Goal: Task Accomplishment & Management: Manage account settings

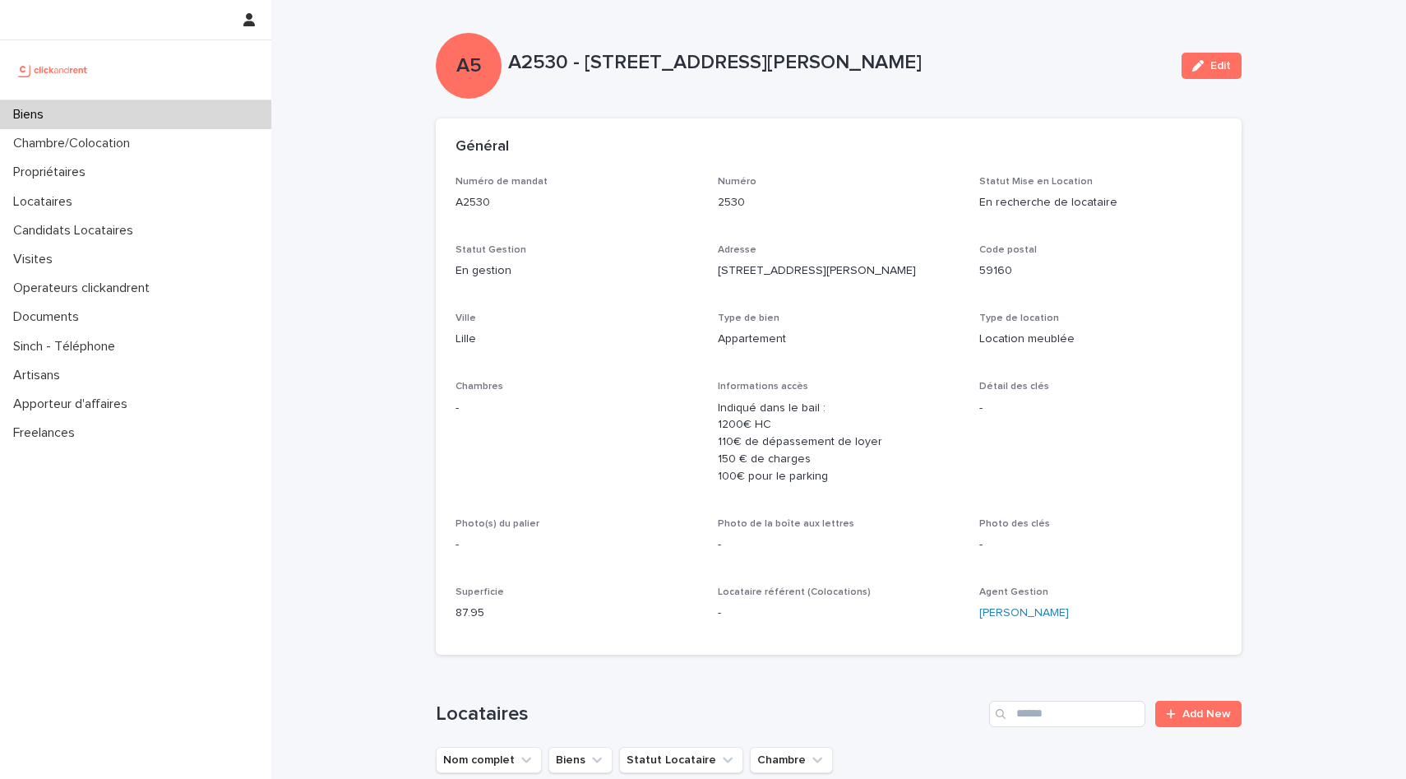
click at [143, 114] on div "Biens" at bounding box center [135, 114] width 271 height 29
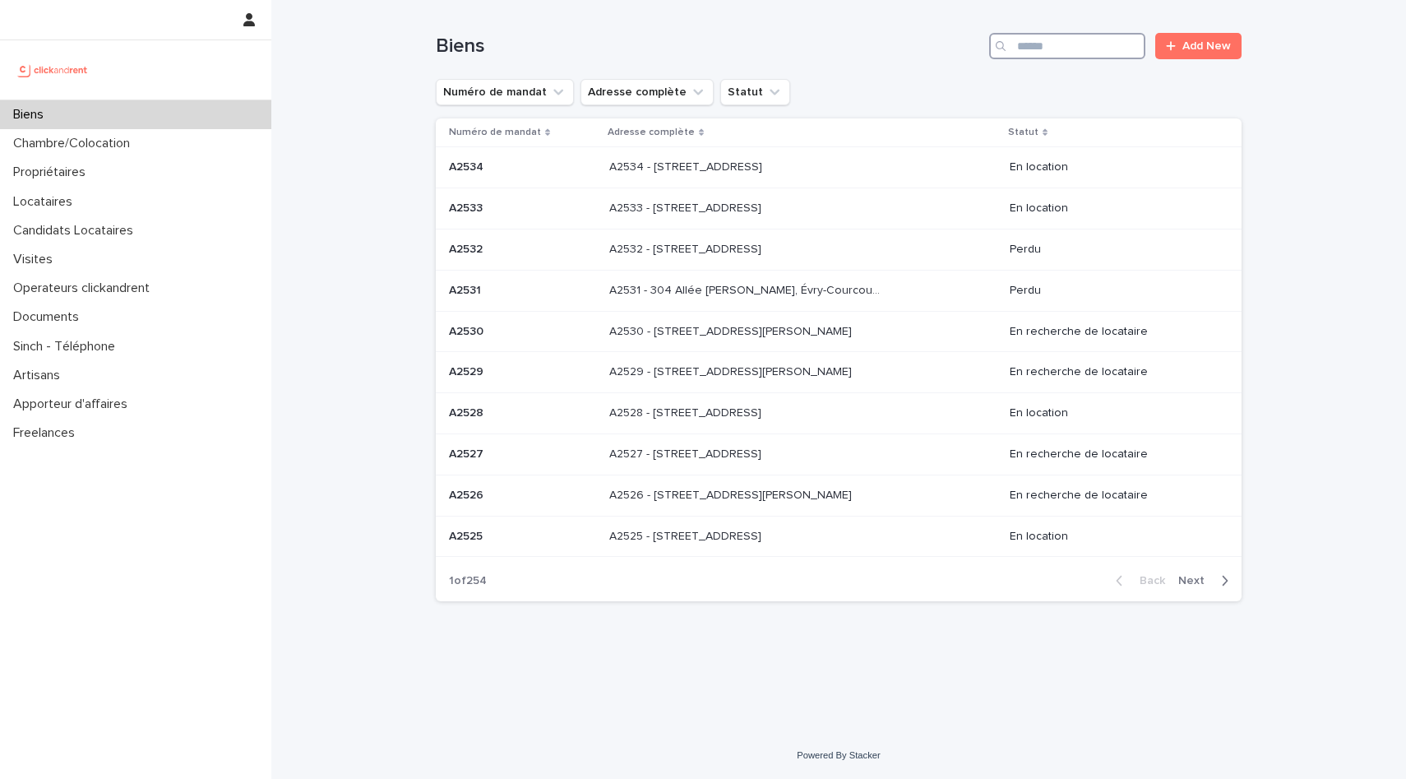
click at [1077, 44] on input "Search" at bounding box center [1067, 46] width 156 height 26
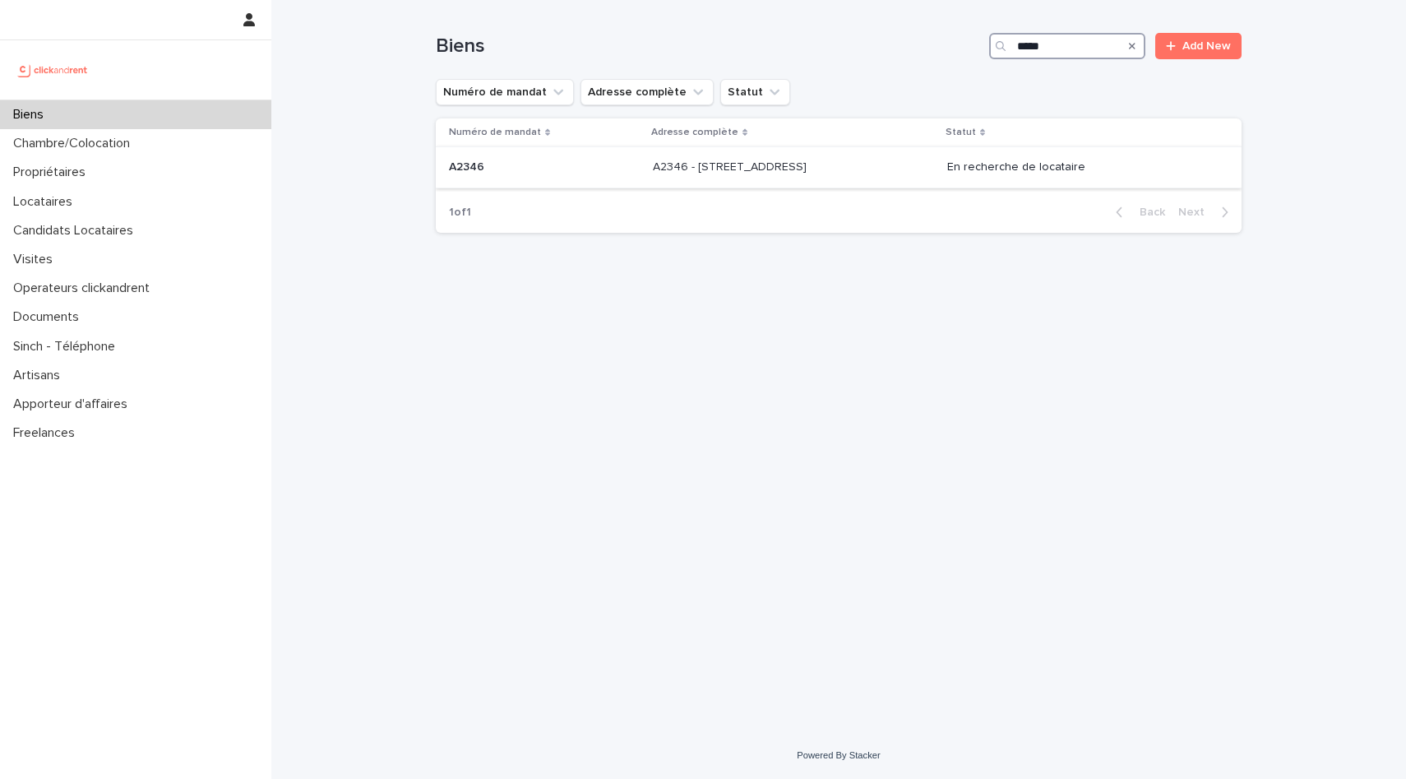
type input "*****"
click at [670, 174] on p "A2346 - [STREET_ADDRESS]" at bounding box center [731, 165] width 157 height 17
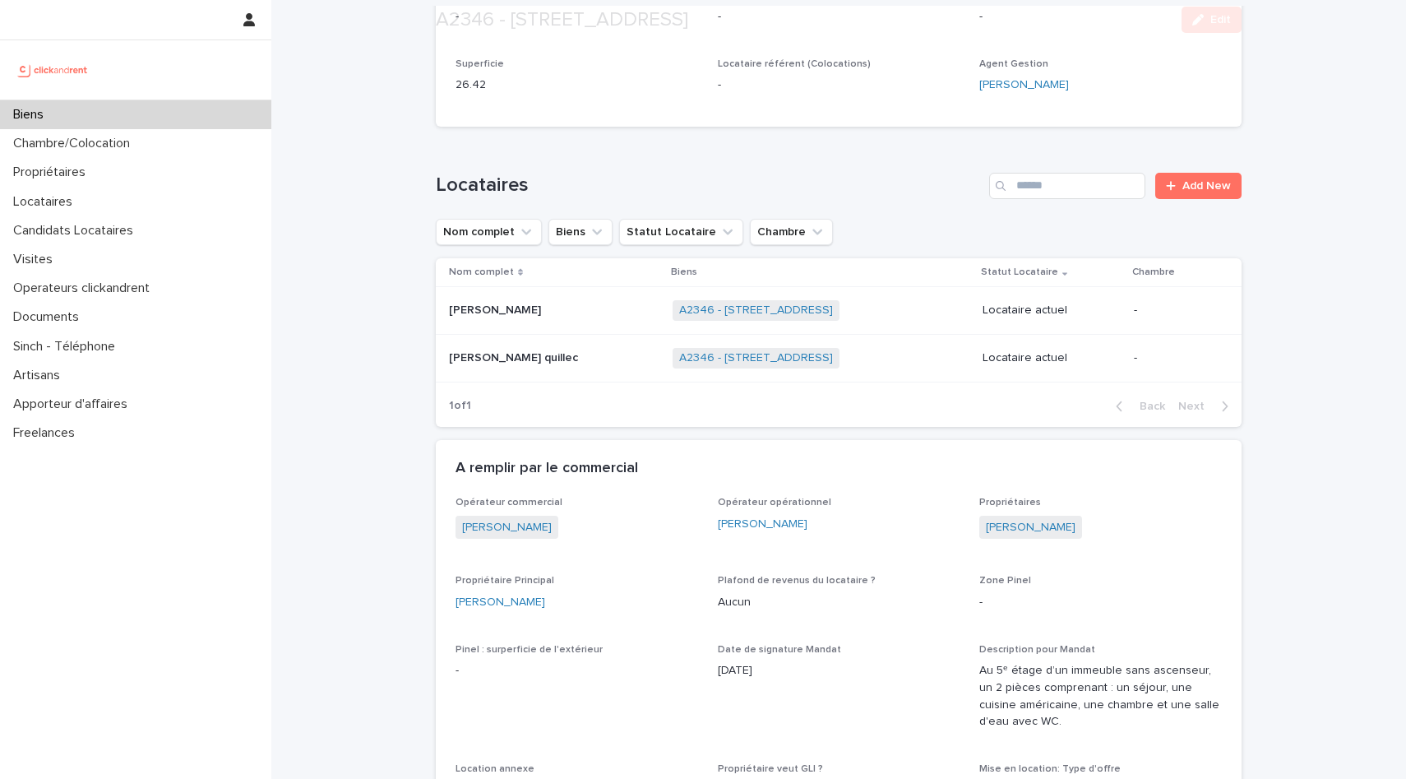
scroll to position [732, 0]
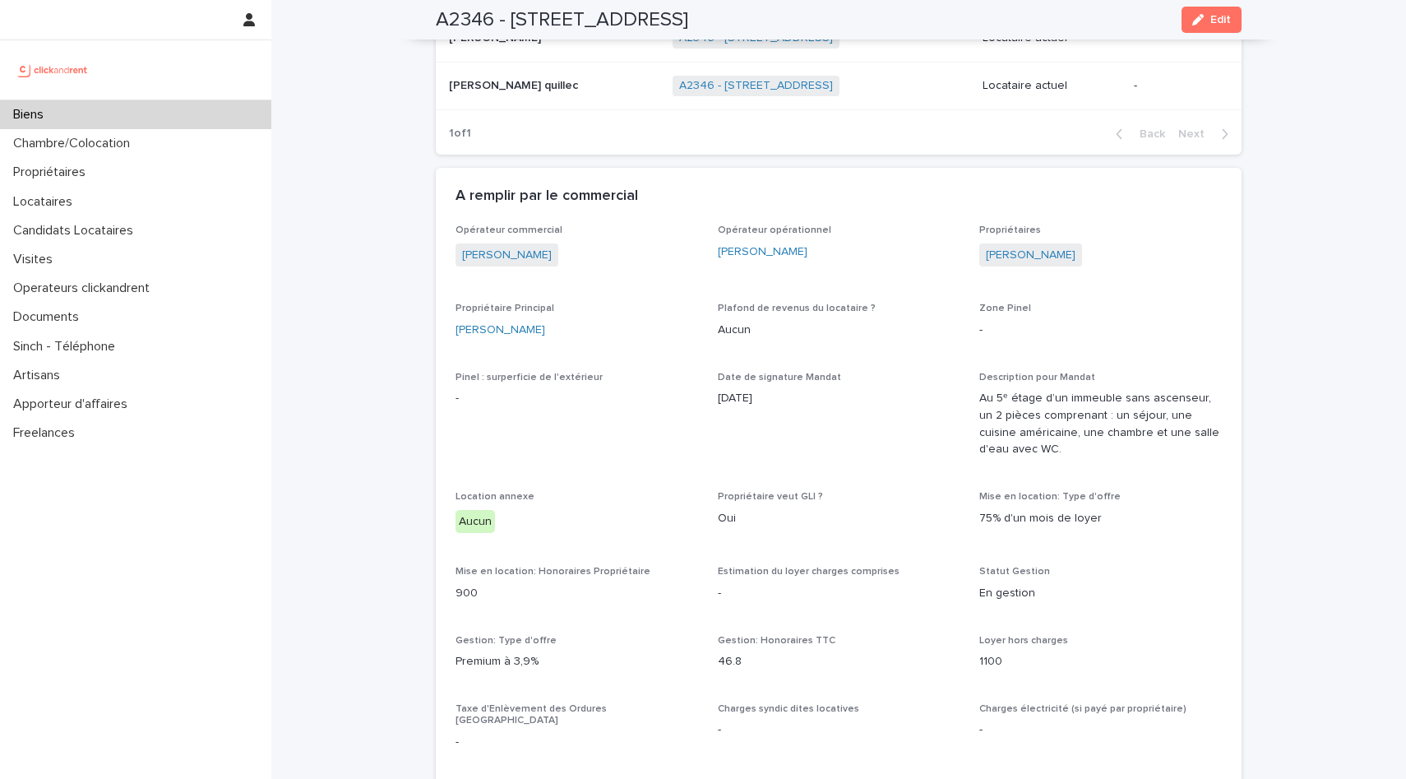
click at [133, 116] on div "Biens" at bounding box center [135, 114] width 271 height 29
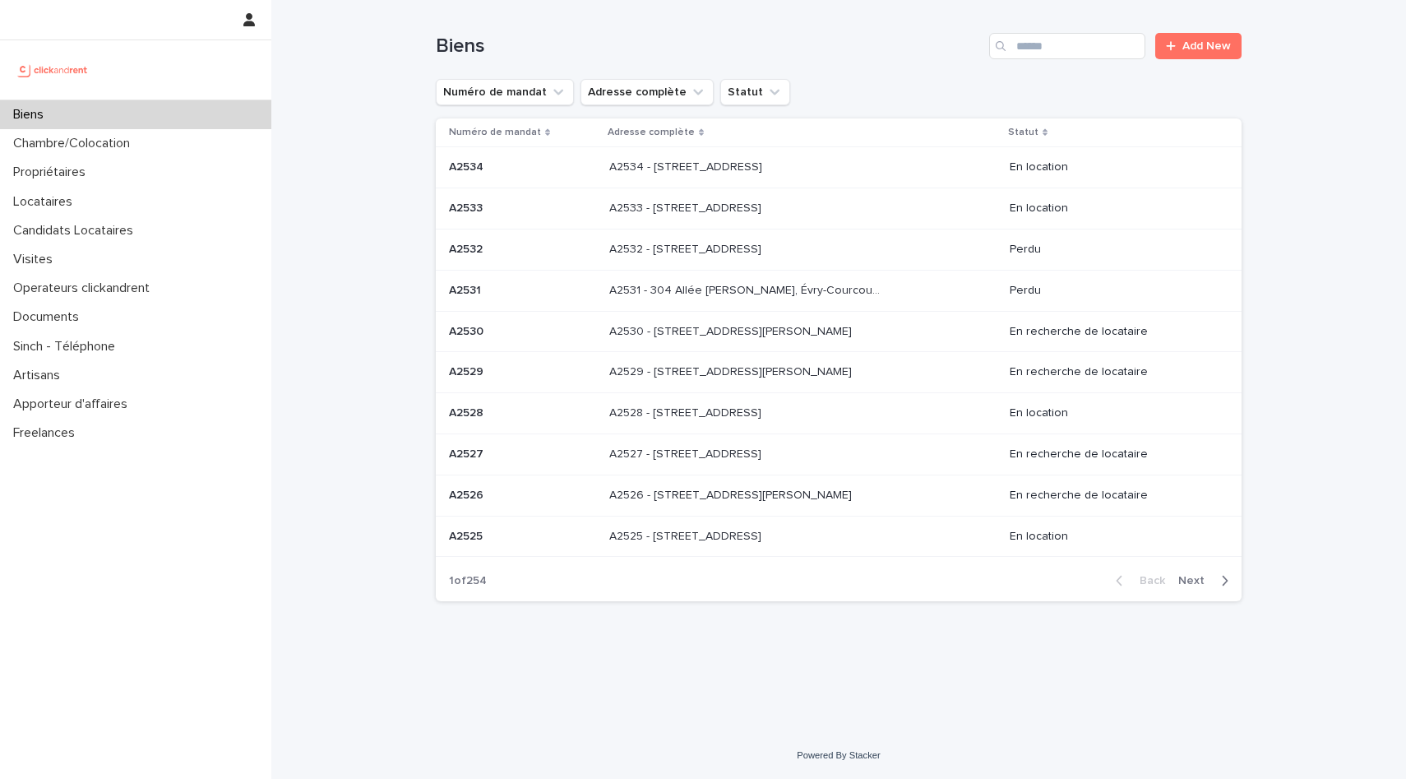
click at [1204, 583] on span "Next" at bounding box center [1197, 581] width 36 height 12
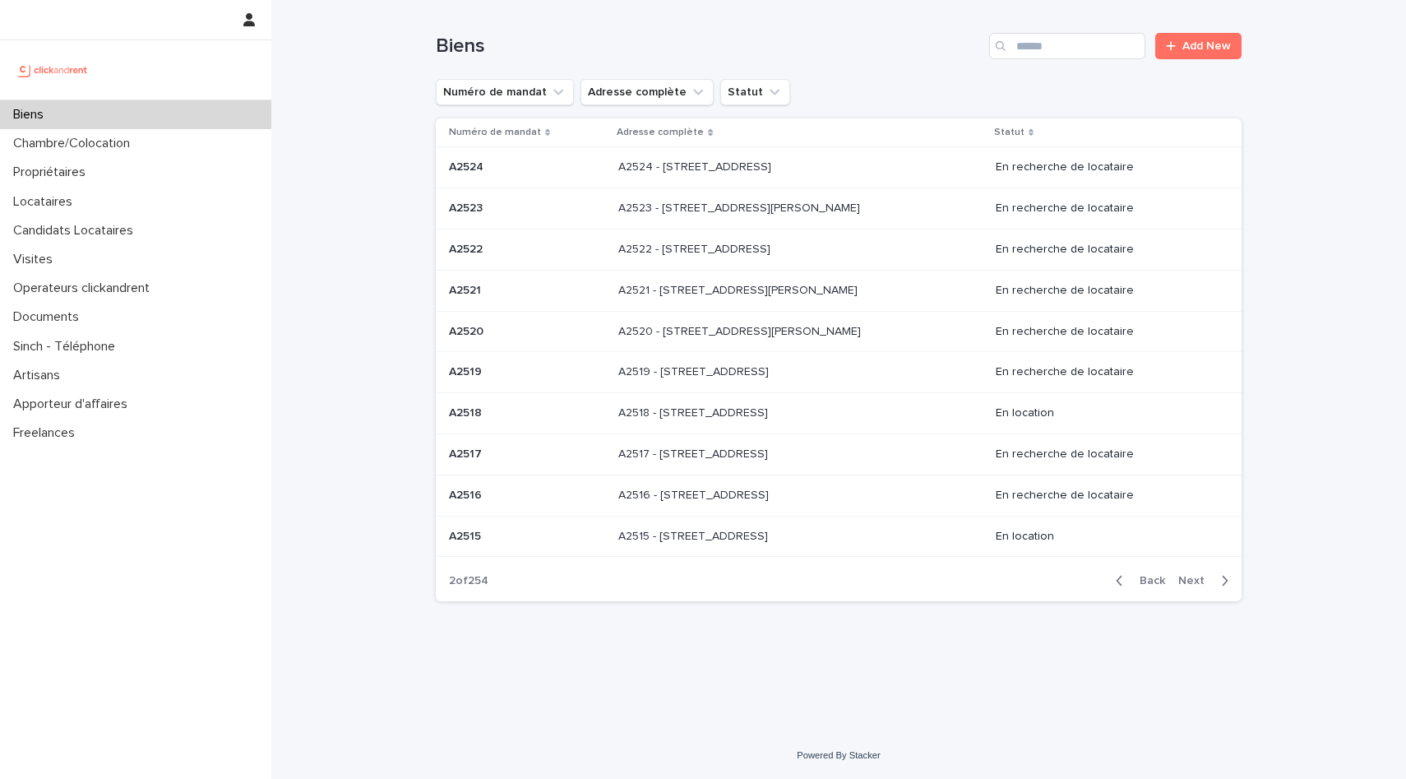
click at [801, 484] on div "A2516 - [STREET_ADDRESS] - [STREET_ADDRESS]" at bounding box center [800, 495] width 364 height 27
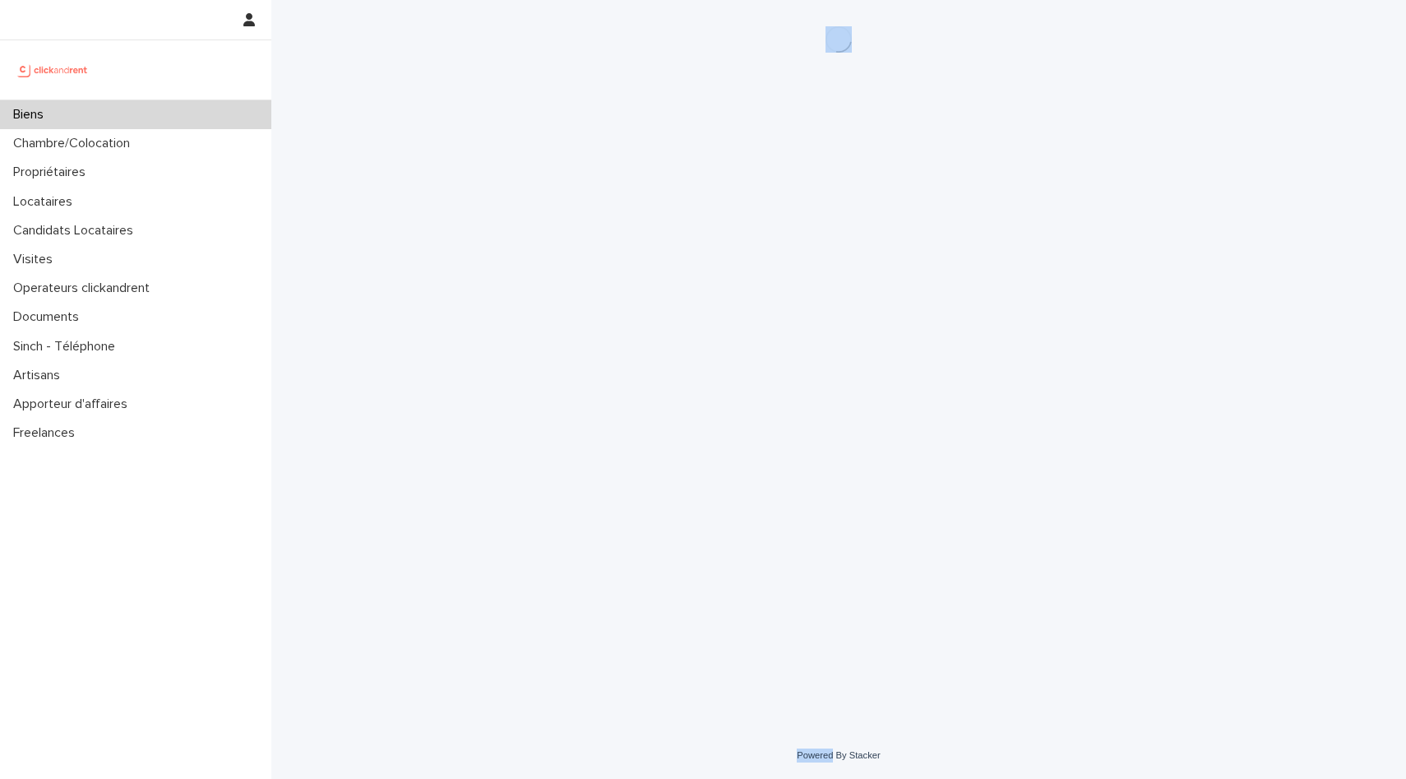
click at [801, 484] on div "Loading... Saving… Loading... Saving…" at bounding box center [839, 345] width 822 height 691
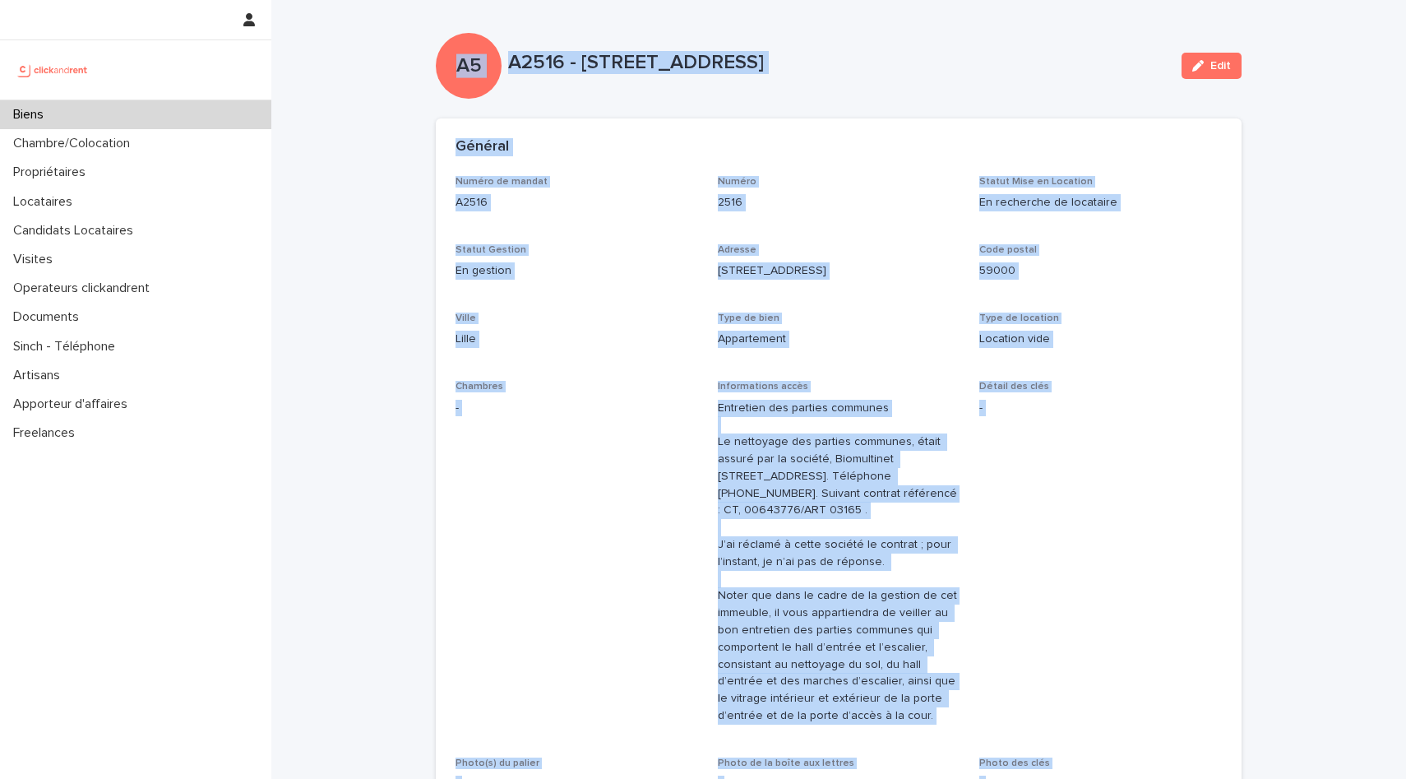
click at [645, 381] on p "Chambres" at bounding box center [577, 387] width 243 height 12
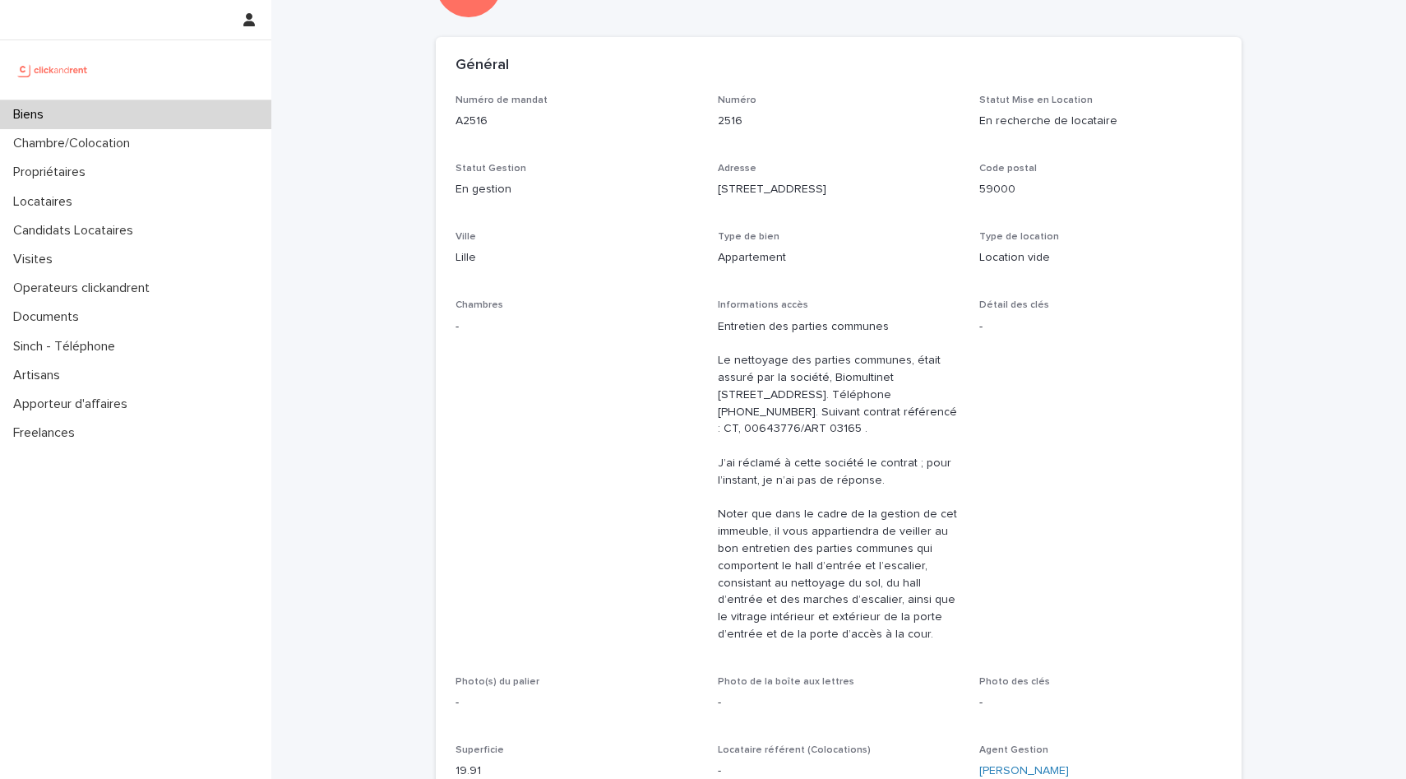
scroll to position [215, 0]
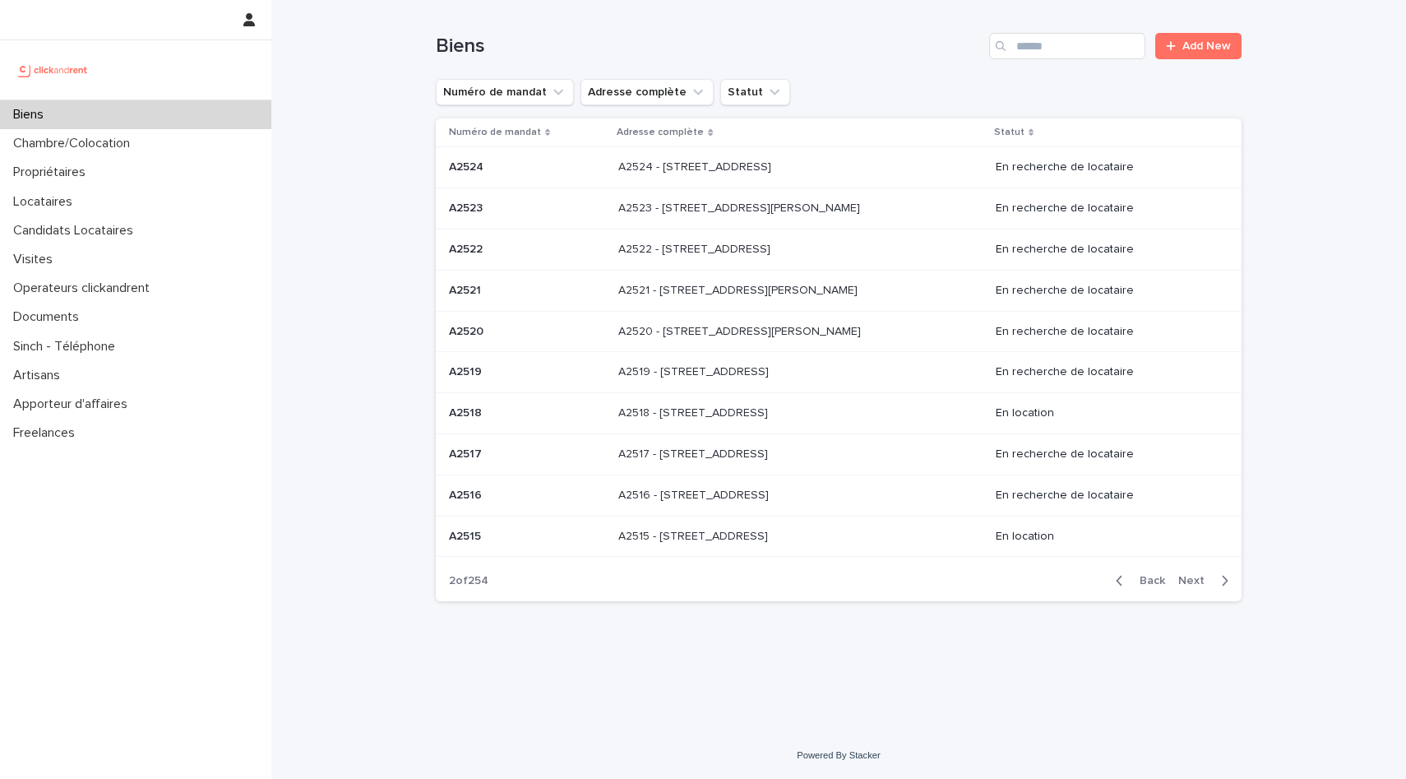
click at [554, 489] on p at bounding box center [527, 496] width 156 height 14
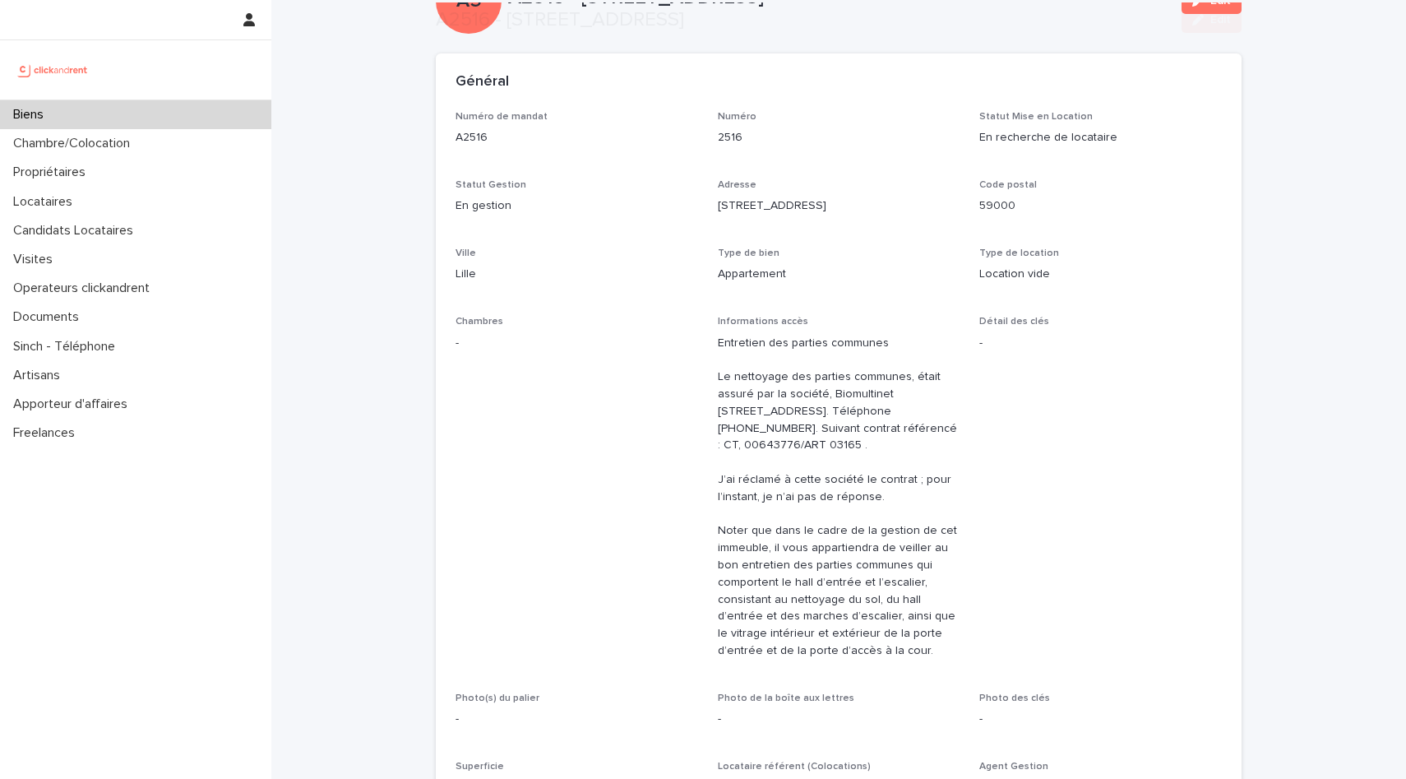
scroll to position [133, 0]
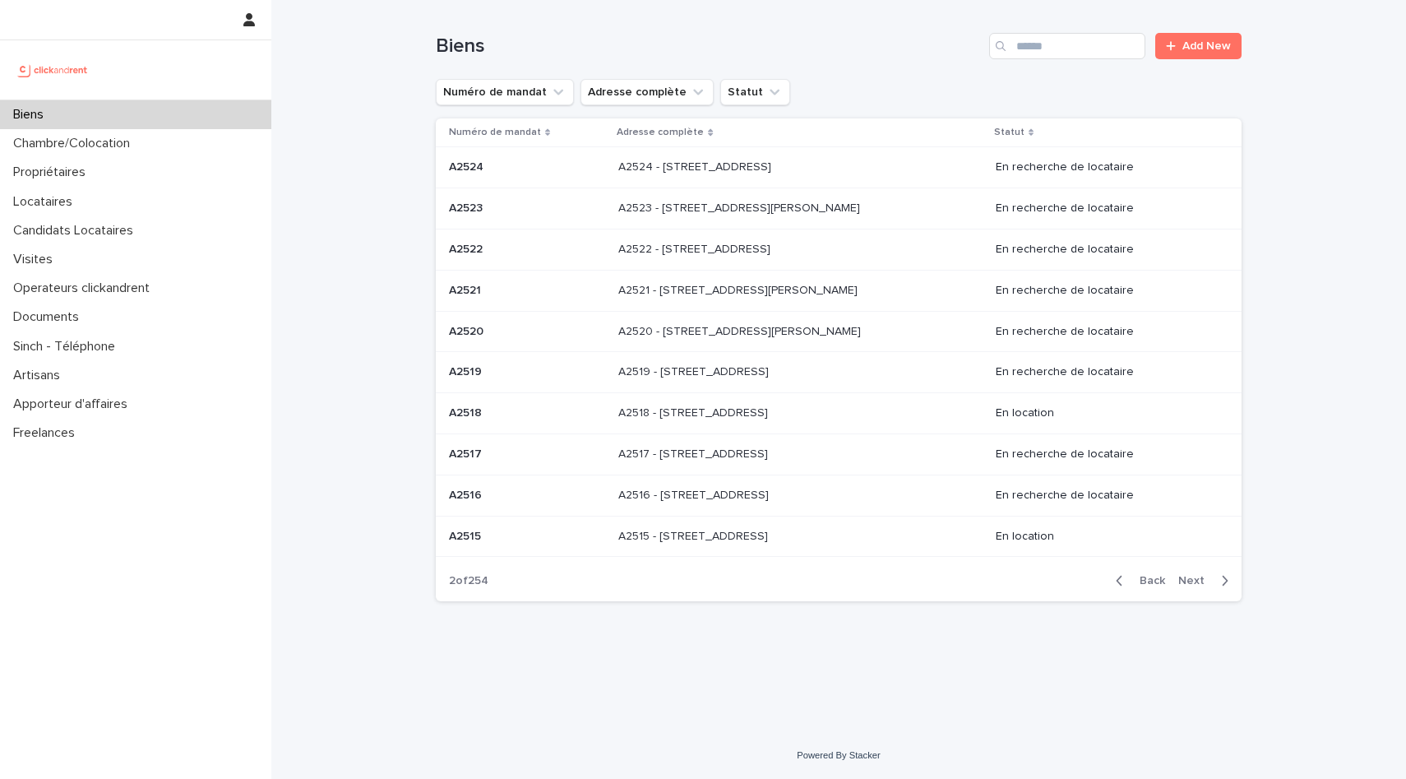
click at [572, 455] on p at bounding box center [527, 454] width 156 height 14
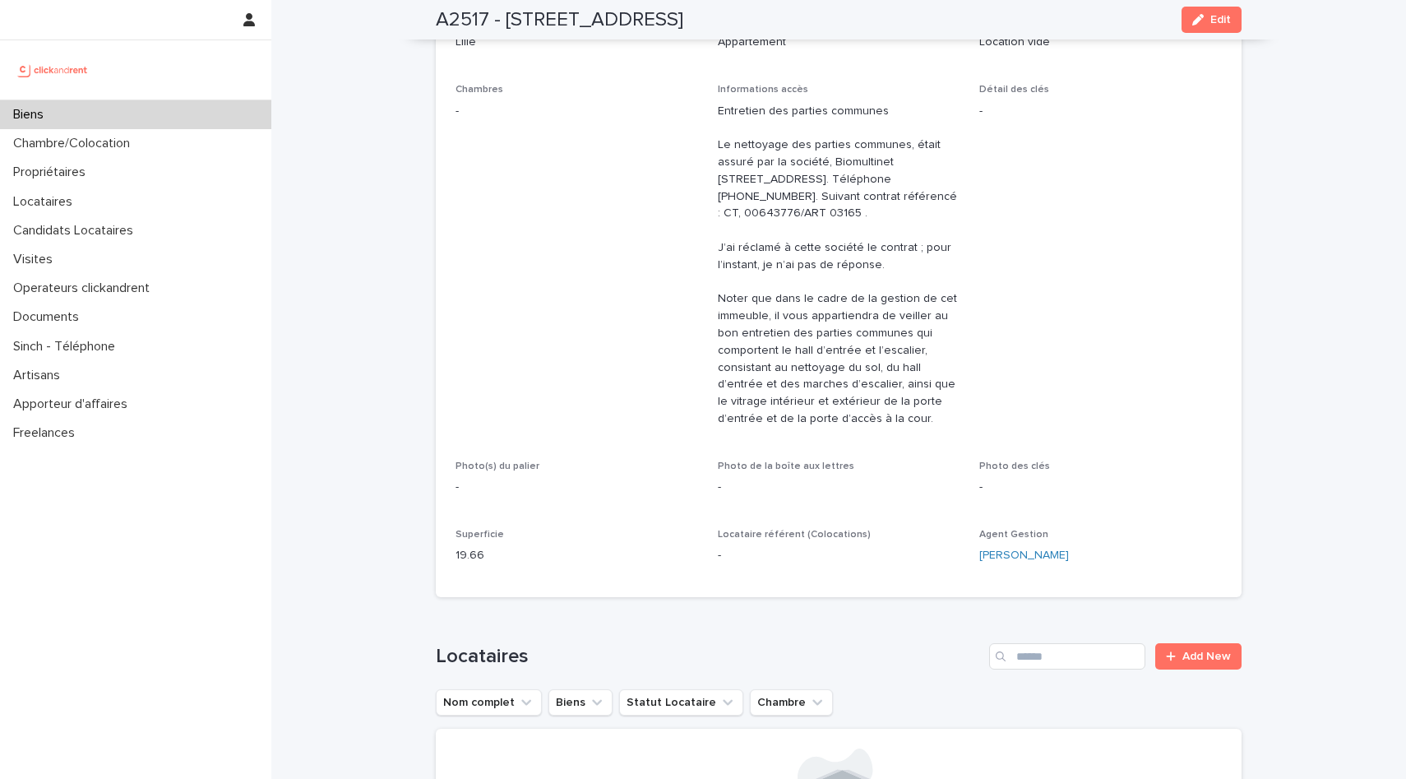
scroll to position [306, 0]
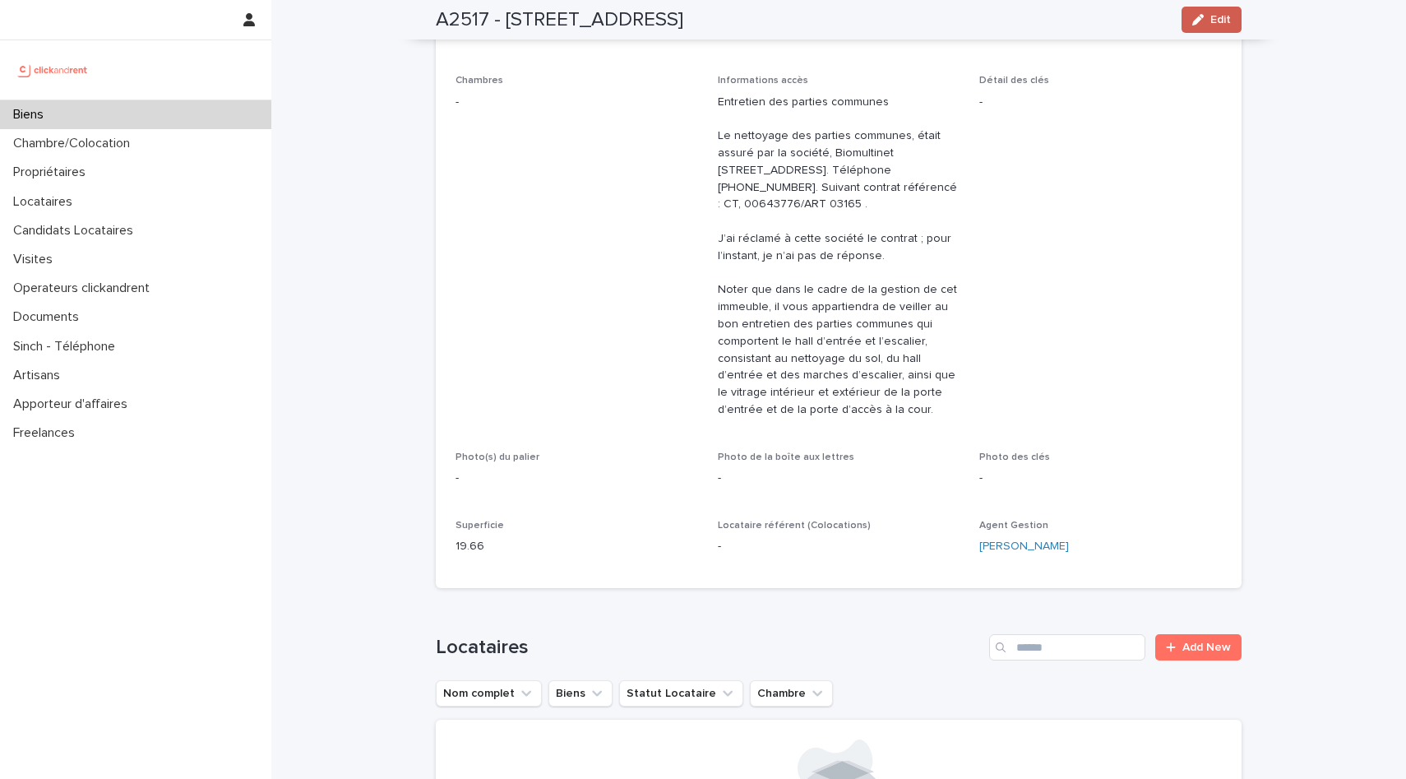
click at [1205, 22] on div "button" at bounding box center [1202, 20] width 18 height 12
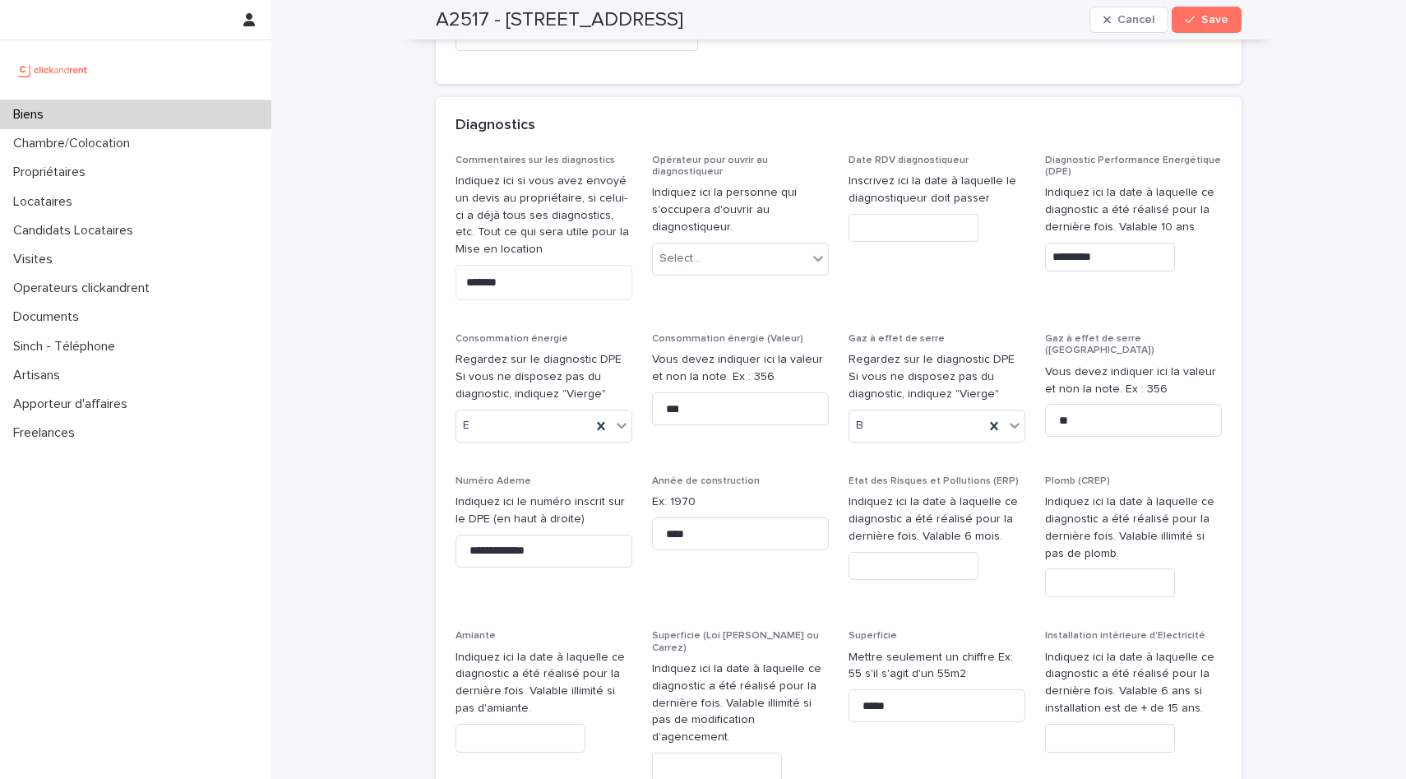
scroll to position [7278, 0]
click at [1211, 17] on span "Save" at bounding box center [1215, 20] width 27 height 12
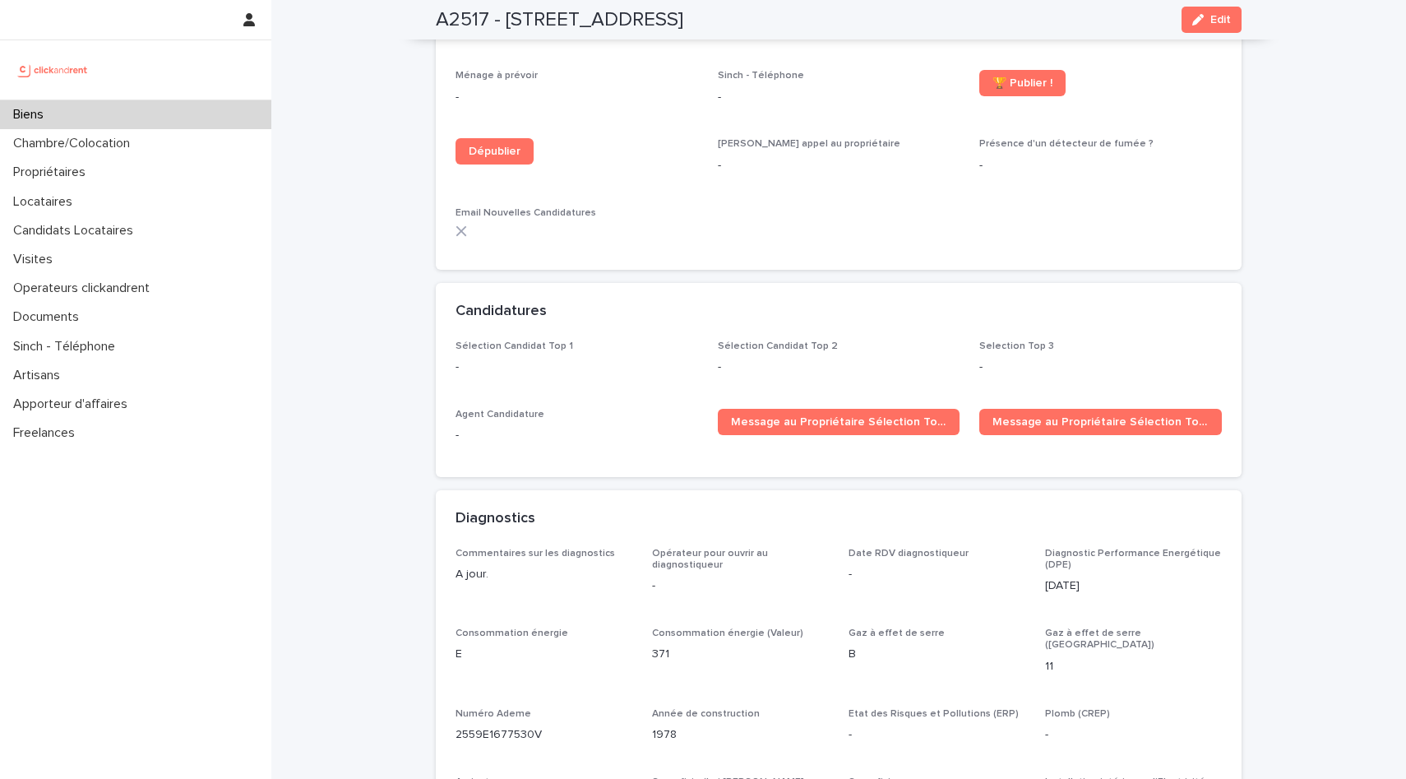
scroll to position [3682, 0]
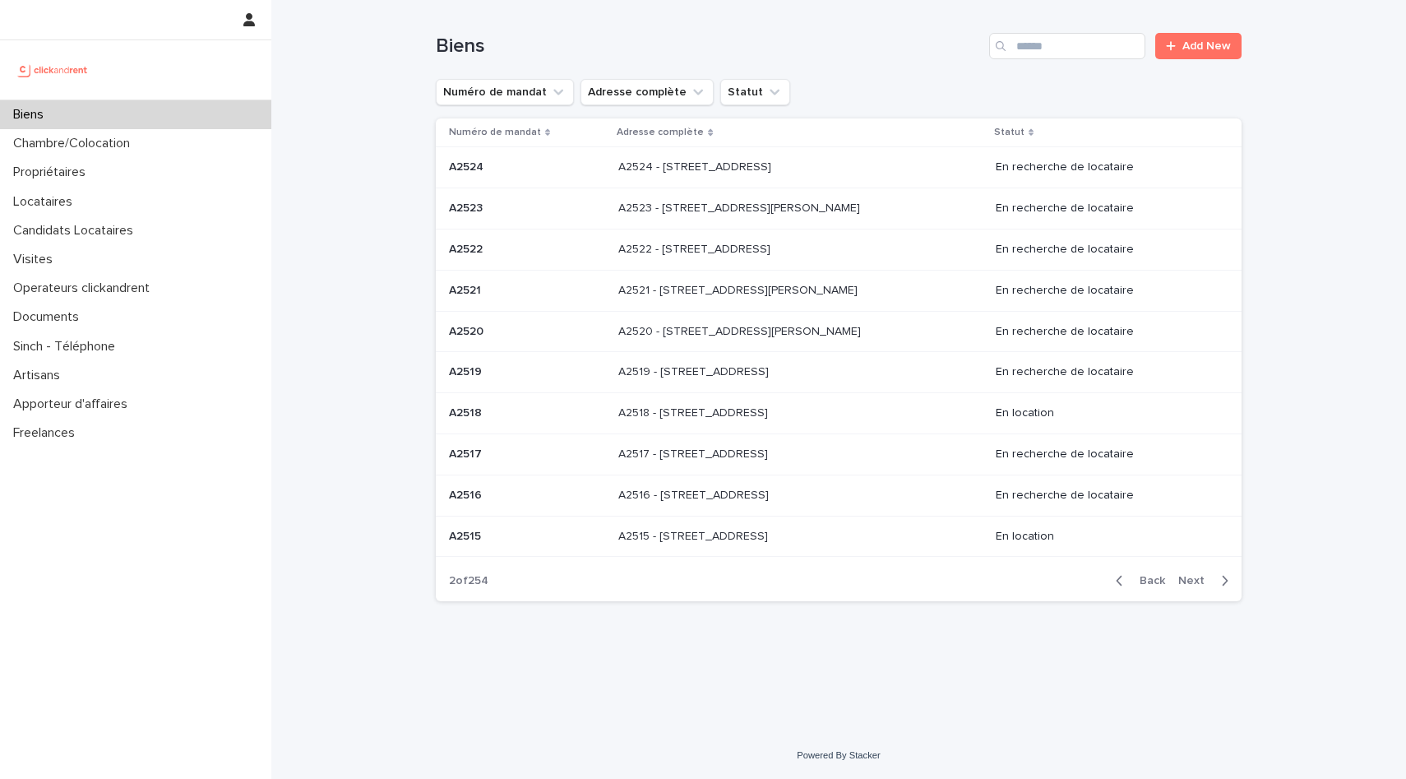
click at [697, 445] on p "A2517 - [STREET_ADDRESS]" at bounding box center [694, 452] width 153 height 17
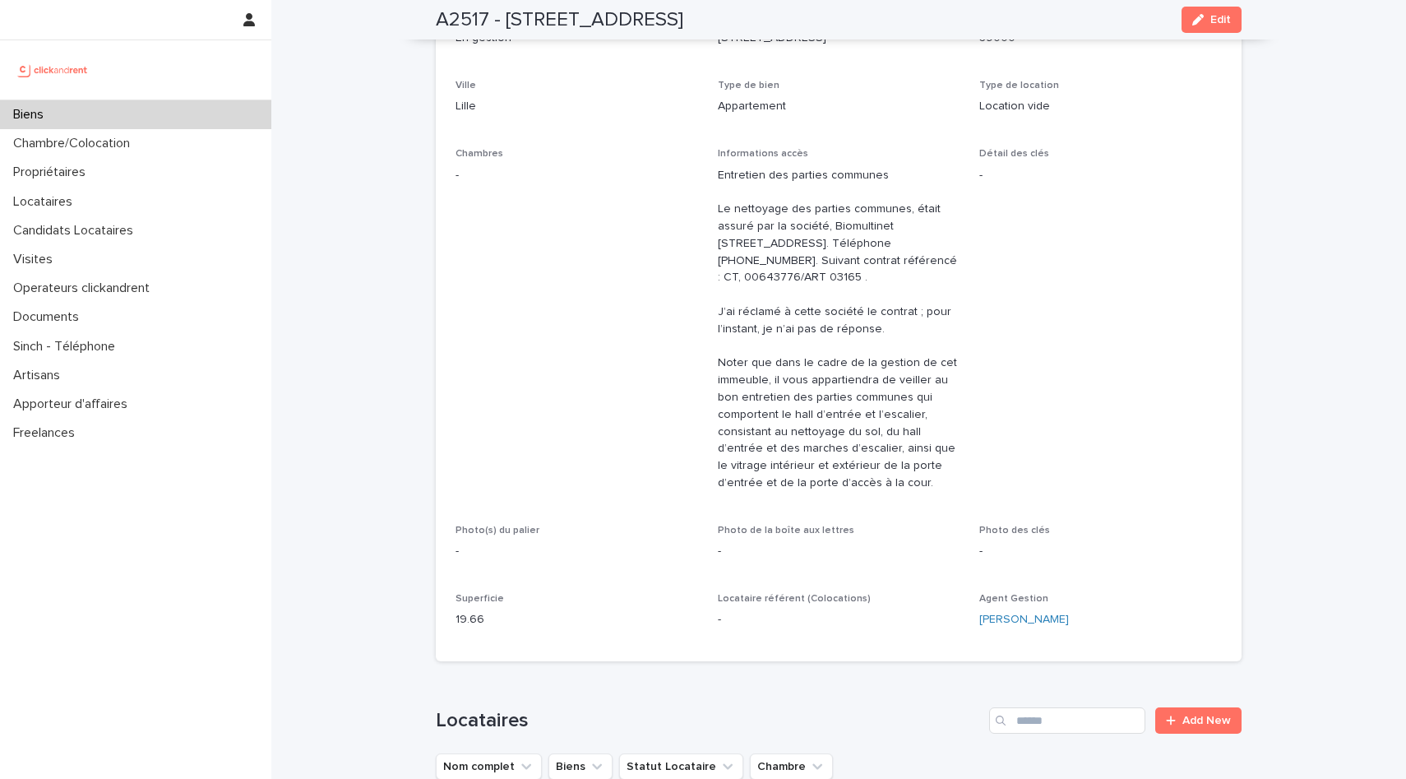
scroll to position [254, 0]
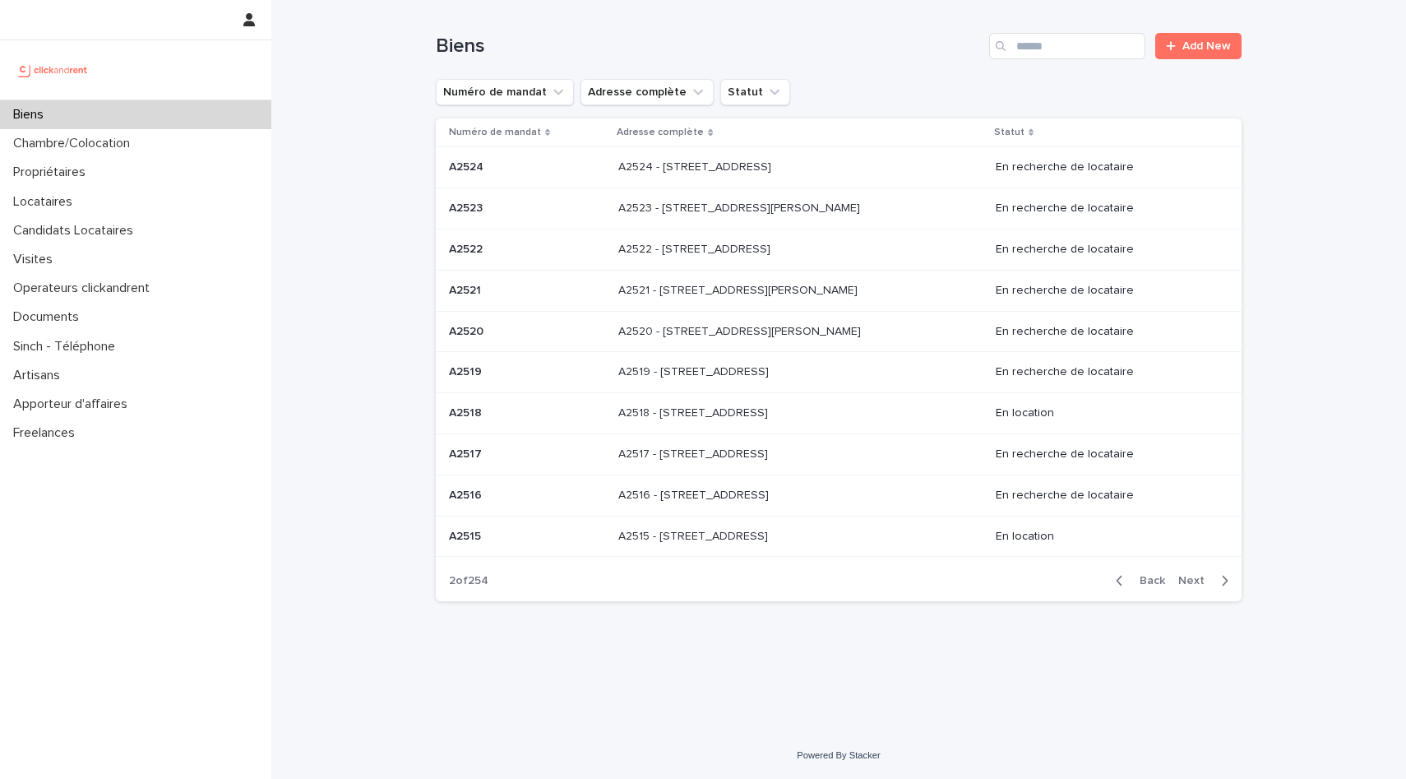
click at [665, 501] on p "A2516 - [STREET_ADDRESS]" at bounding box center [695, 493] width 154 height 17
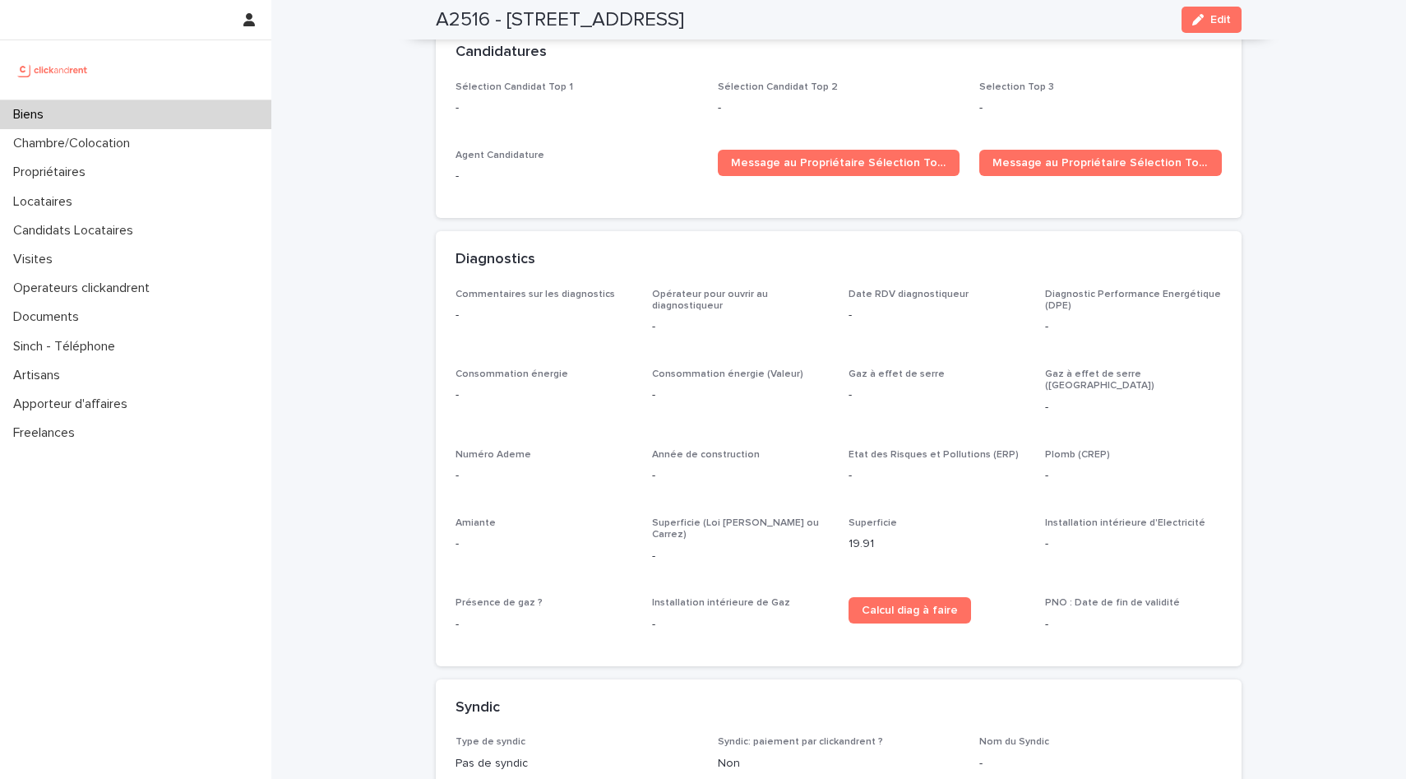
scroll to position [4167, 0]
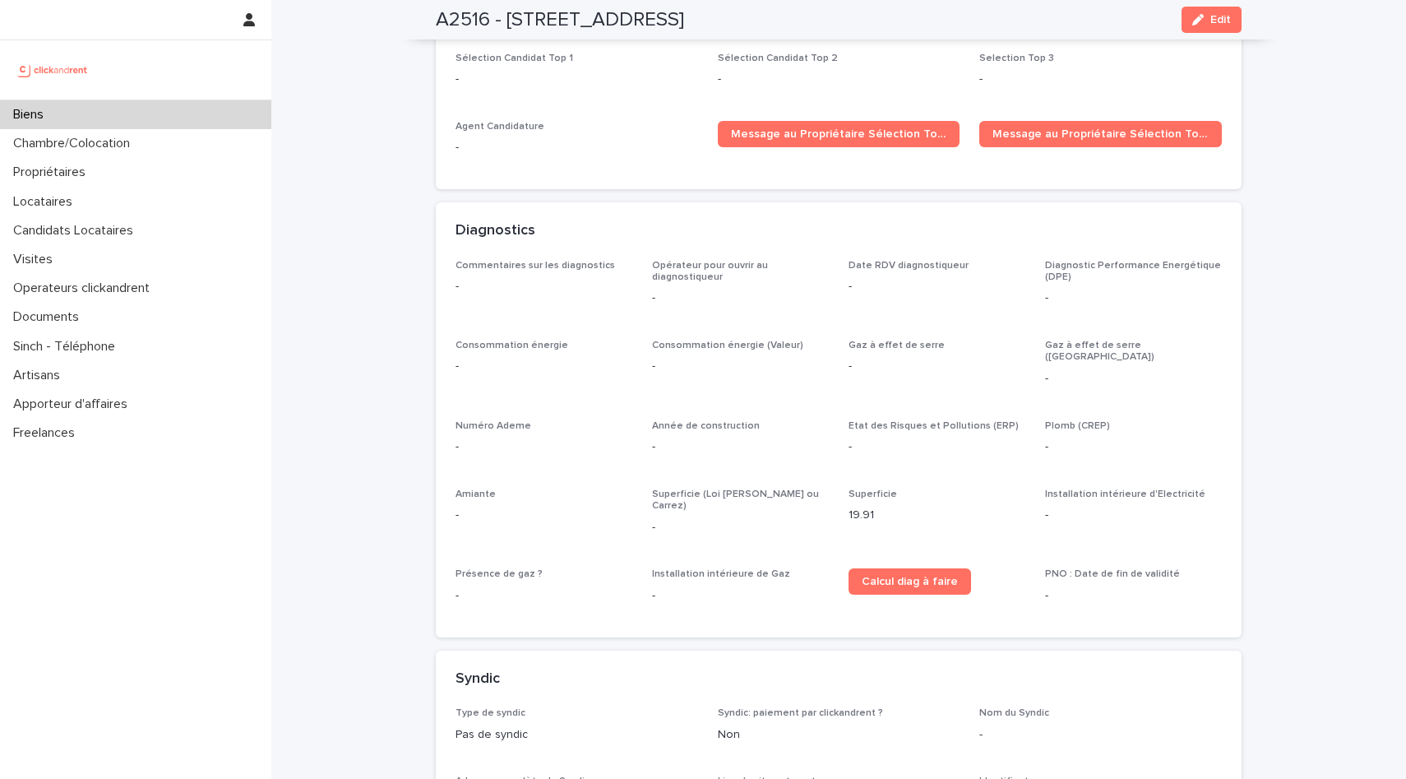
click at [1235, 0] on div "A2516 - [STREET_ADDRESS] Edit" at bounding box center [839, 19] width 806 height 39
click at [1229, 9] on button "Edit" at bounding box center [1212, 20] width 60 height 26
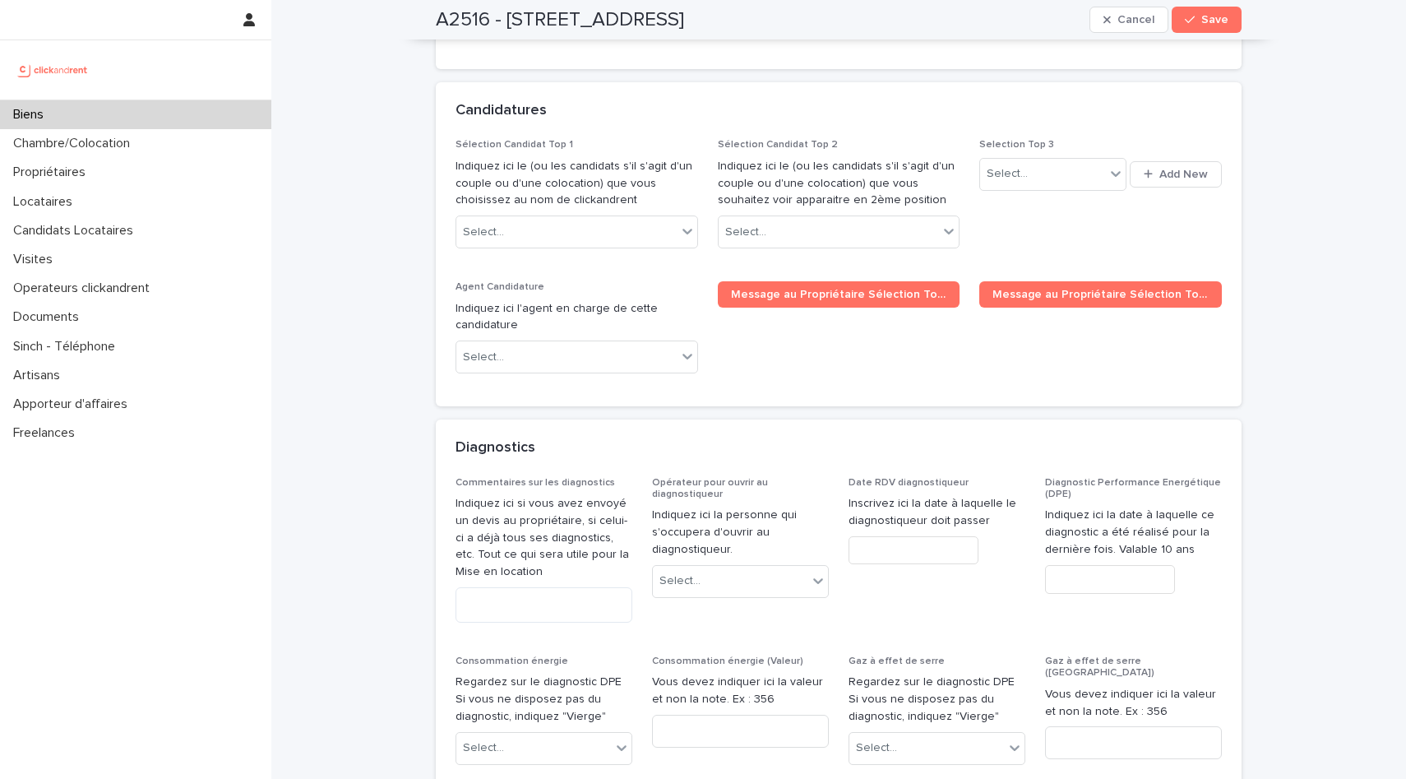
scroll to position [7136, 0]
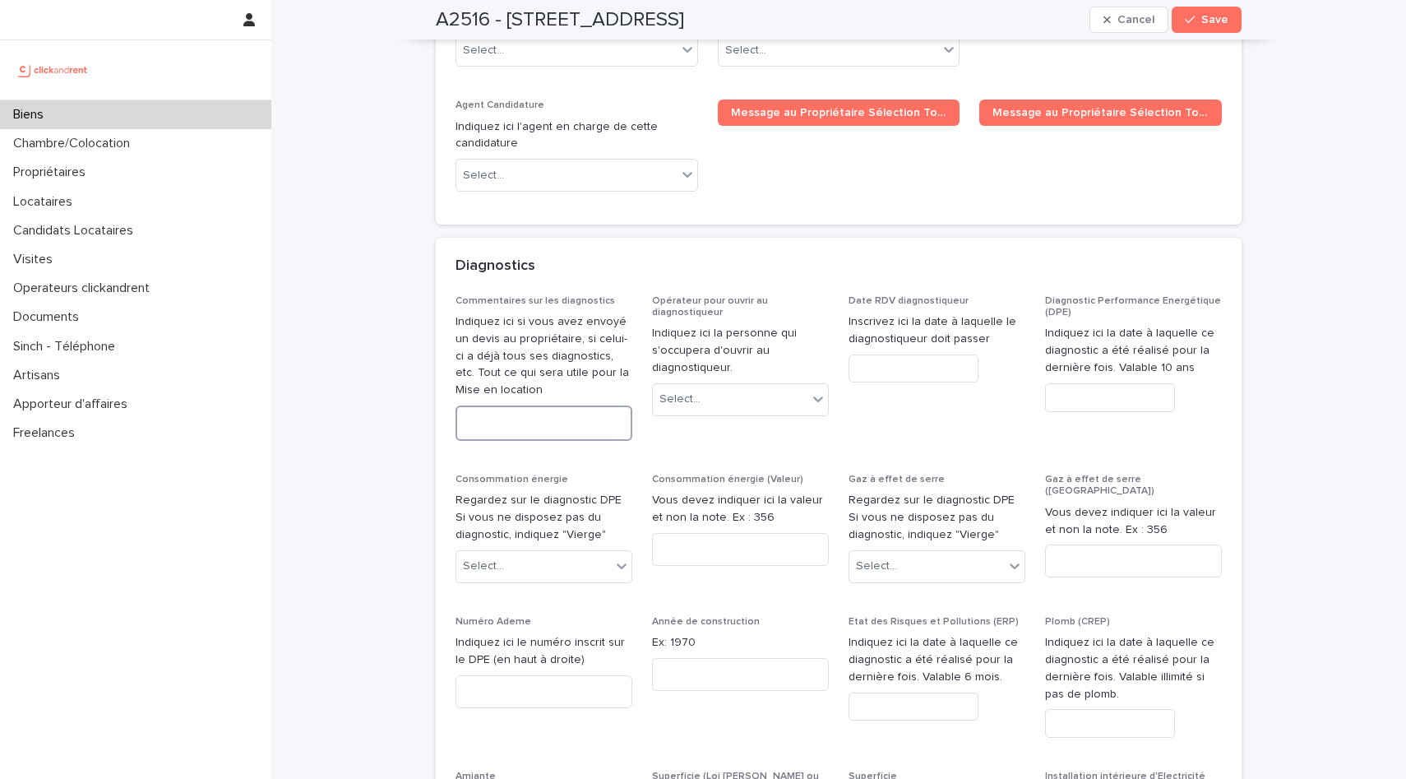
click at [544, 405] on textarea at bounding box center [544, 422] width 177 height 35
type textarea "*******"
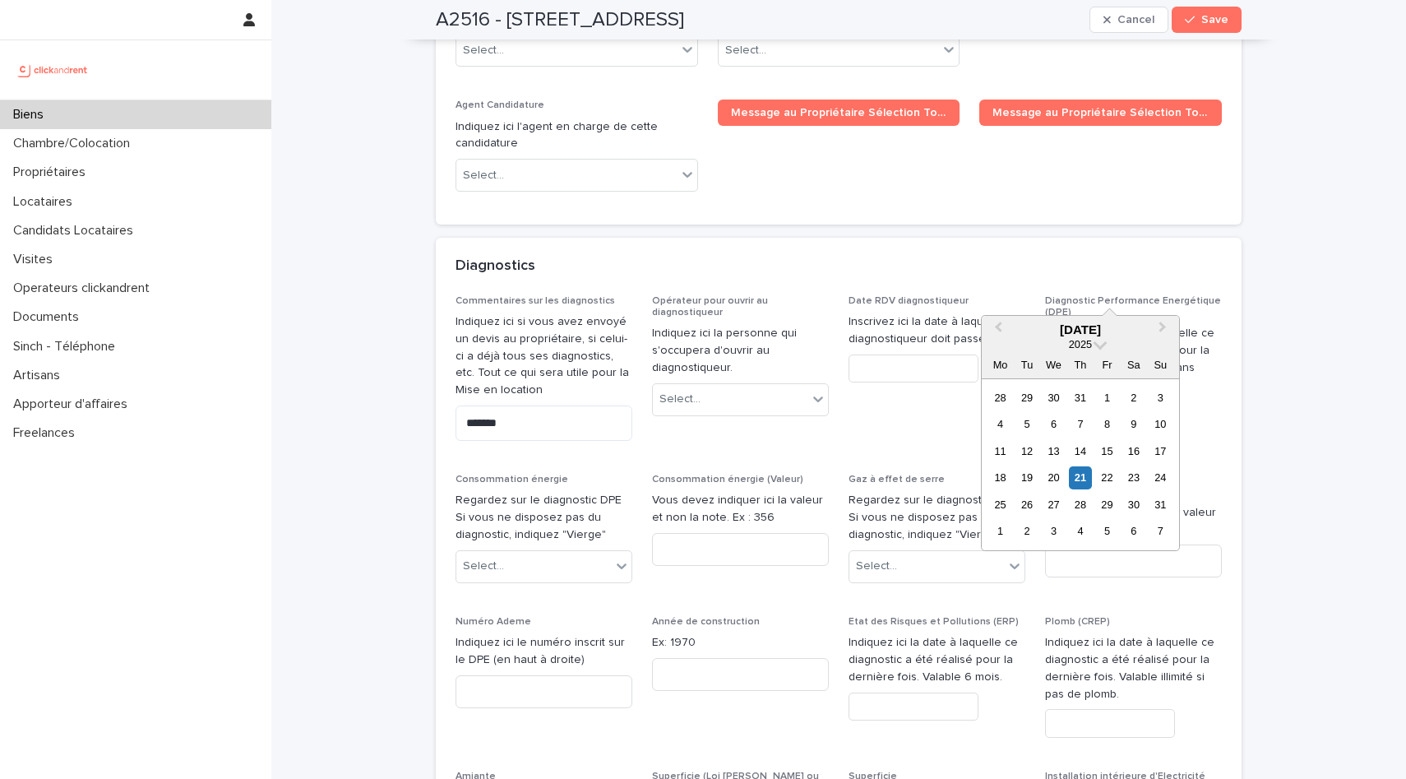
click at [1101, 383] on input "text" at bounding box center [1110, 397] width 130 height 29
type input "*********"
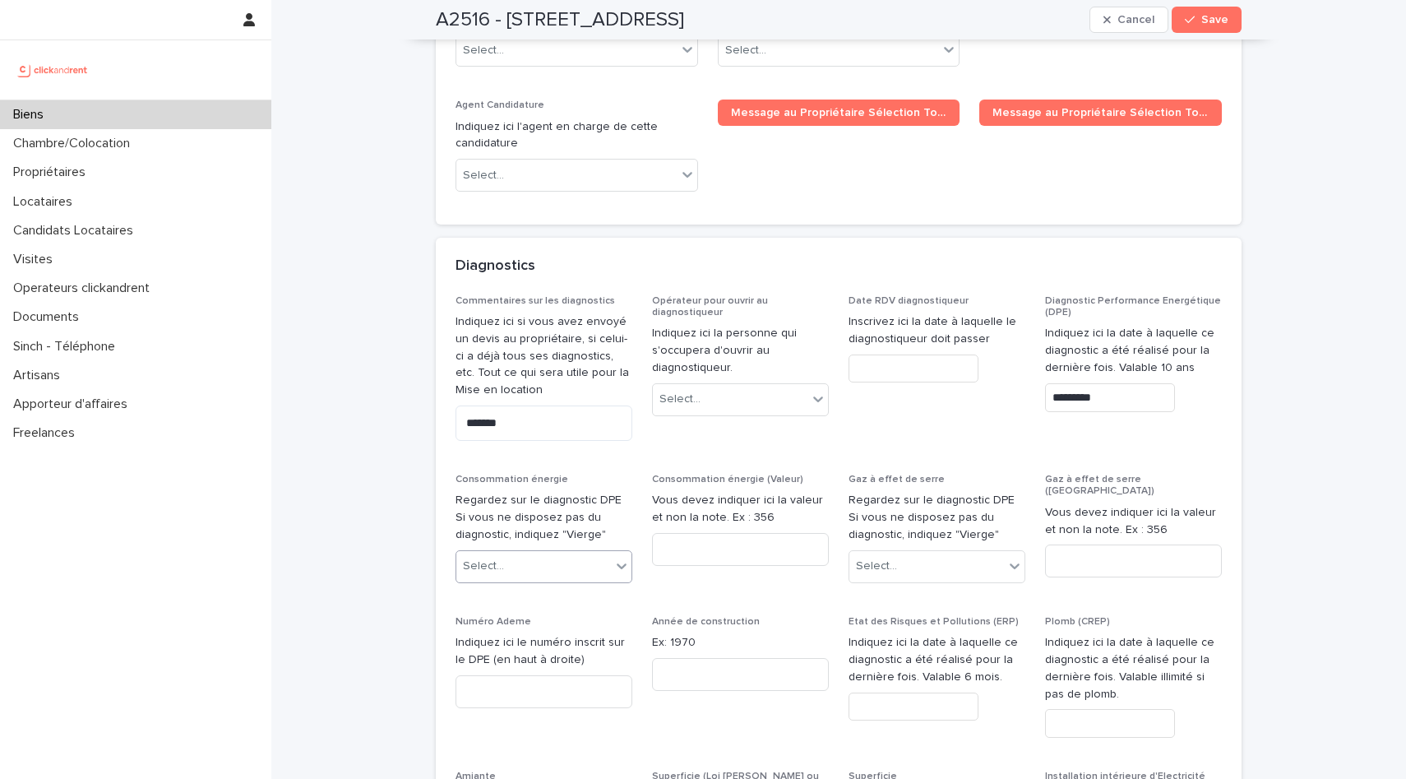
click at [610, 553] on div "Select..." at bounding box center [533, 566] width 155 height 27
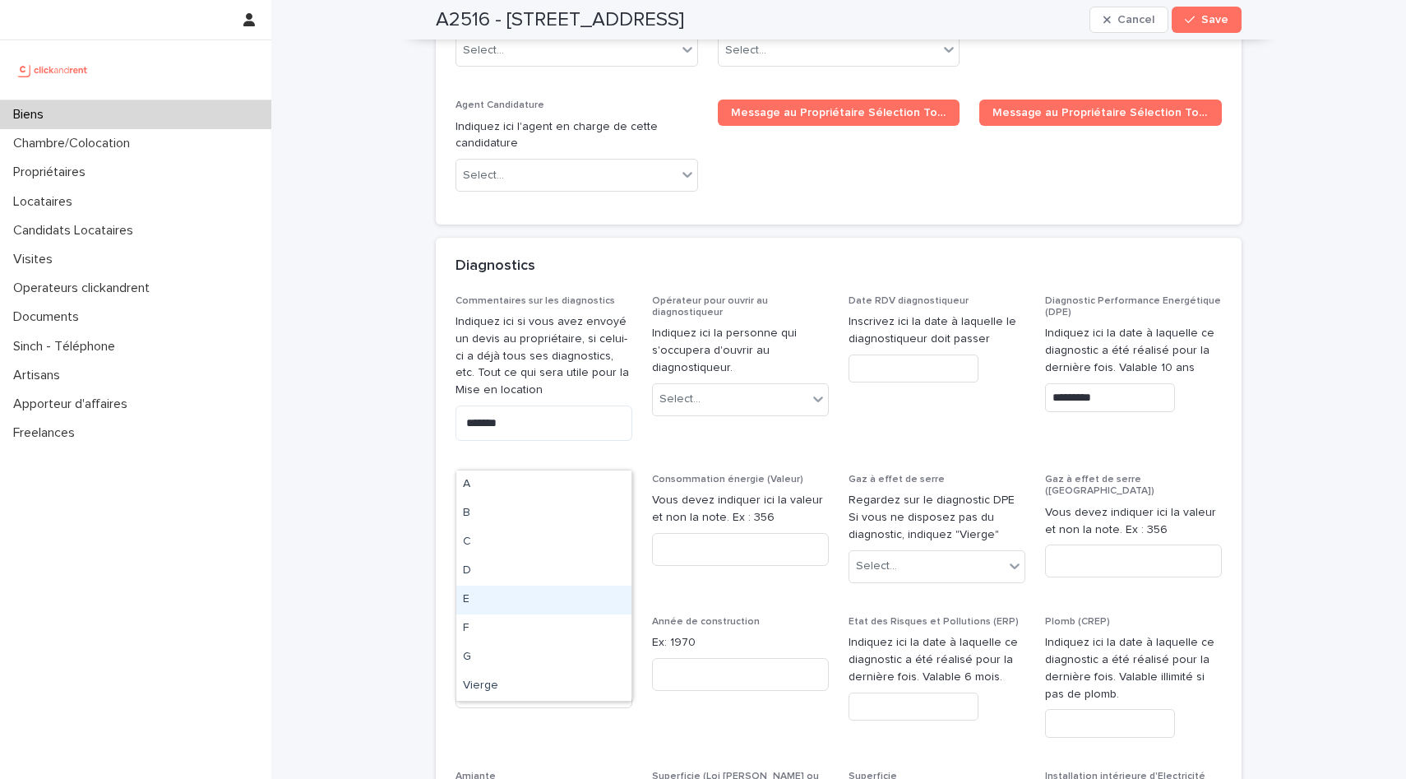
click at [488, 591] on div "E" at bounding box center [543, 600] width 175 height 29
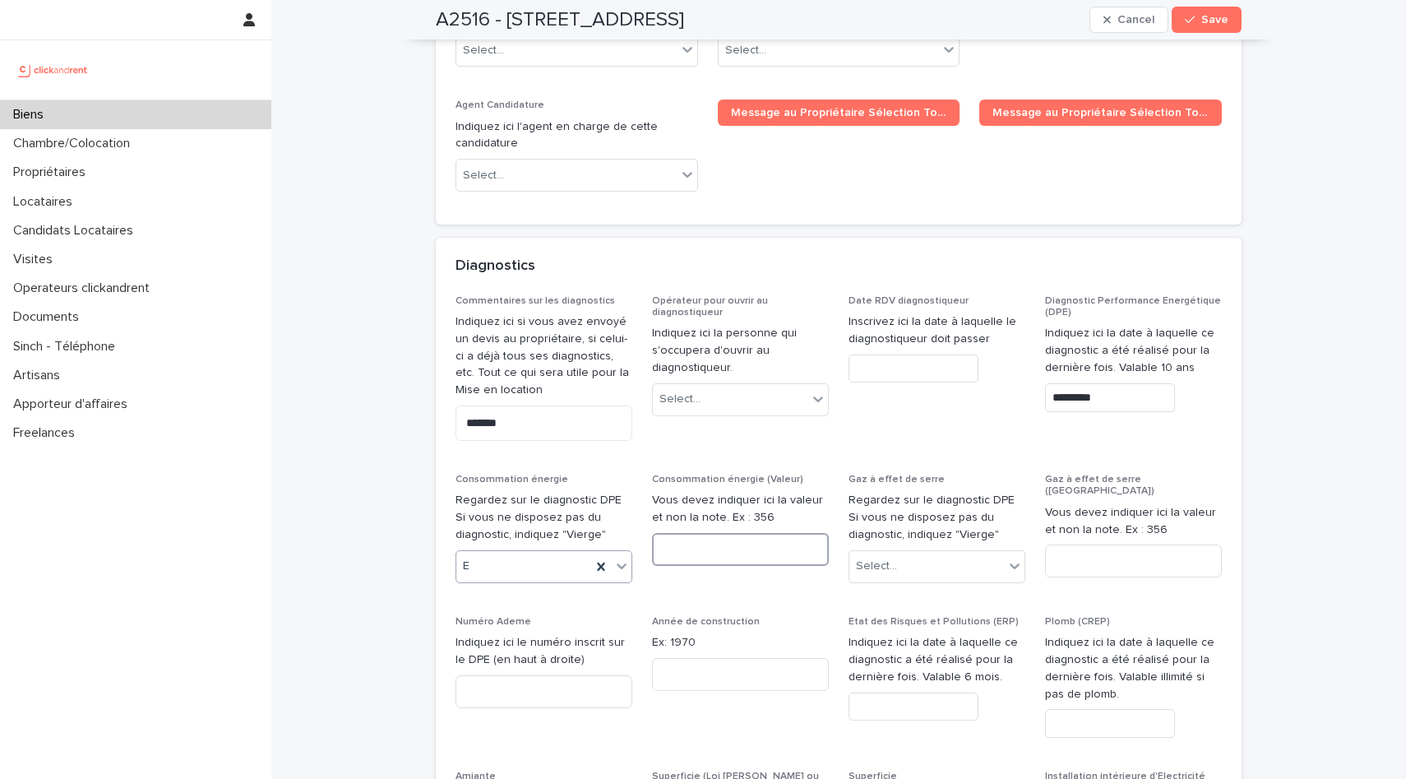
click at [716, 533] on input at bounding box center [740, 549] width 177 height 33
type input "***"
click at [1025, 550] on div "Select..." at bounding box center [937, 566] width 177 height 33
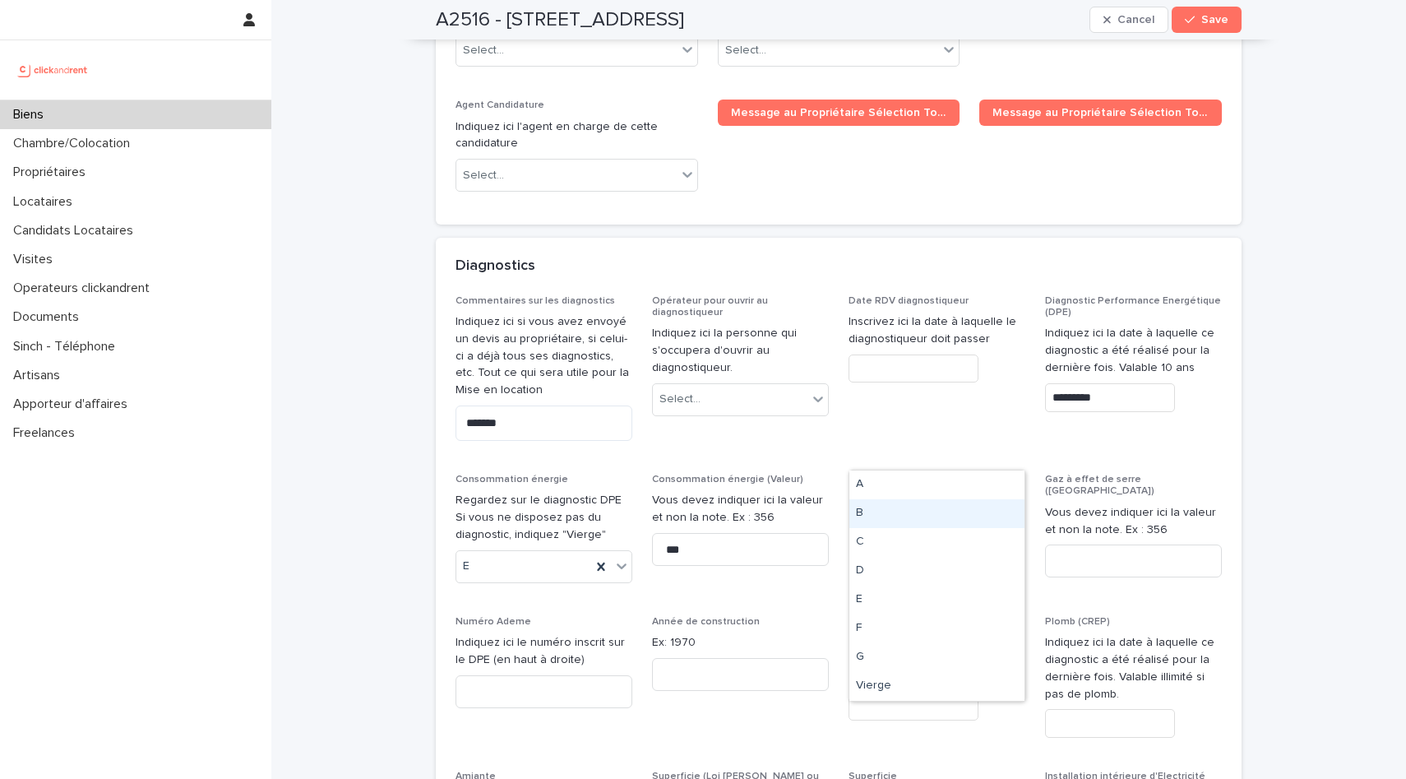
click at [887, 520] on div "B" at bounding box center [937, 513] width 175 height 29
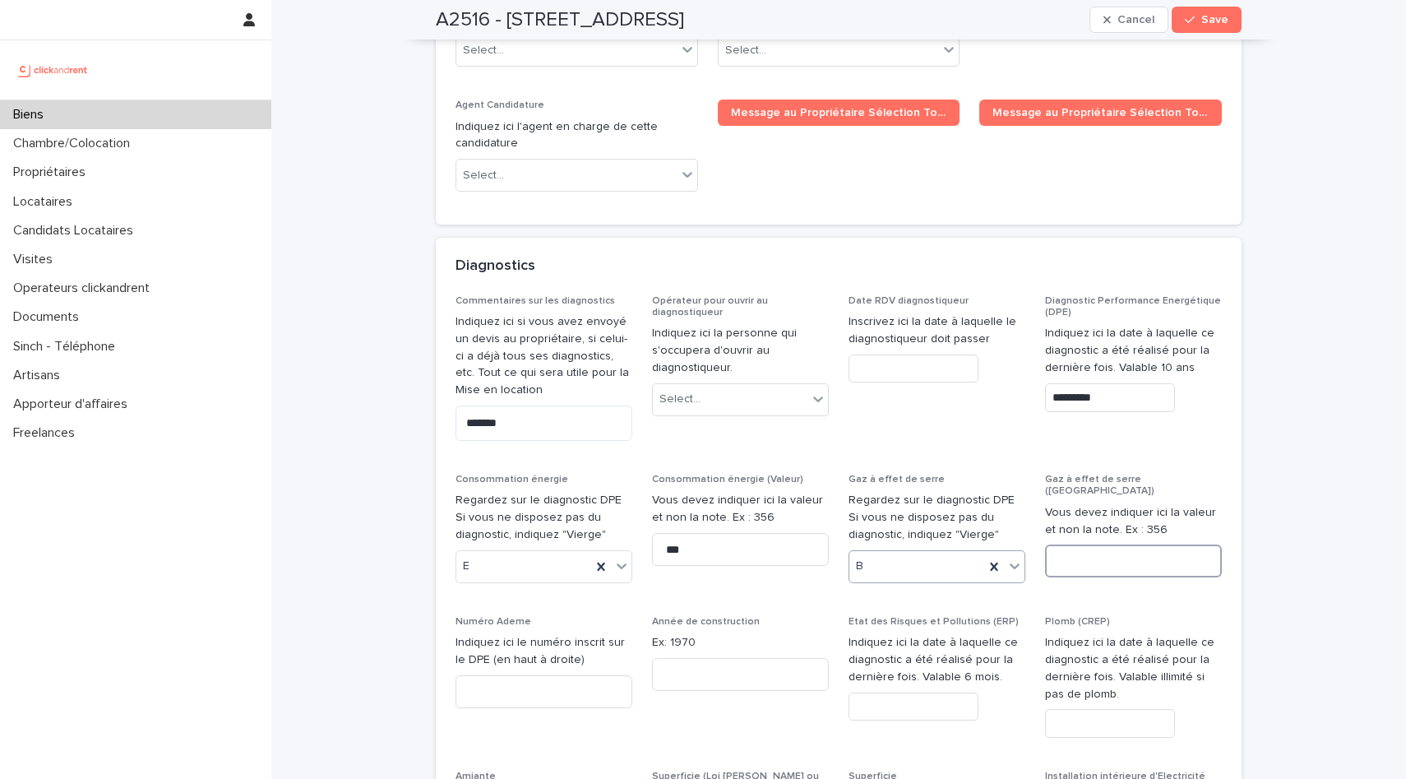
click at [1103, 544] on input at bounding box center [1133, 560] width 177 height 33
type input "*"
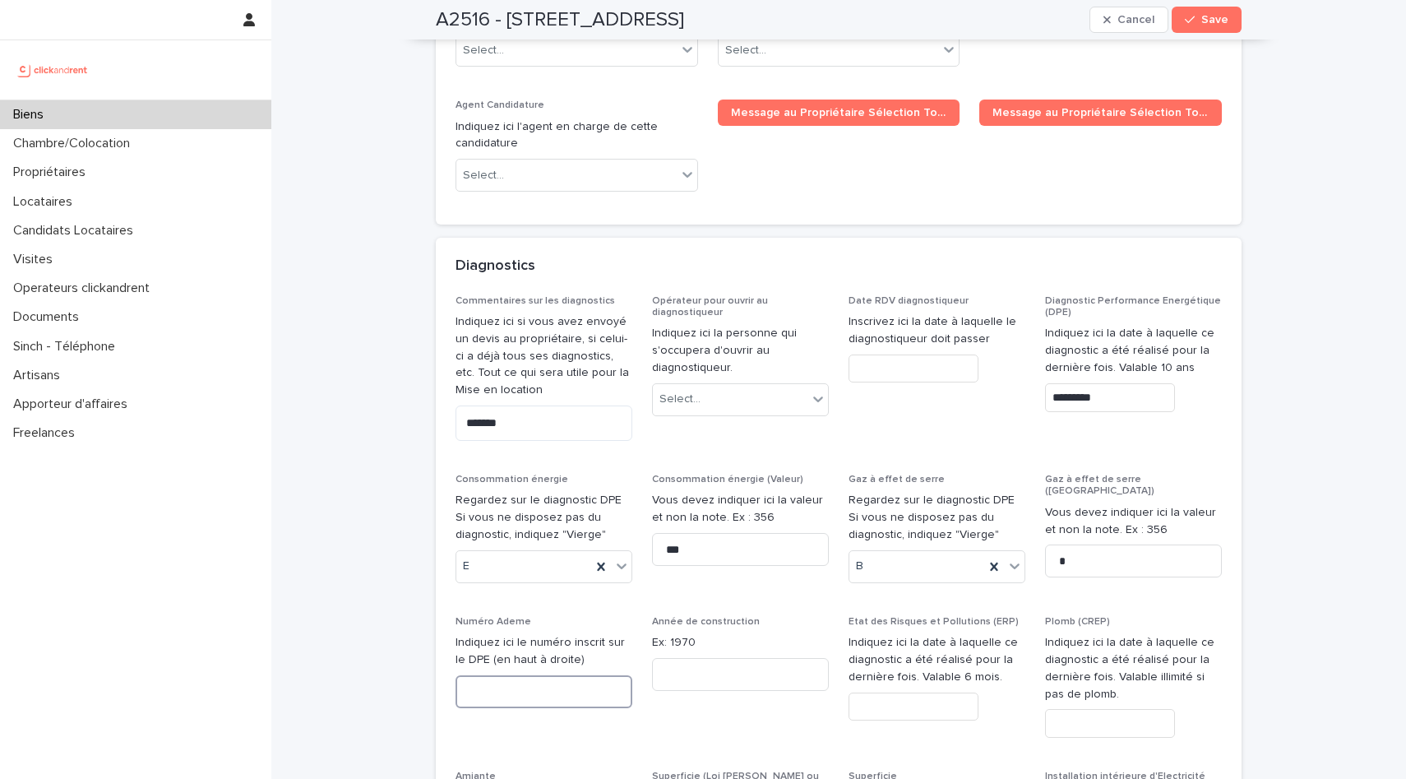
click at [521, 675] on input at bounding box center [544, 691] width 177 height 33
type input "**********"
click at [729, 658] on input at bounding box center [740, 674] width 177 height 33
type input "*"
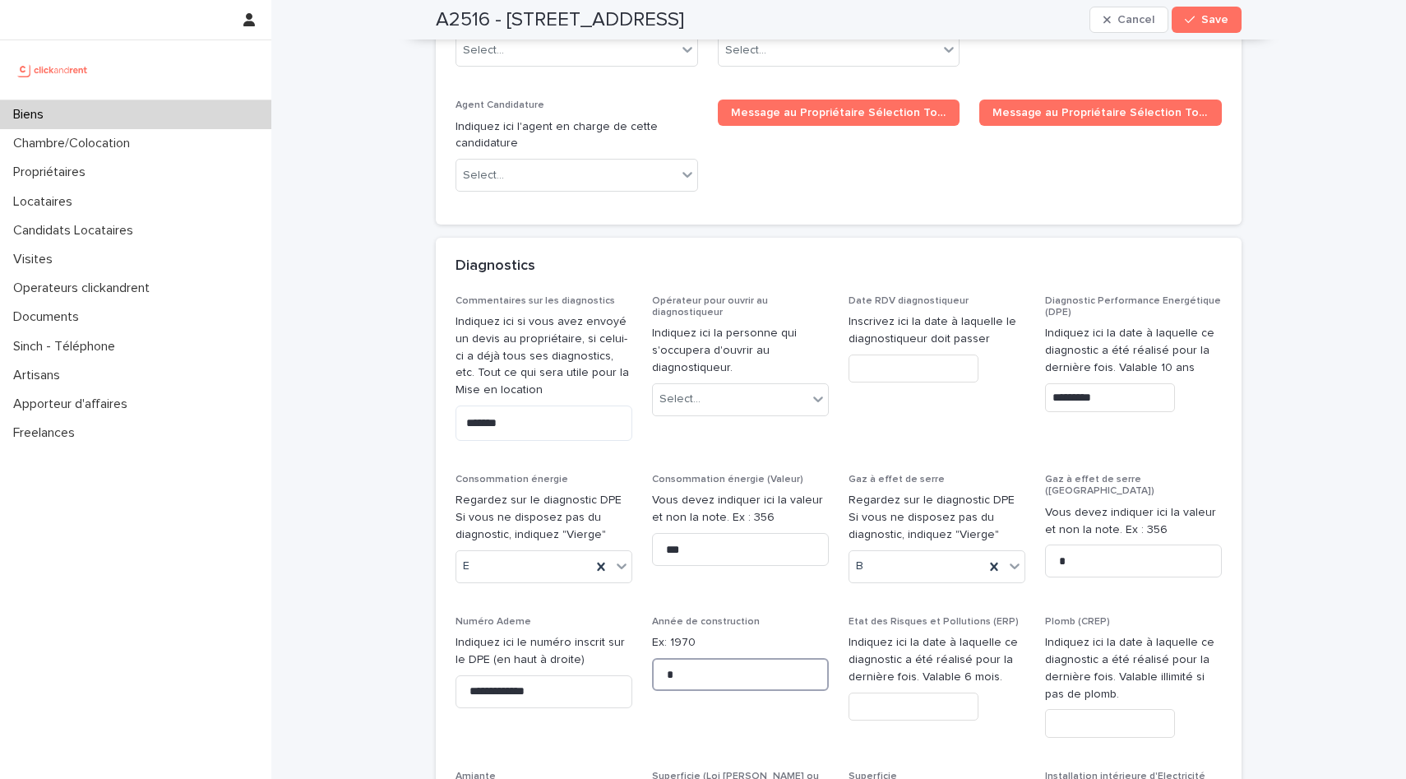
type input "*"
type input "**"
type input "****"
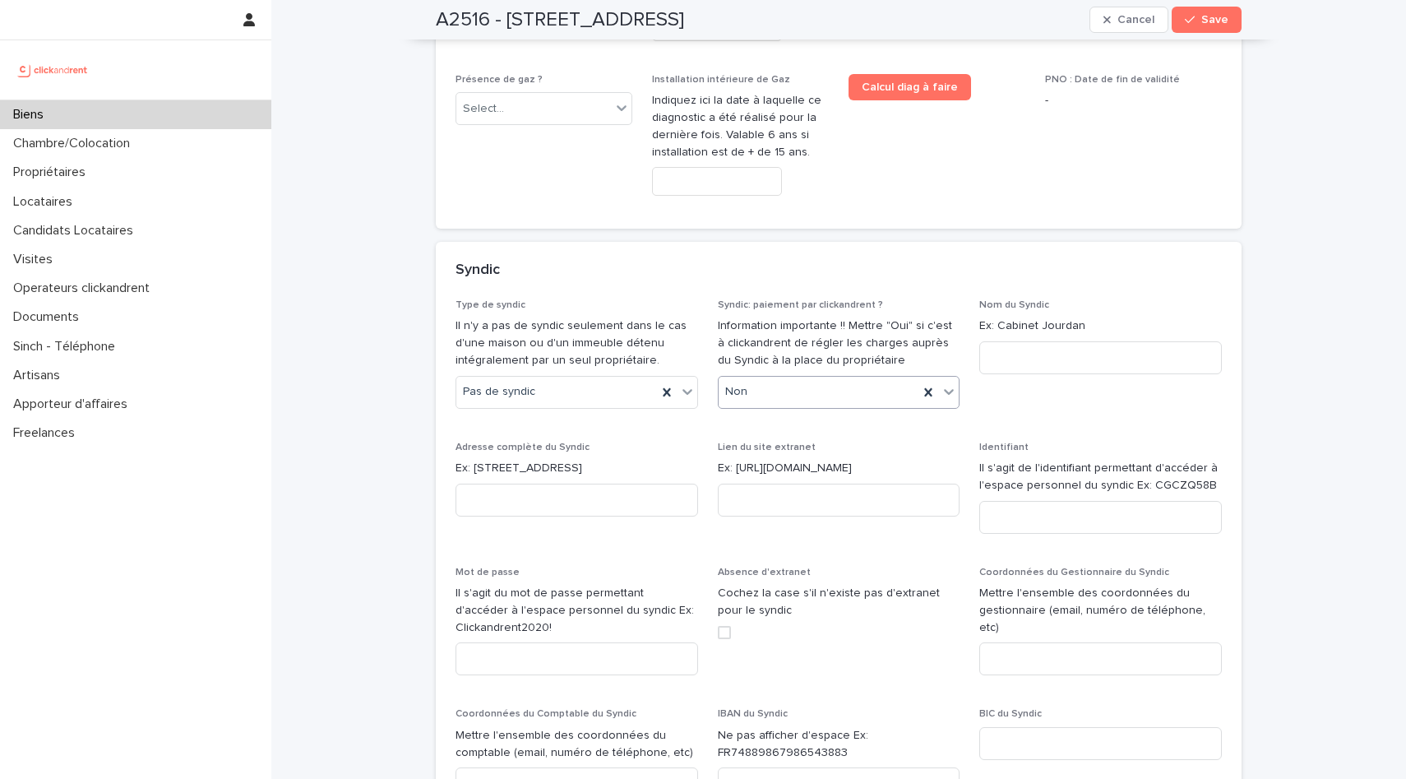
scroll to position [8100, 0]
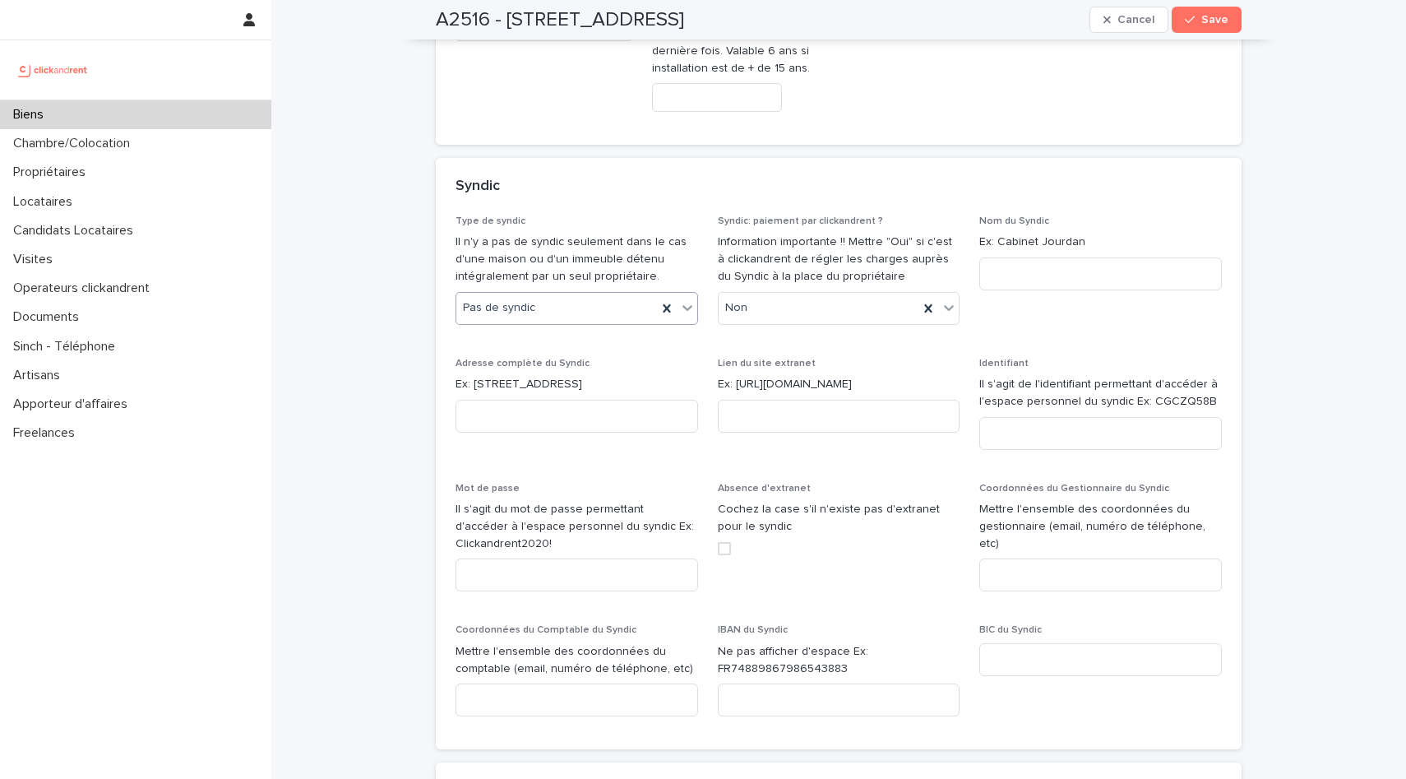
type input "****"
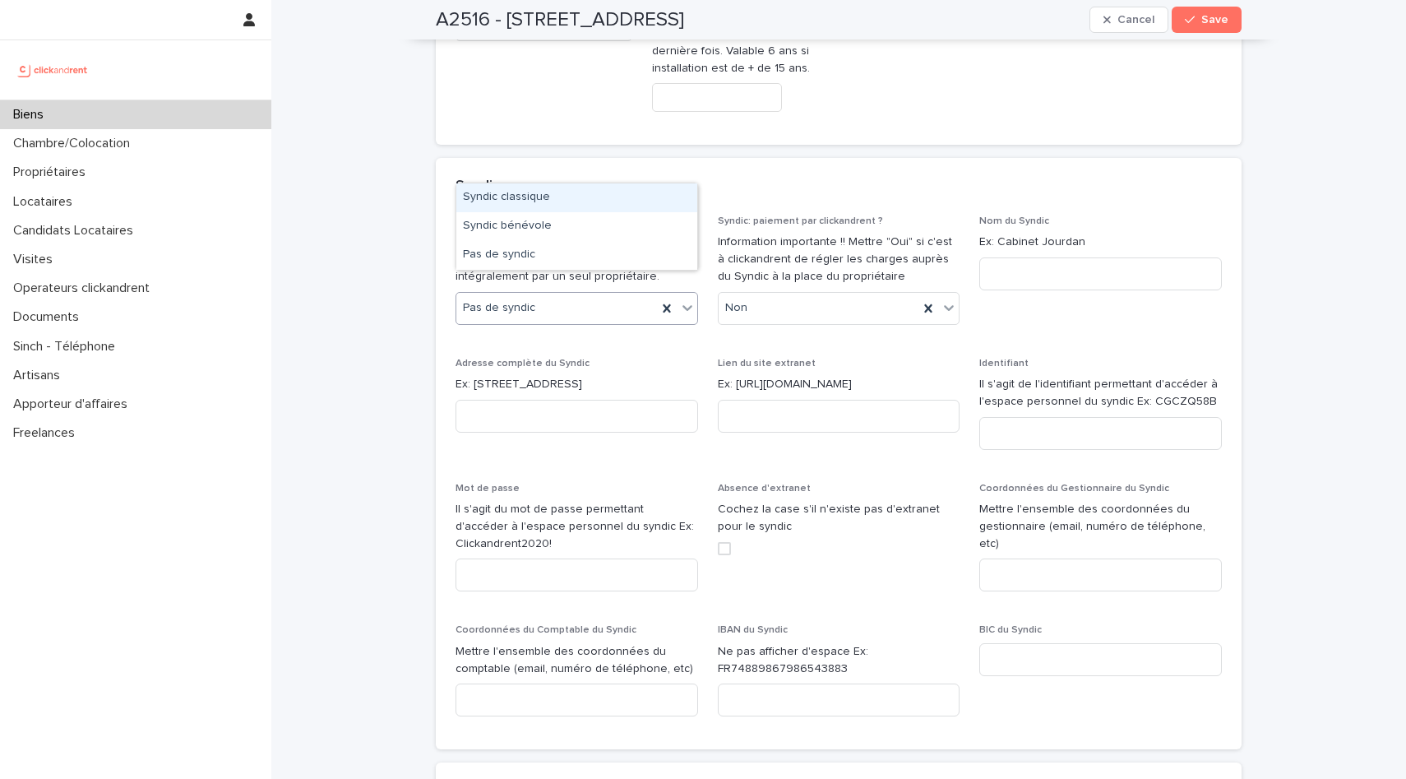
click at [689, 293] on div at bounding box center [688, 308] width 20 height 30
click at [636, 195] on div "Syndic classique" at bounding box center [576, 197] width 241 height 29
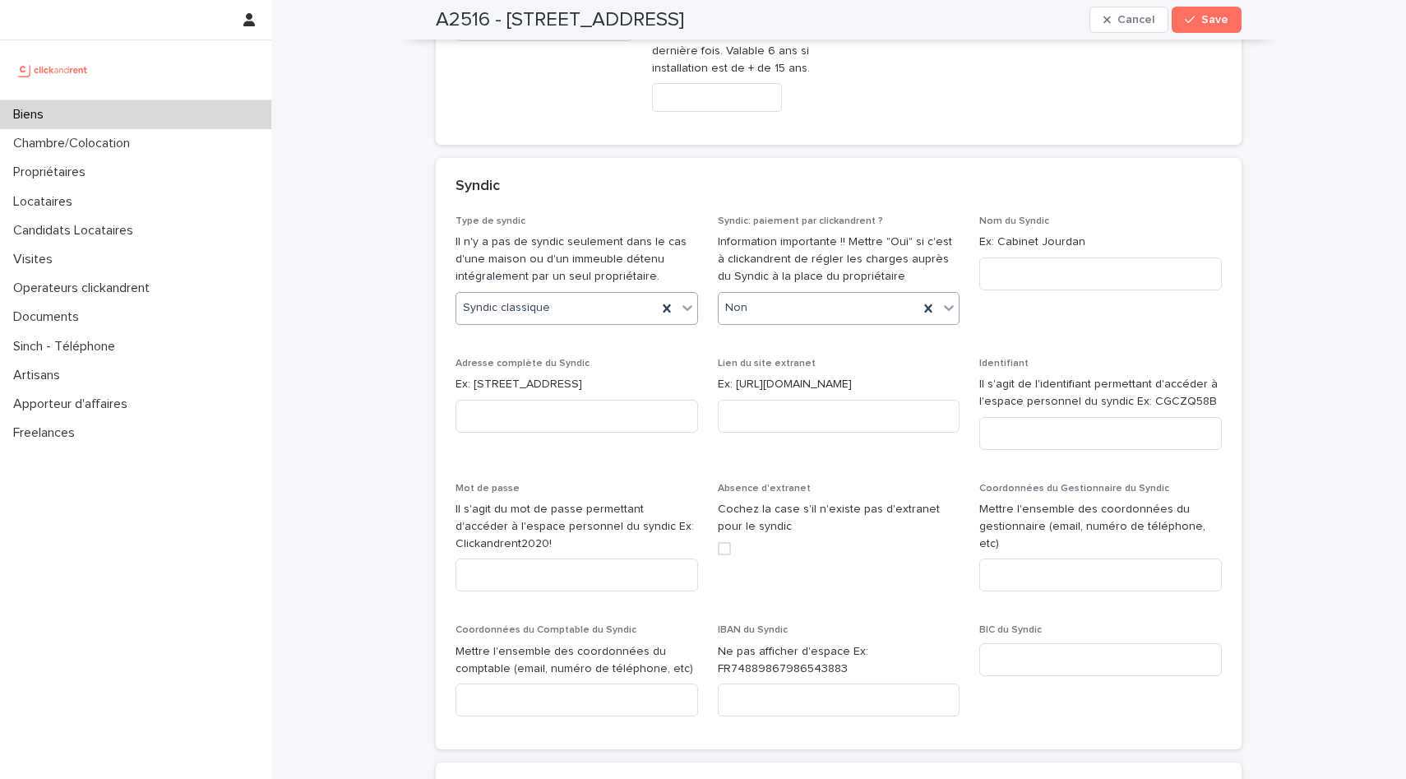
click at [801, 294] on div "Non" at bounding box center [819, 307] width 201 height 27
click at [782, 195] on div "Oui" at bounding box center [839, 197] width 241 height 29
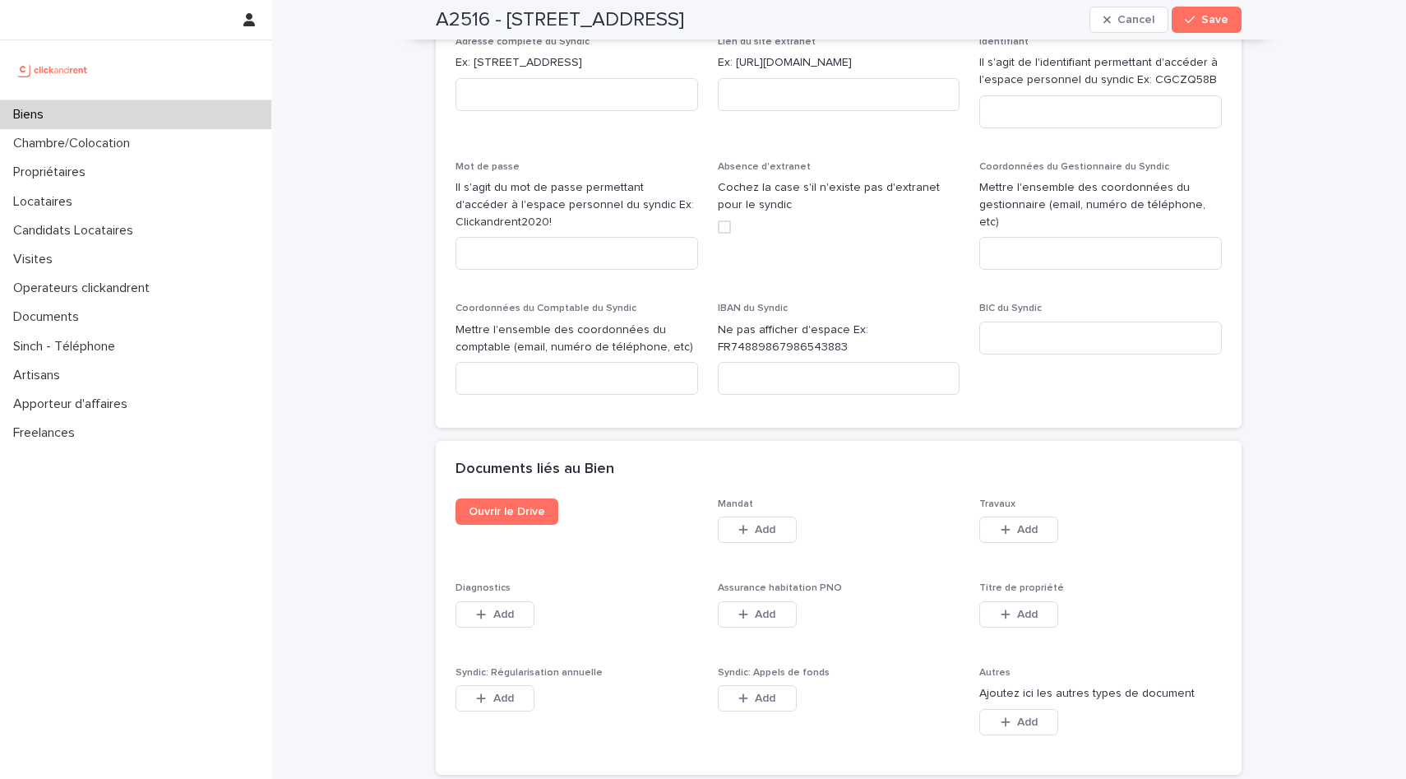
scroll to position [8422, 0]
click at [520, 601] on button "Add" at bounding box center [495, 614] width 79 height 26
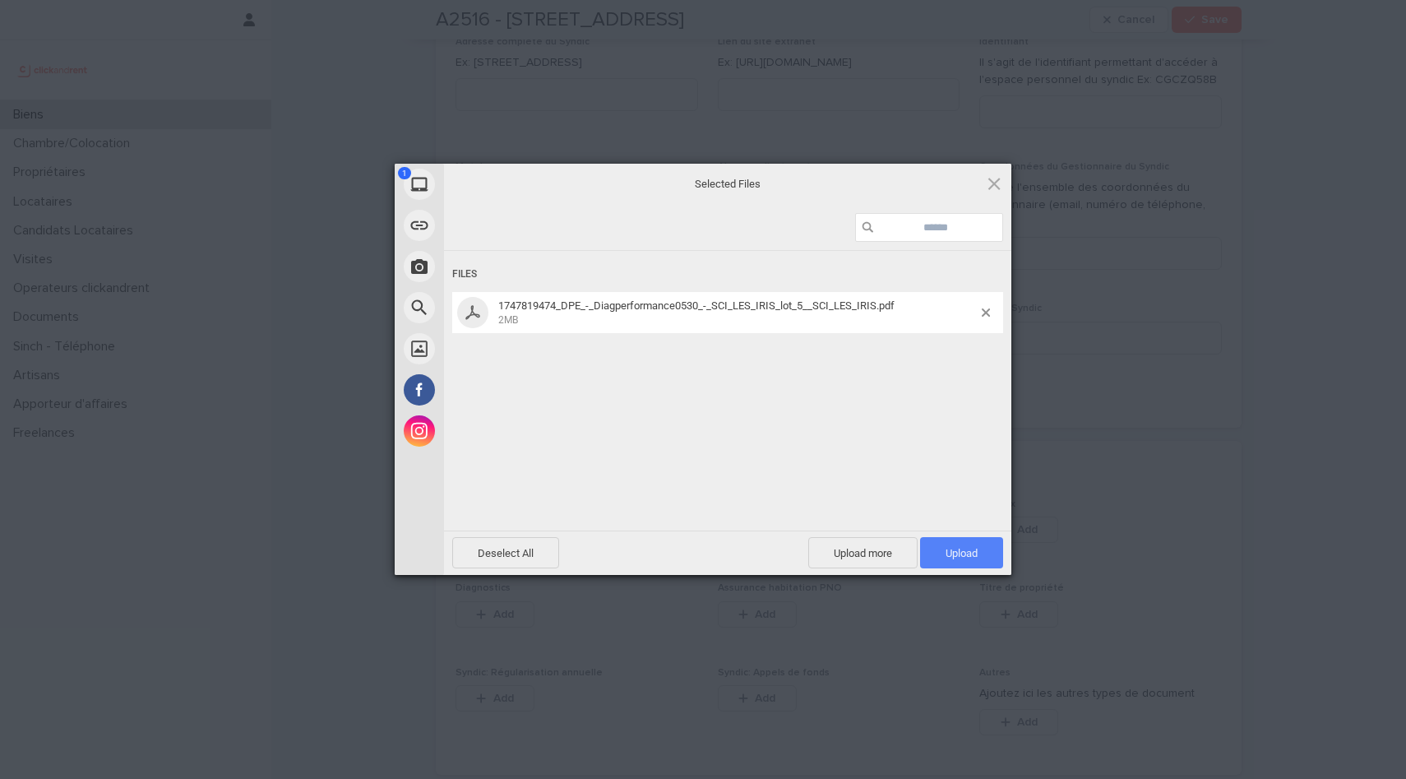
click at [952, 543] on span "Upload 1" at bounding box center [961, 552] width 83 height 31
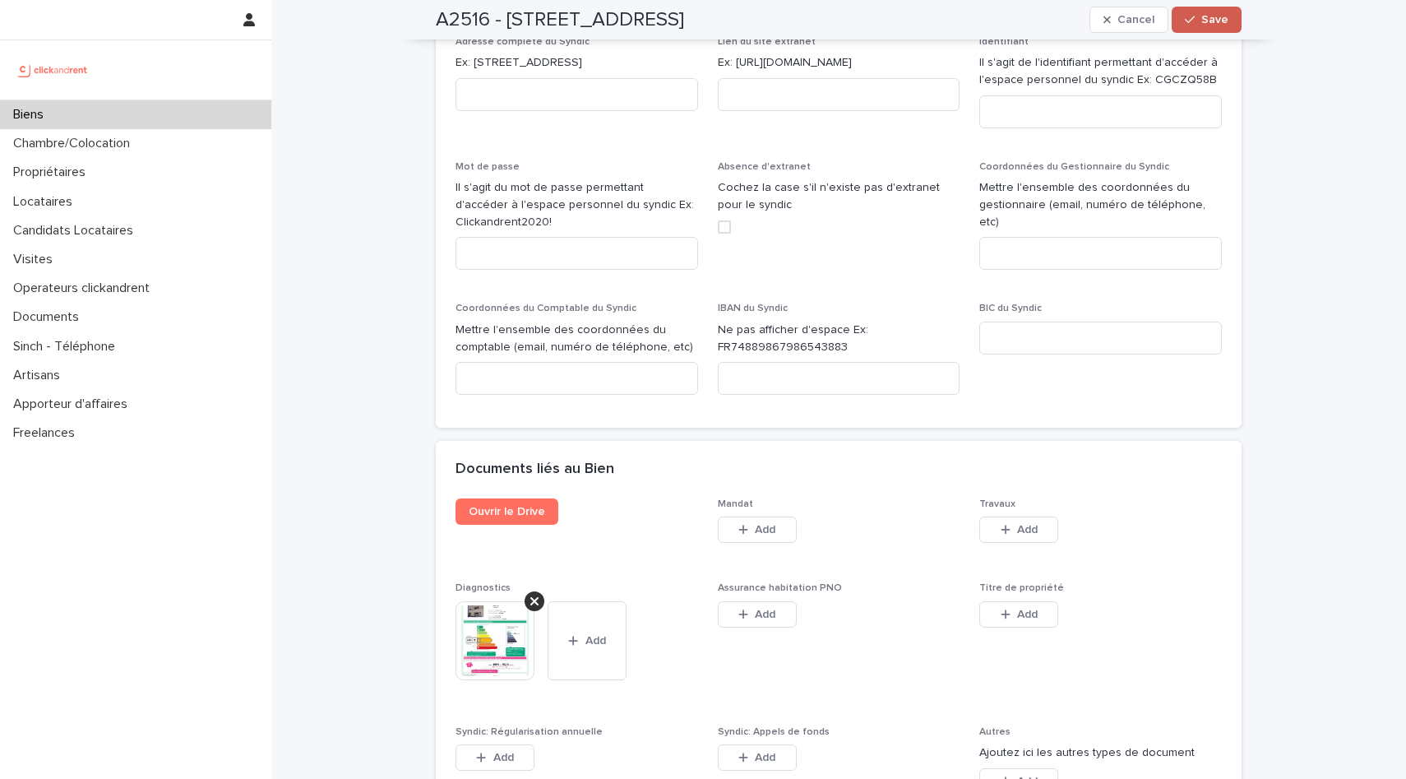
click at [1214, 22] on span "Save" at bounding box center [1215, 20] width 27 height 12
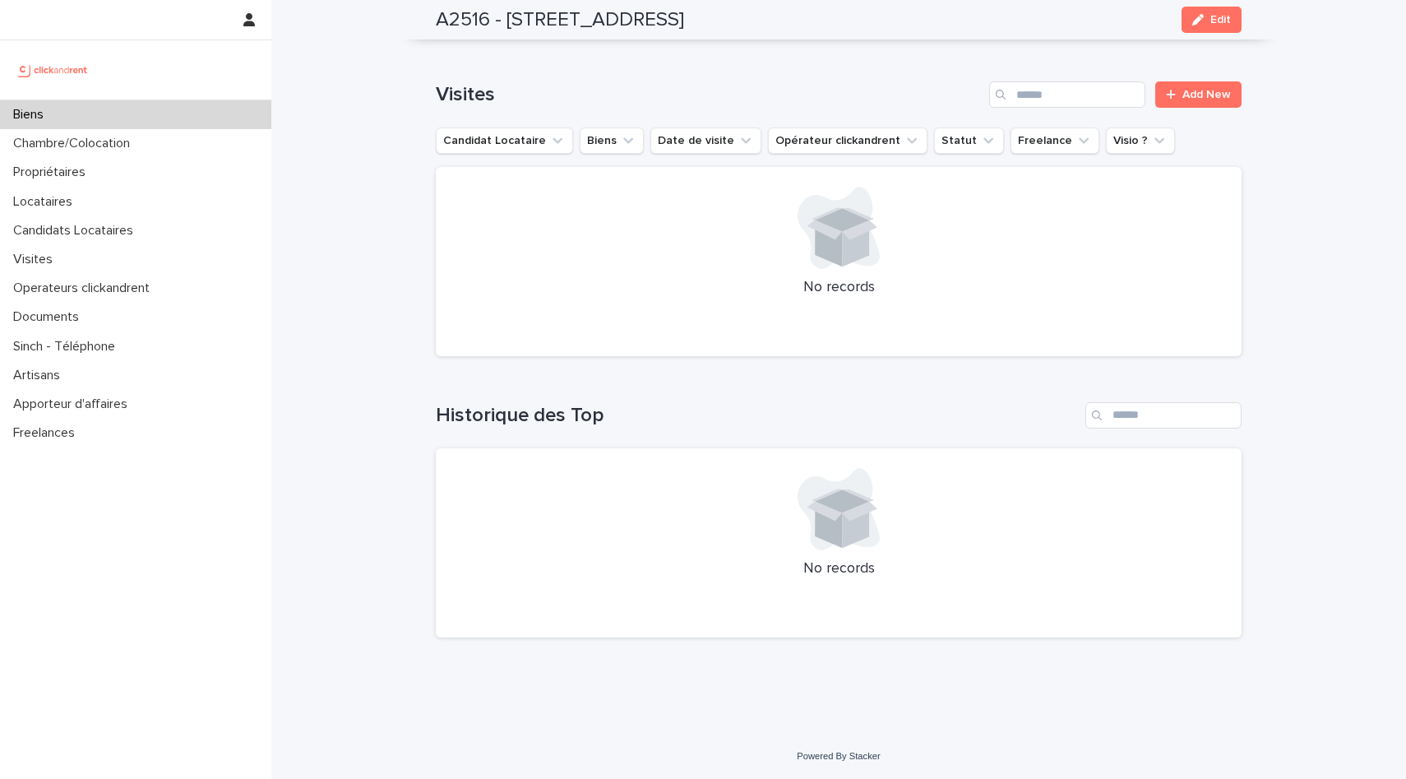
scroll to position [5408, 0]
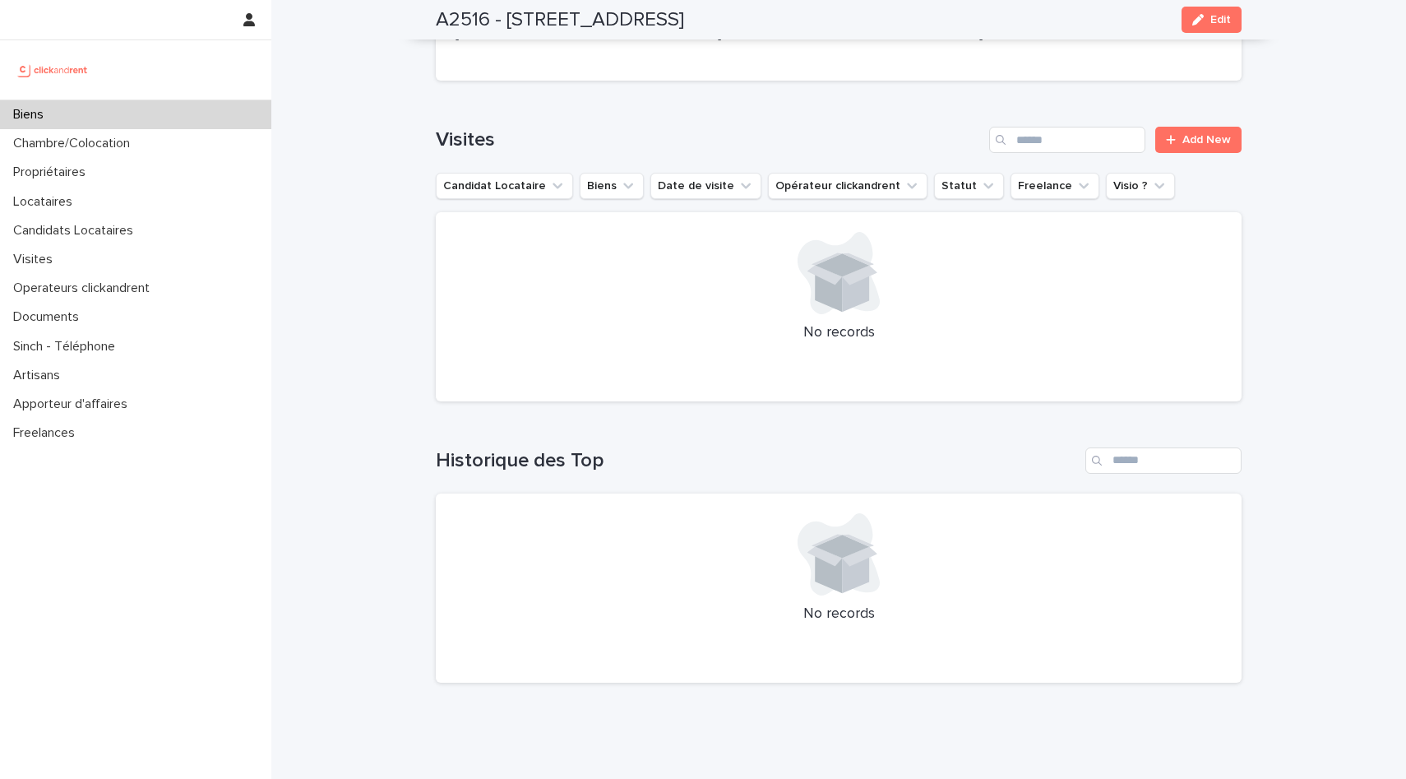
click at [222, 113] on div "Biens" at bounding box center [135, 114] width 271 height 29
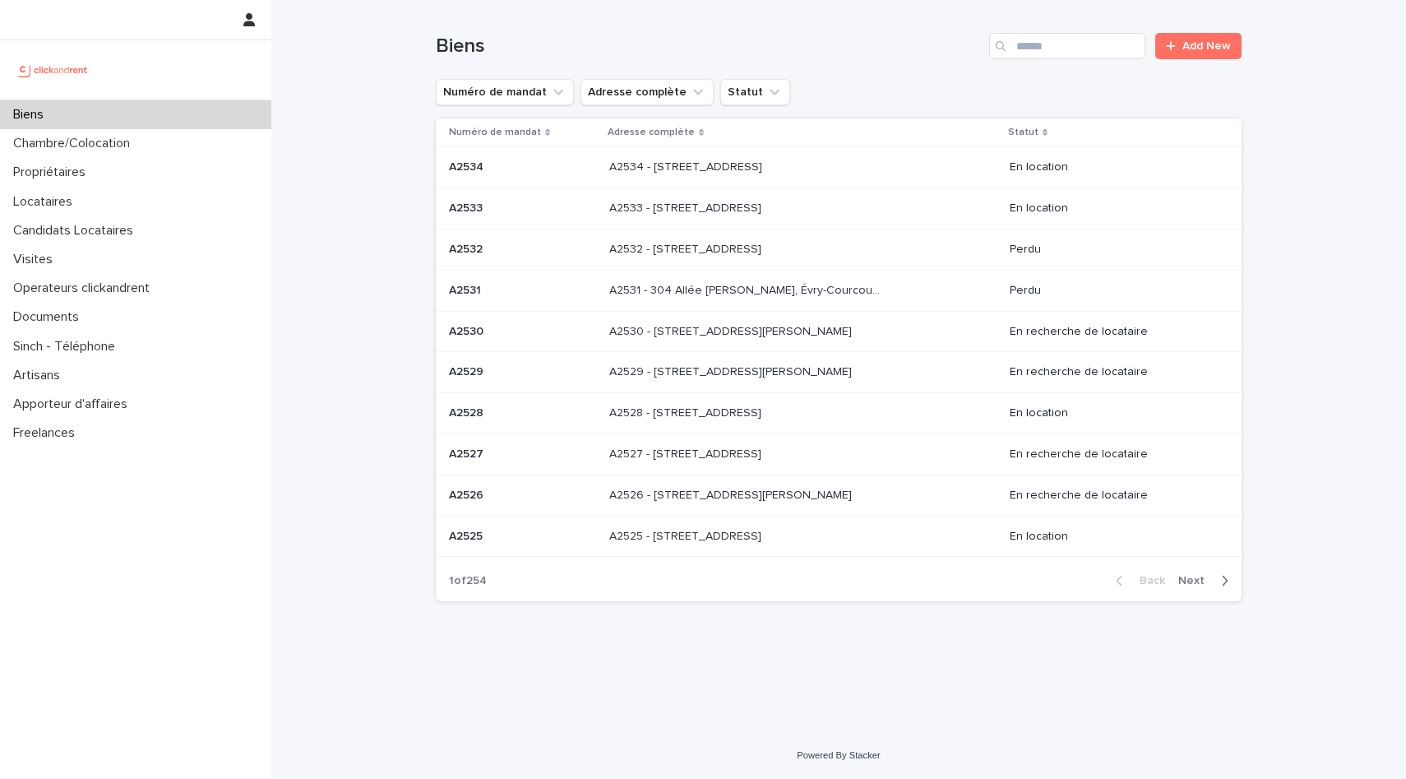
click at [1213, 577] on span "Next" at bounding box center [1197, 581] width 36 height 12
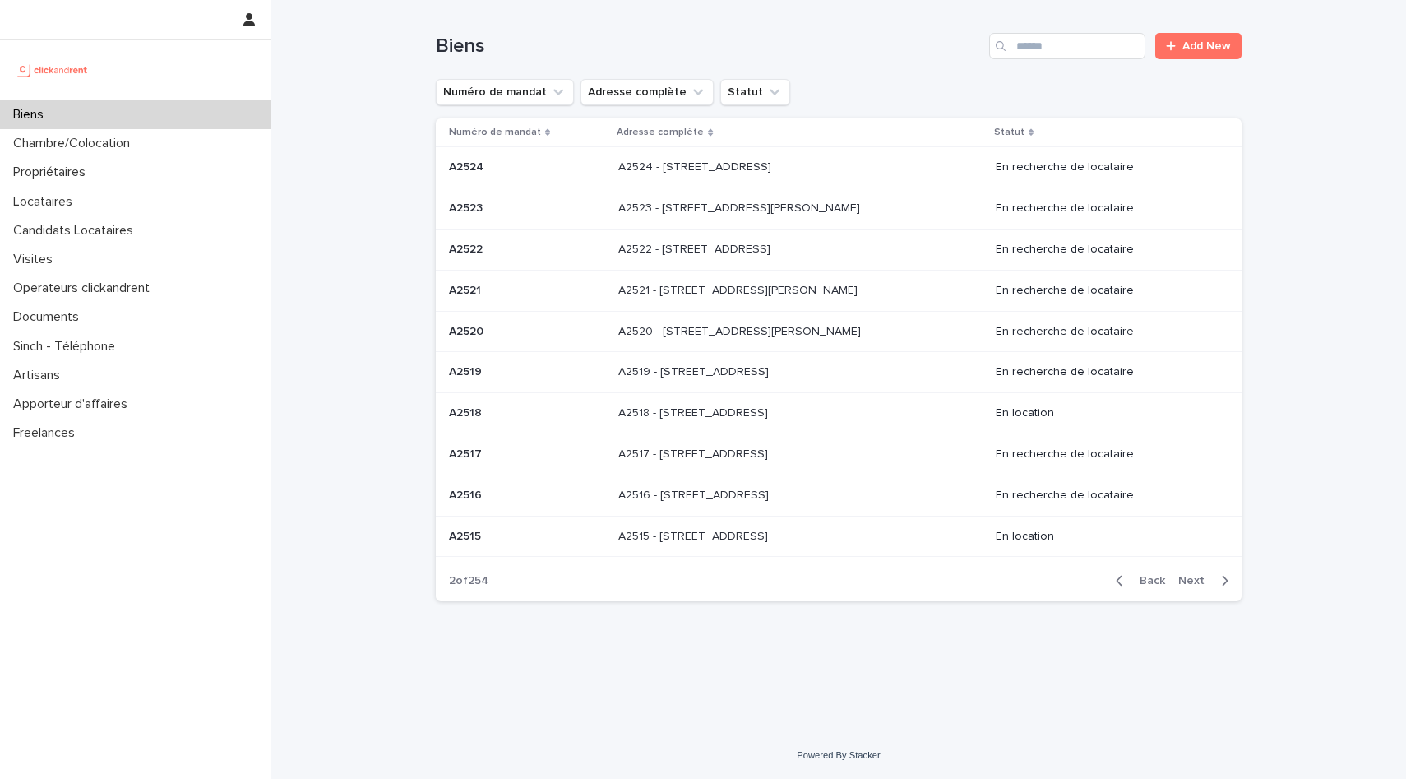
click at [710, 530] on p "A2515 - [STREET_ADDRESS]" at bounding box center [694, 534] width 153 height 17
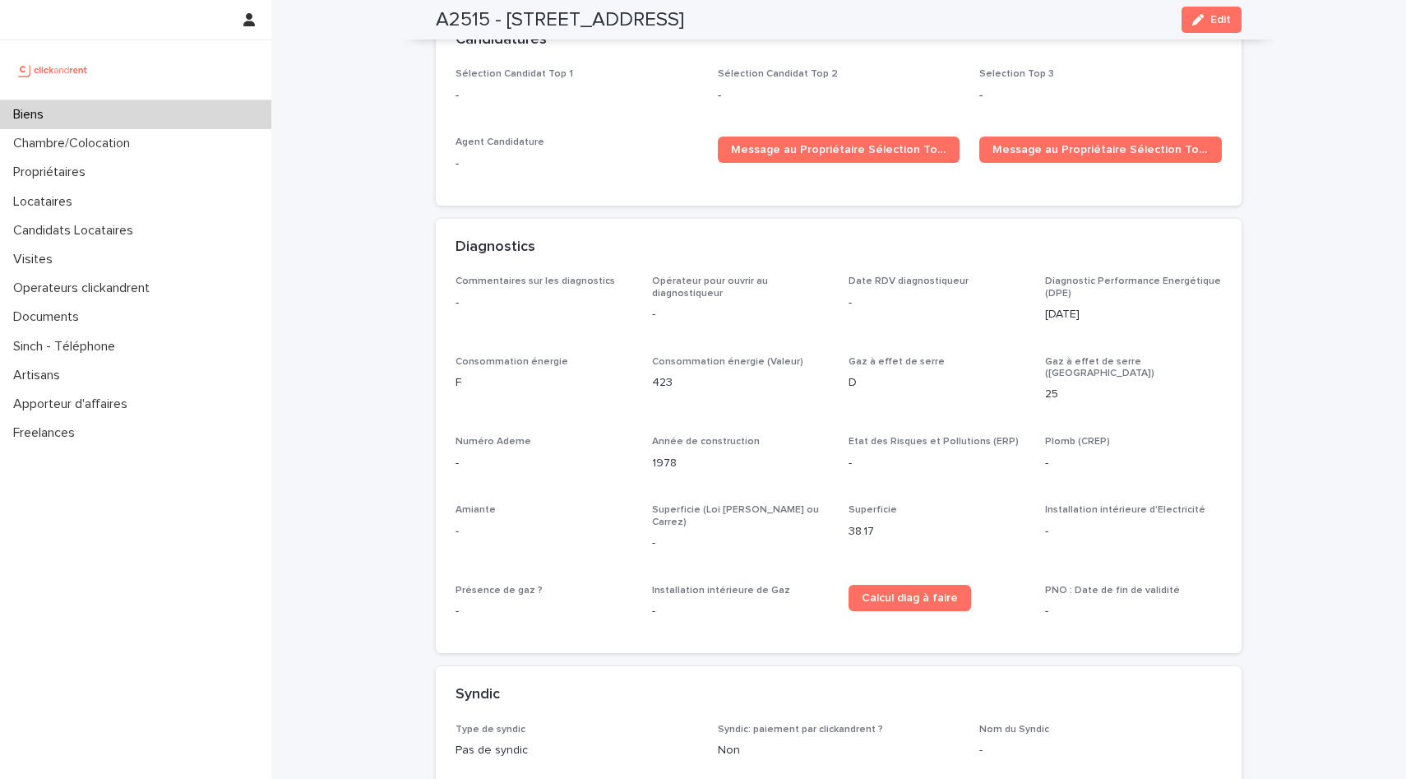
scroll to position [4076, 0]
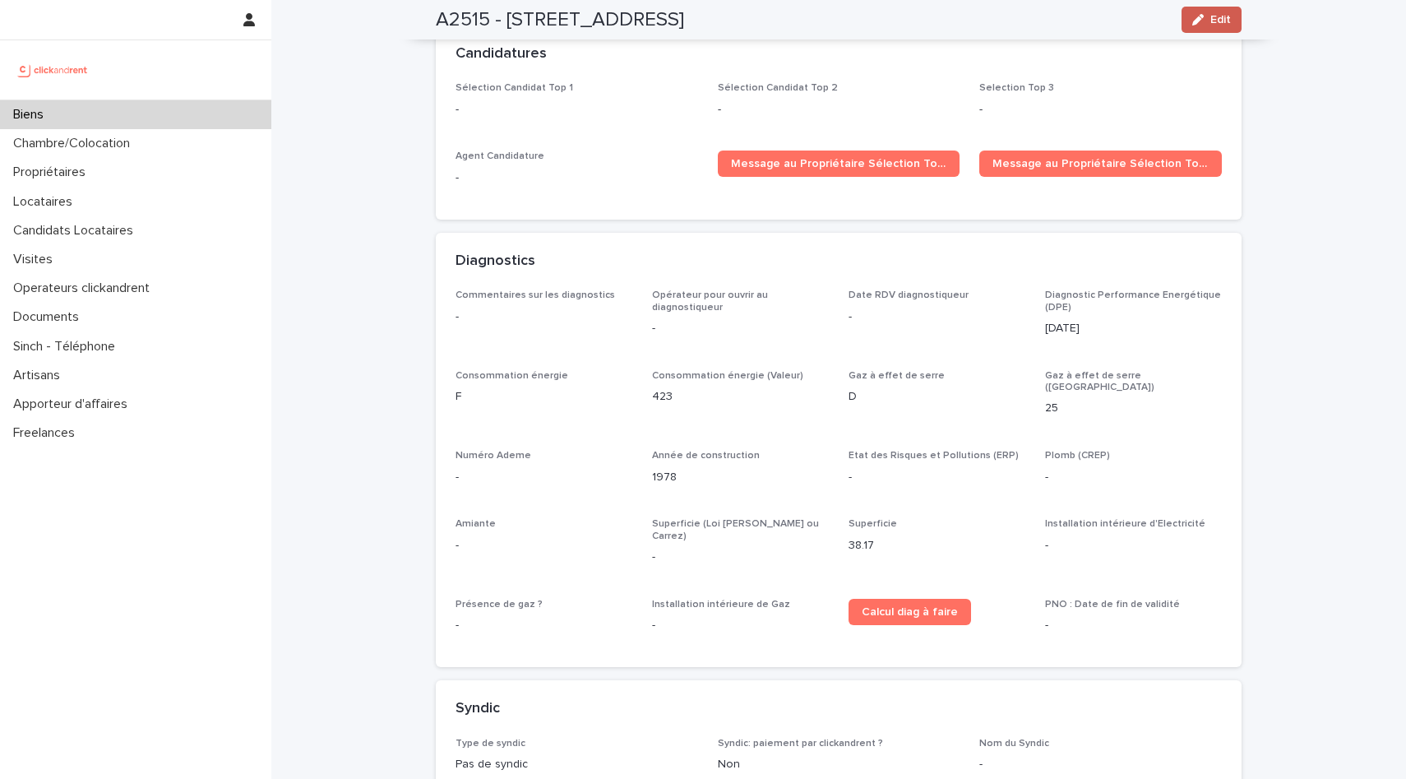
click at [1220, 21] on span "Edit" at bounding box center [1221, 20] width 21 height 12
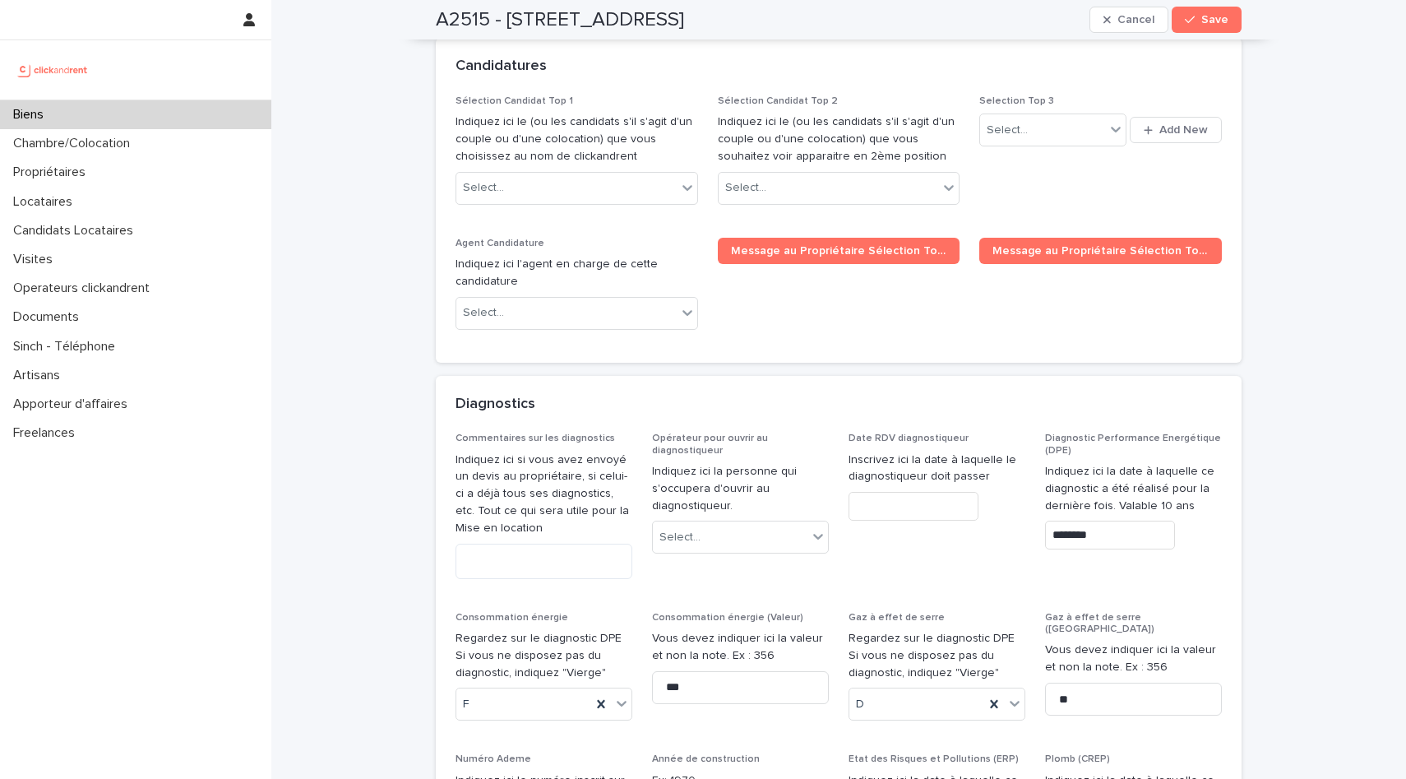
scroll to position [7055, 0]
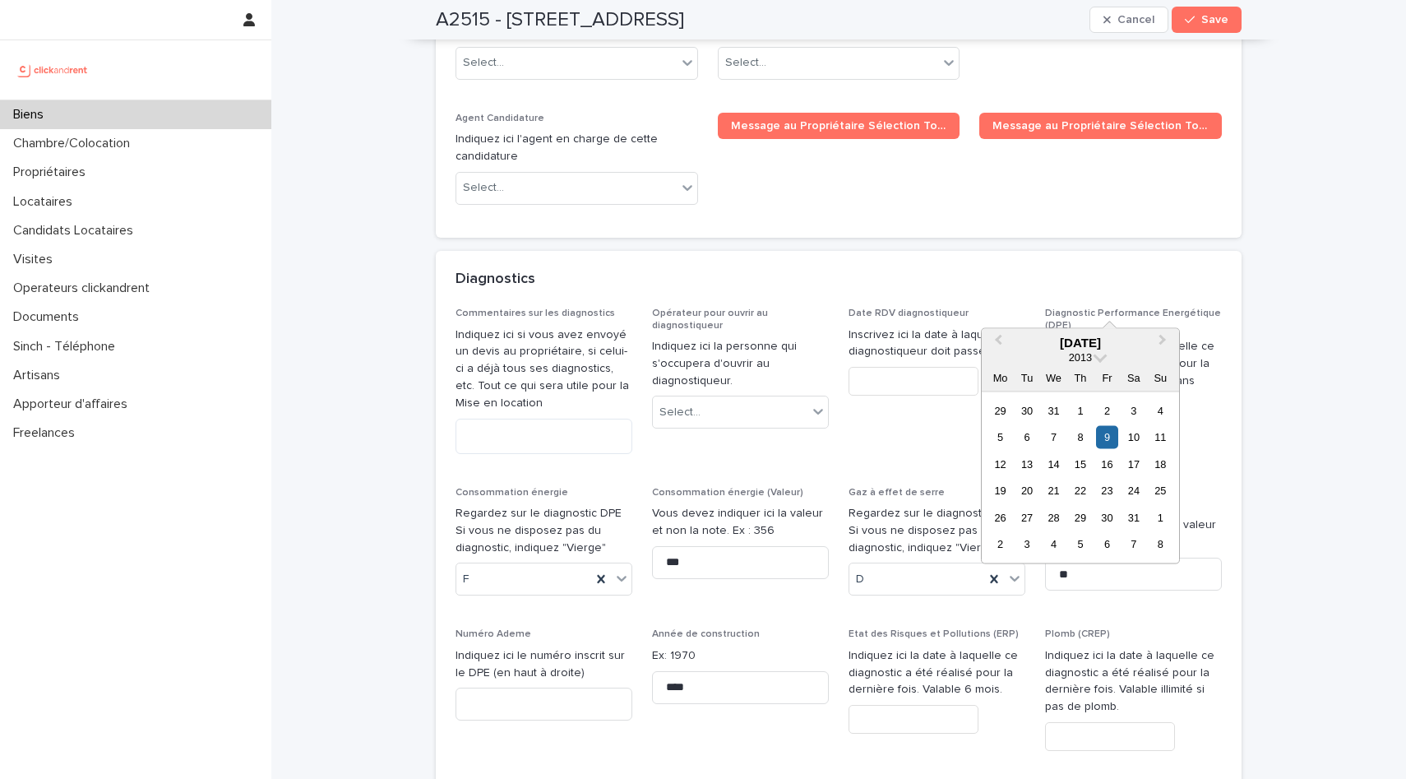
drag, startPoint x: 1109, startPoint y: 296, endPoint x: 1003, endPoint y: 296, distance: 106.9
click at [1004, 308] on div "Commentaires sur les diagnostics Indiquez ici si vous avez envoyé un devis au p…" at bounding box center [839, 705] width 767 height 794
type input "*********"
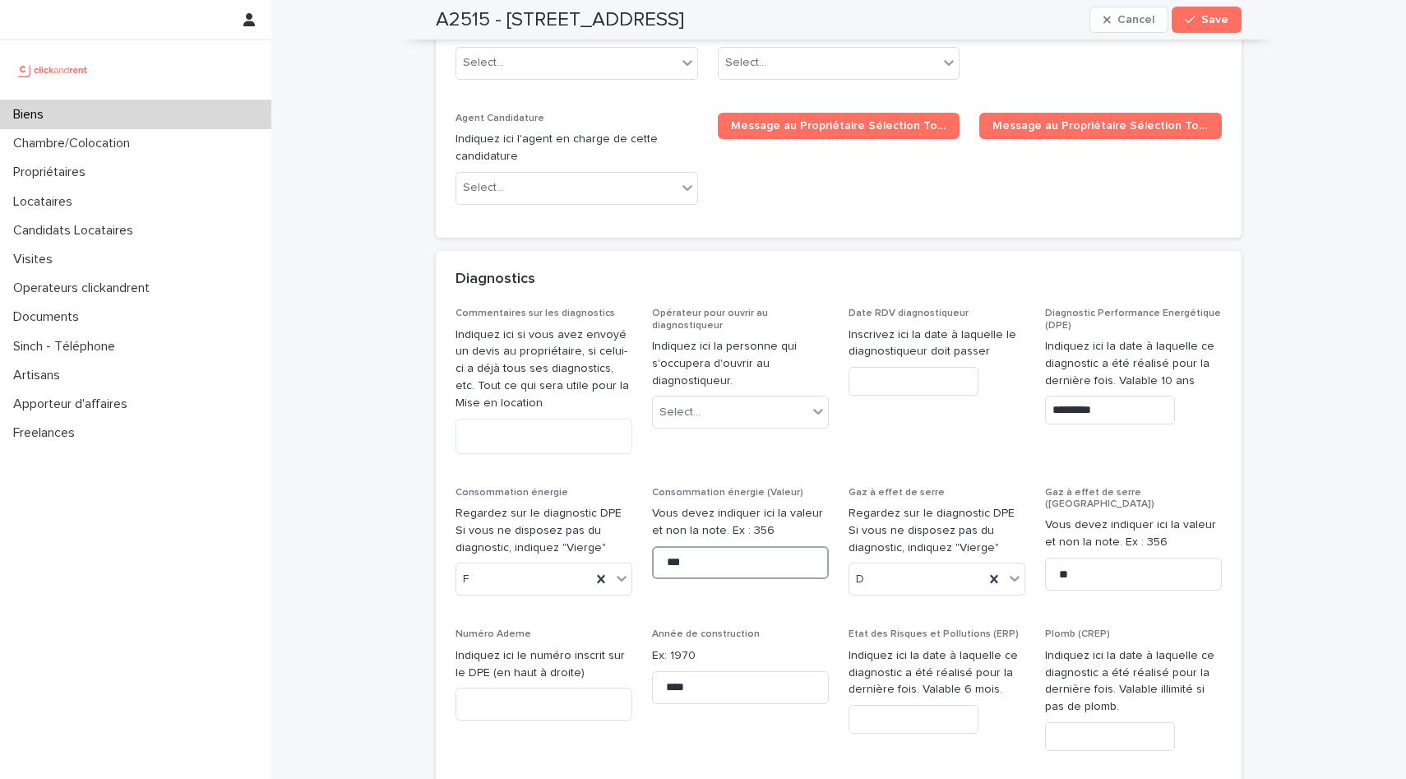
drag, startPoint x: 690, startPoint y: 447, endPoint x: 642, endPoint y: 447, distance: 48.5
click at [644, 447] on div "Commentaires sur les diagnostics Indiquez ici si vous avez envoyé un devis au p…" at bounding box center [839, 705] width 767 height 794
type input "***"
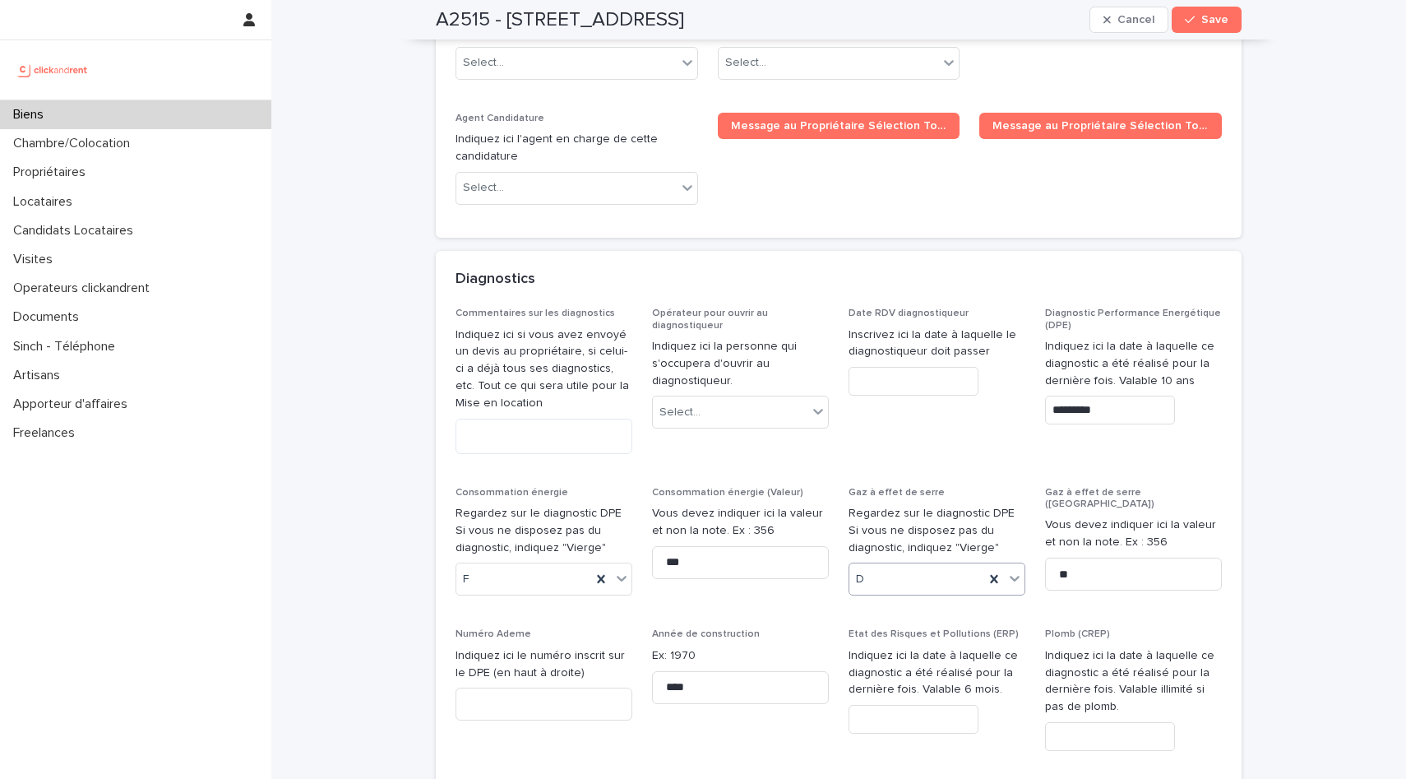
click at [1014, 570] on icon at bounding box center [1015, 578] width 16 height 16
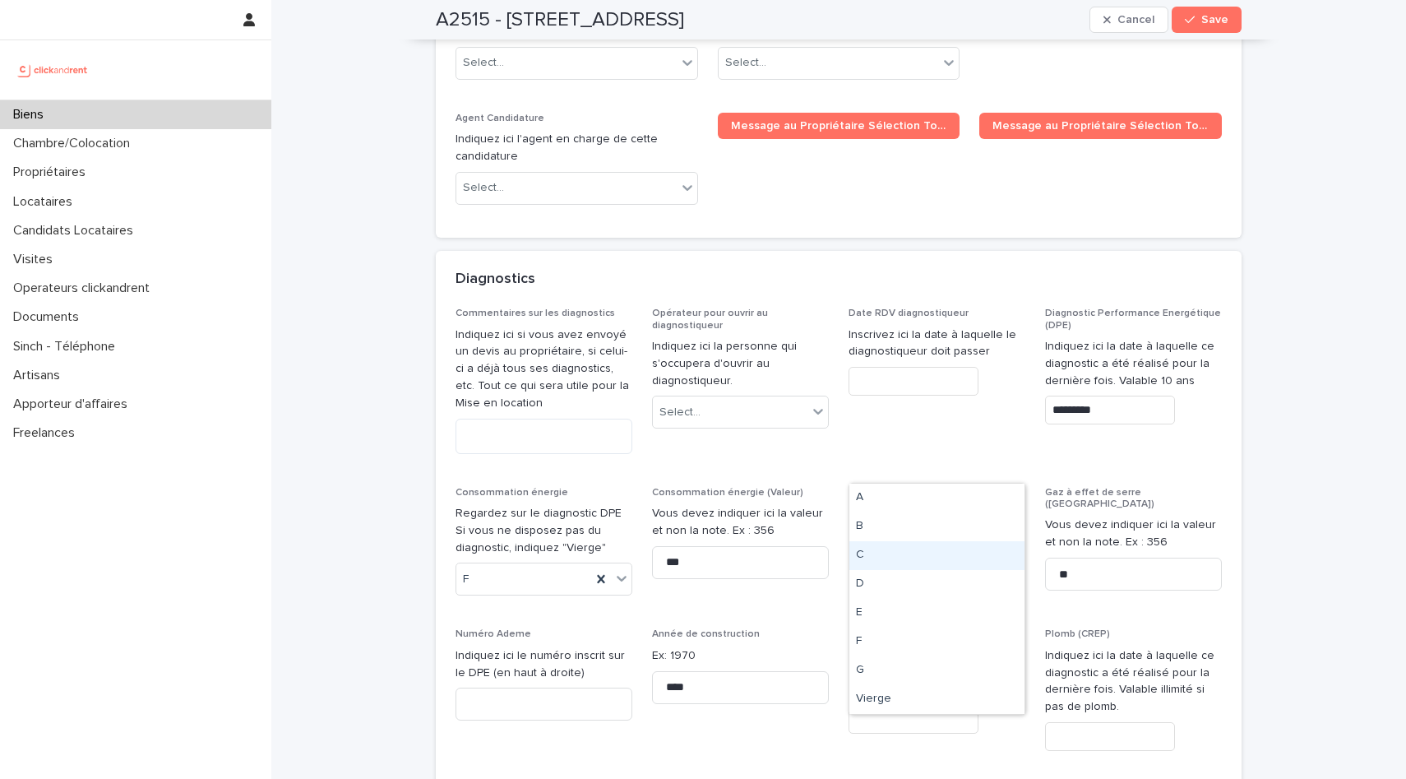
click at [876, 558] on div "C" at bounding box center [937, 555] width 175 height 29
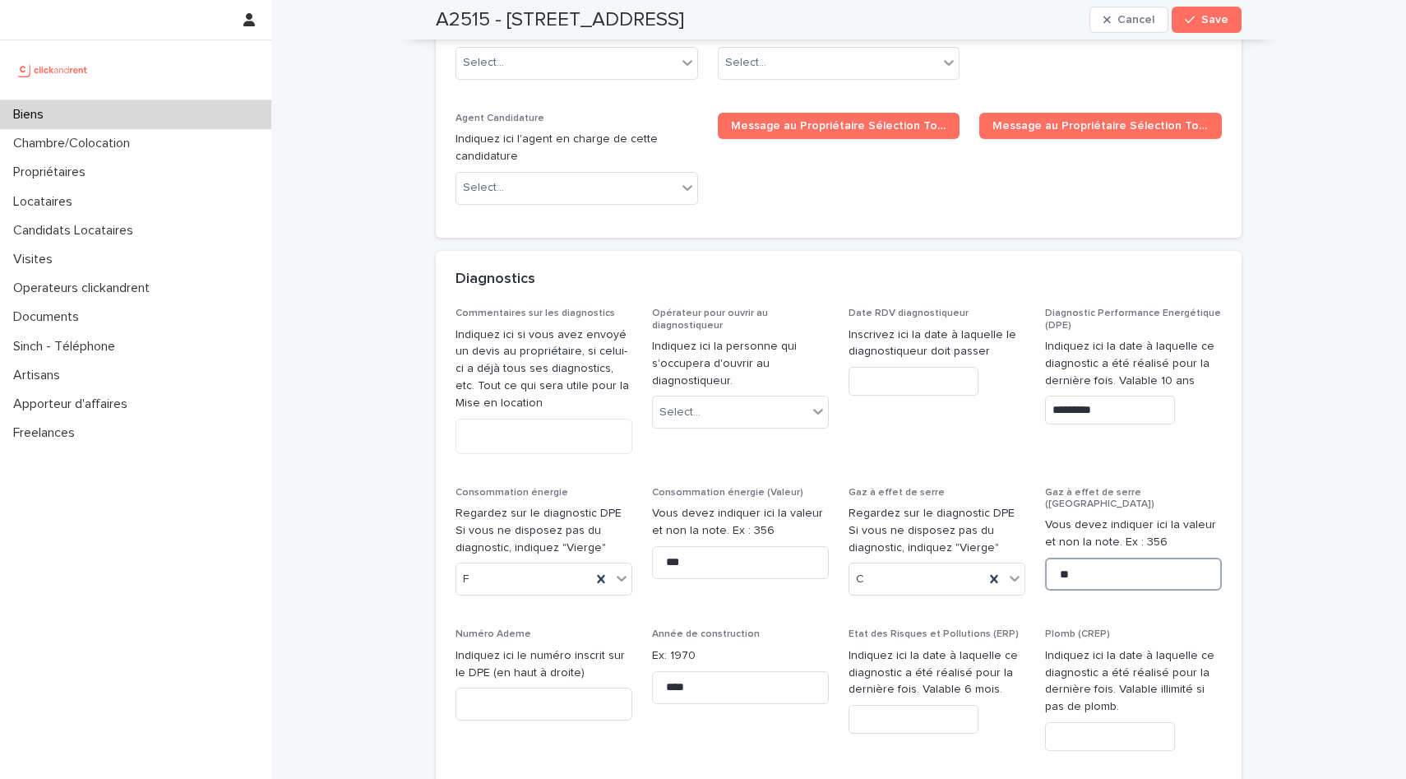
drag, startPoint x: 1095, startPoint y: 451, endPoint x: 1036, endPoint y: 445, distance: 59.5
click at [1037, 445] on div "Commentaires sur les diagnostics Indiquez ici si vous avez envoyé un devis au p…" at bounding box center [839, 705] width 767 height 794
type input "**"
click at [1197, 558] on input "**" at bounding box center [1133, 574] width 177 height 33
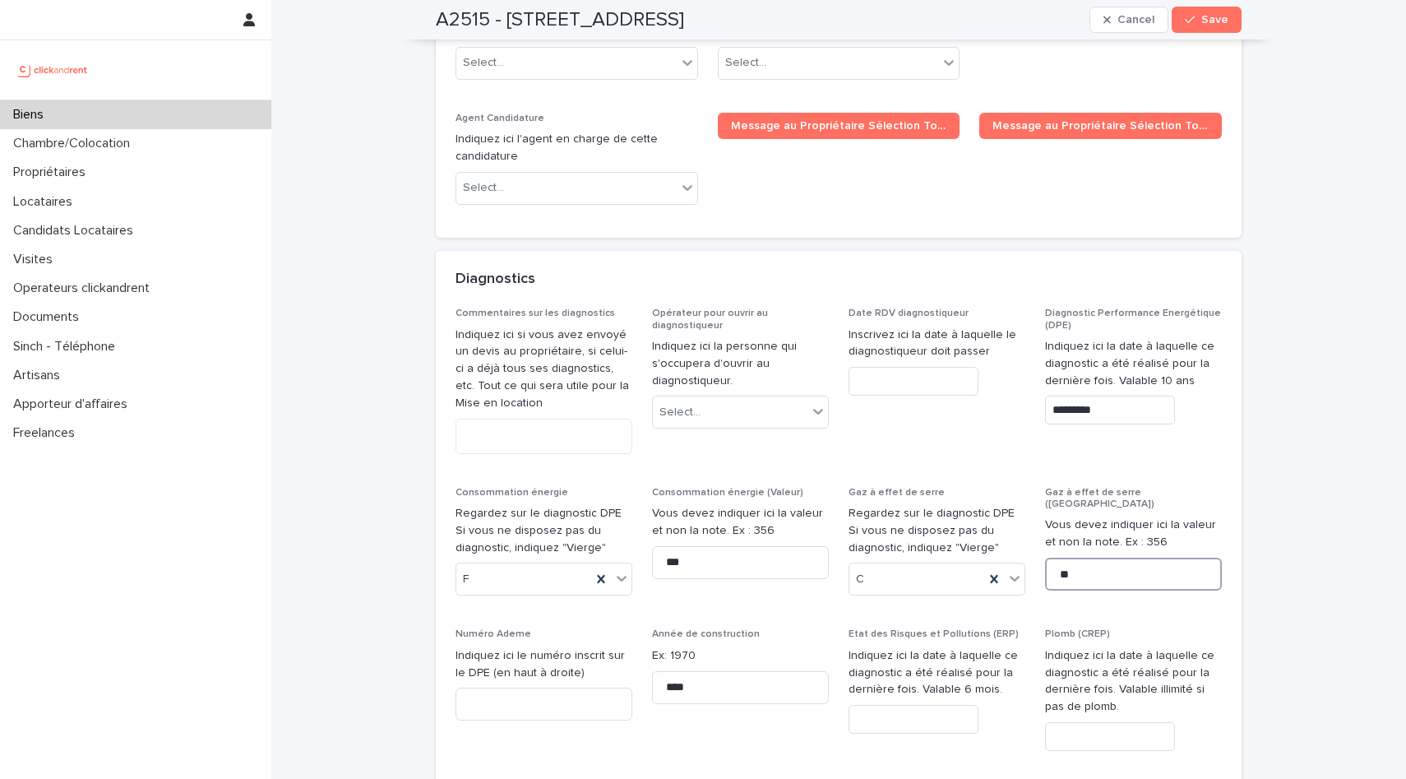
type input "**"
click at [544, 688] on input at bounding box center [544, 704] width 177 height 33
type input "**********"
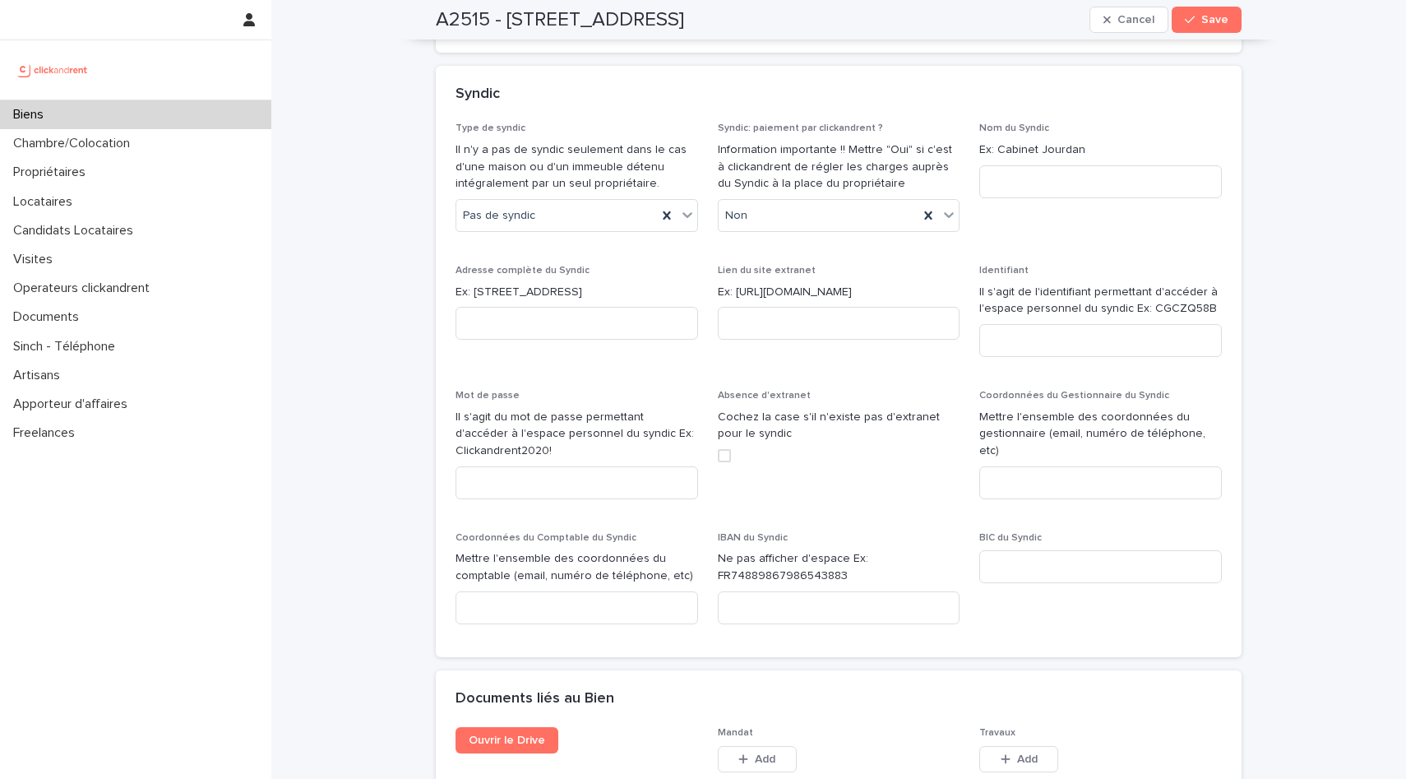
scroll to position [8019, 0]
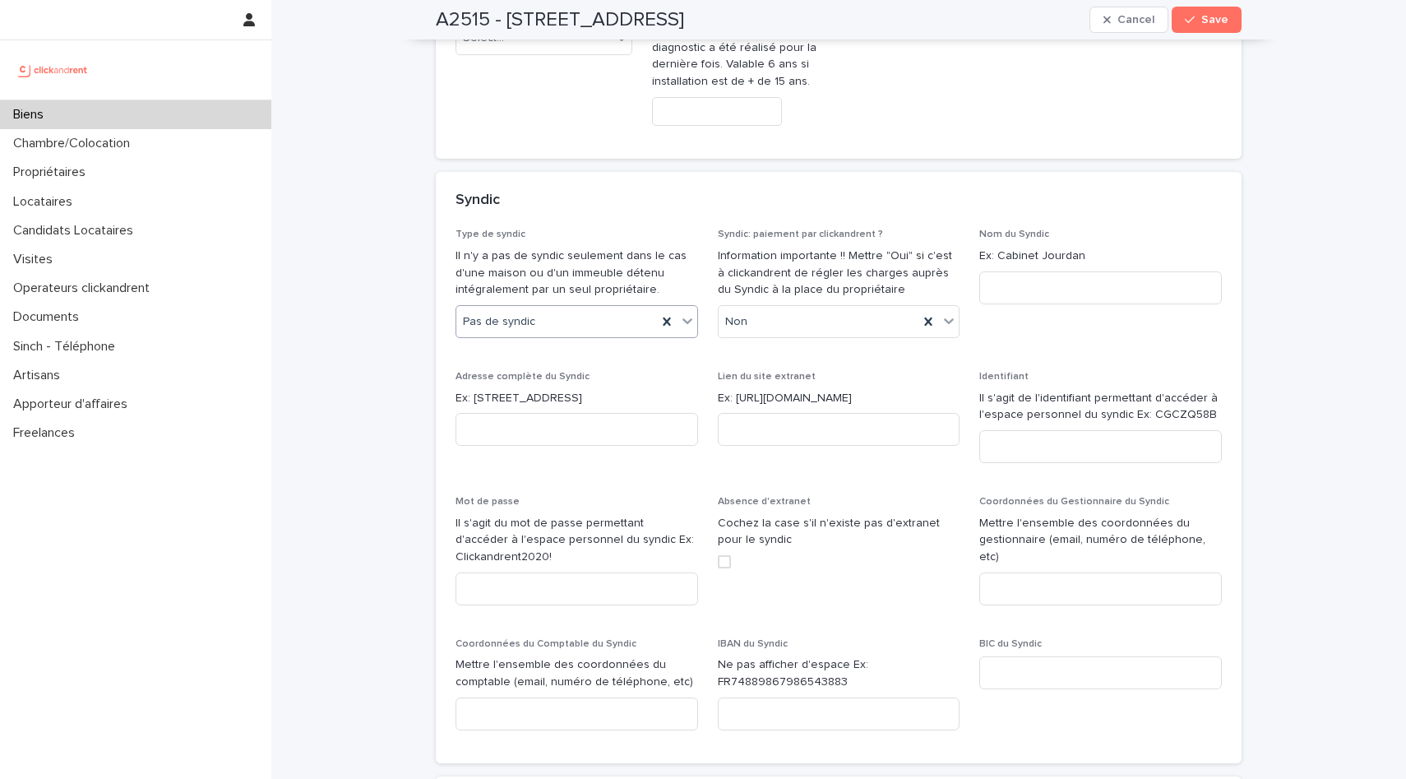
click at [689, 313] on icon at bounding box center [687, 321] width 16 height 16
click at [579, 214] on div "Syndic classique" at bounding box center [576, 211] width 241 height 29
click at [752, 308] on div "Non" at bounding box center [819, 321] width 201 height 27
click at [752, 207] on div "Oui" at bounding box center [839, 211] width 241 height 29
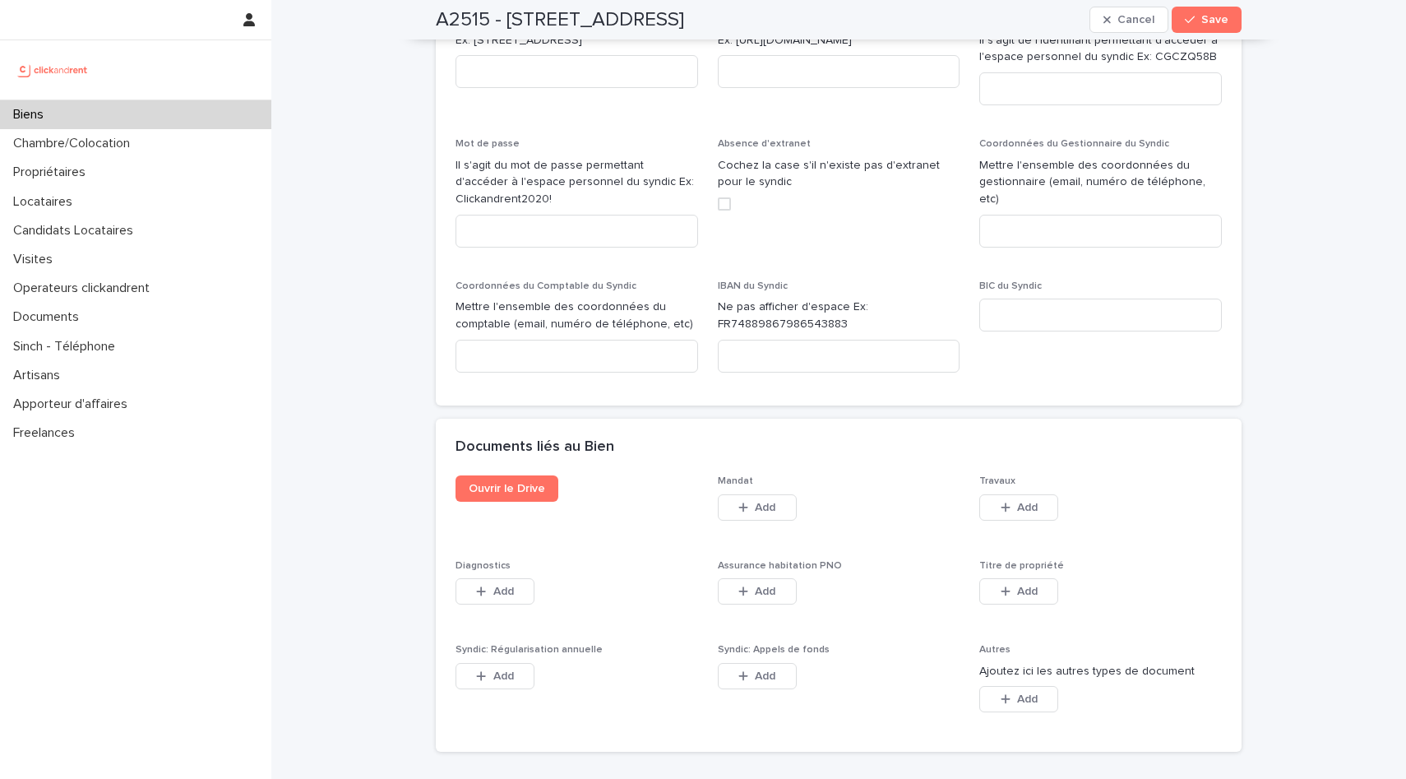
scroll to position [8391, 0]
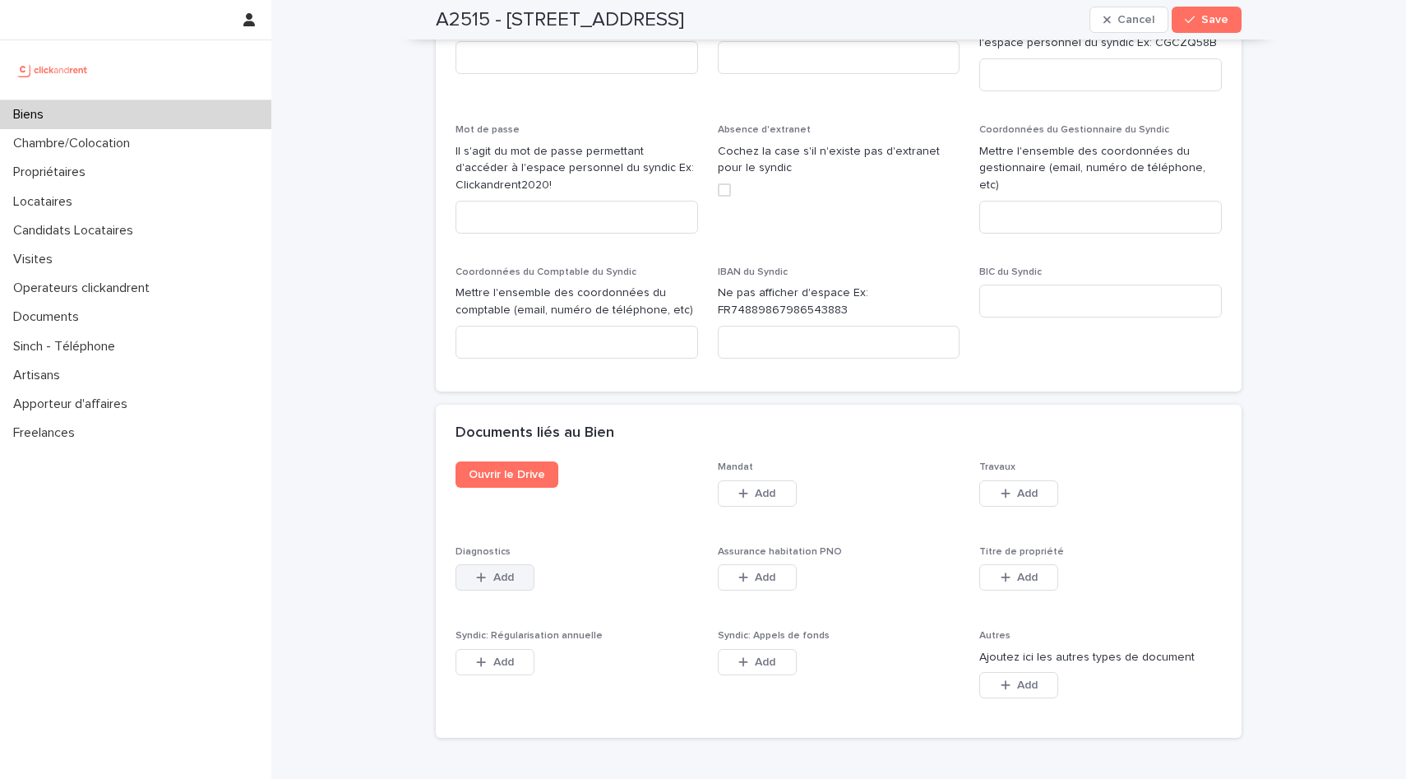
click at [513, 572] on span "Add" at bounding box center [503, 578] width 21 height 12
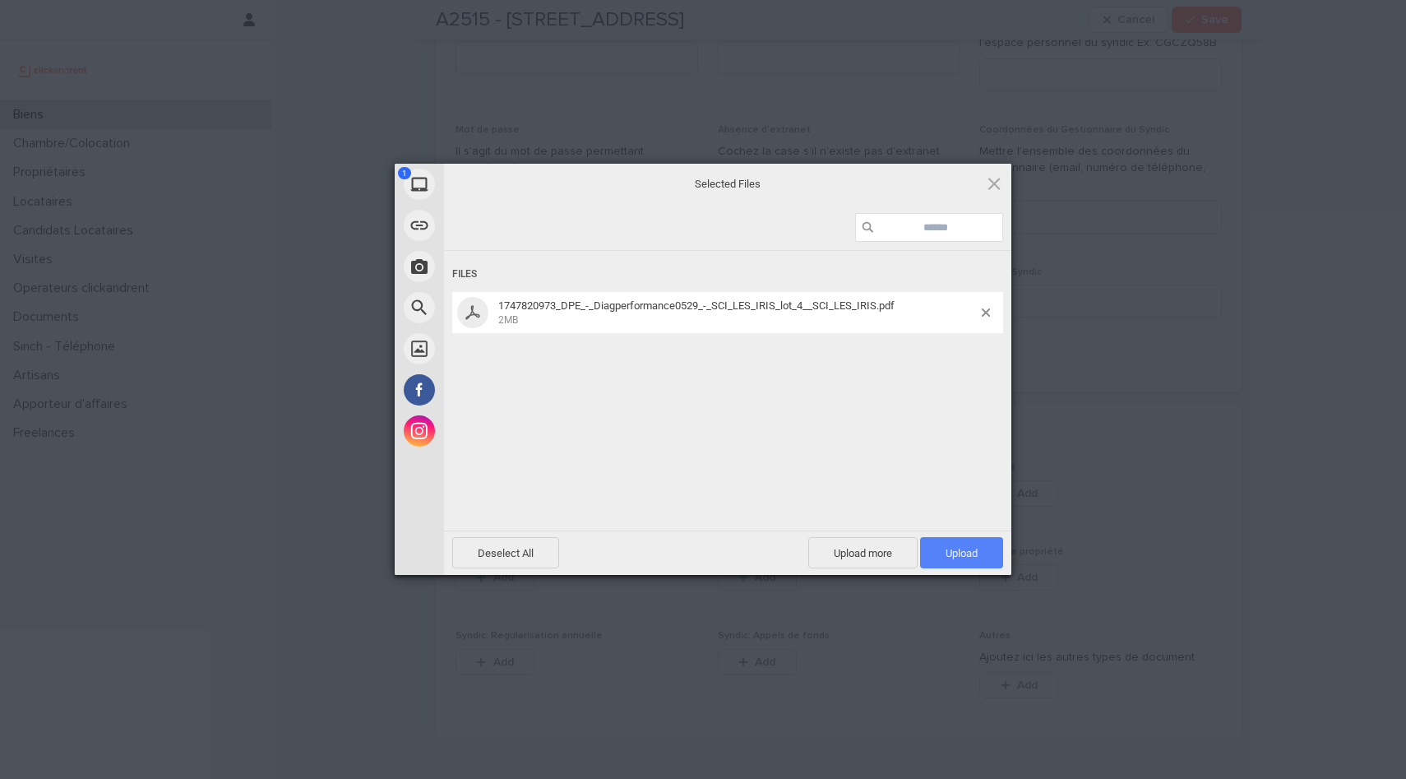
click at [974, 559] on span "Upload 1" at bounding box center [961, 552] width 83 height 31
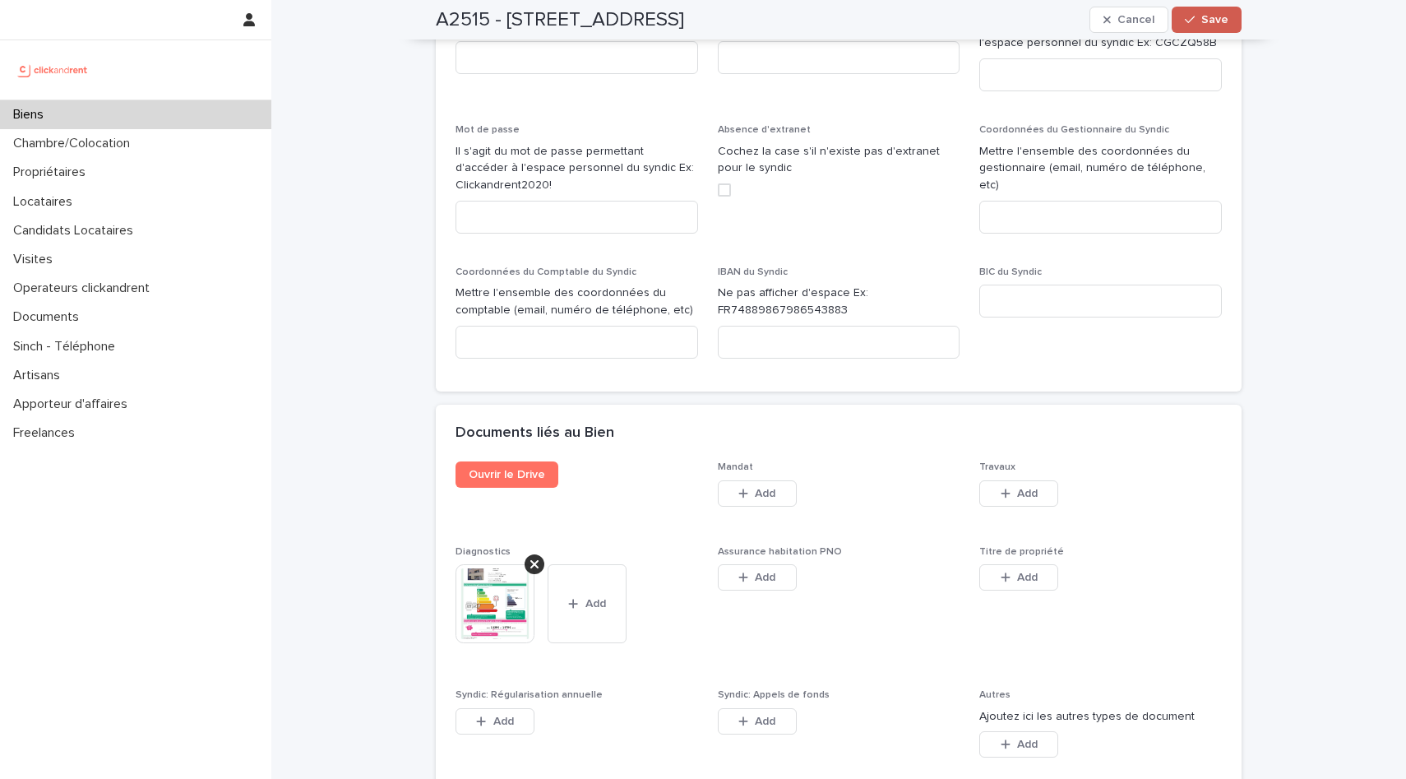
click at [1189, 16] on icon "button" at bounding box center [1190, 20] width 10 height 12
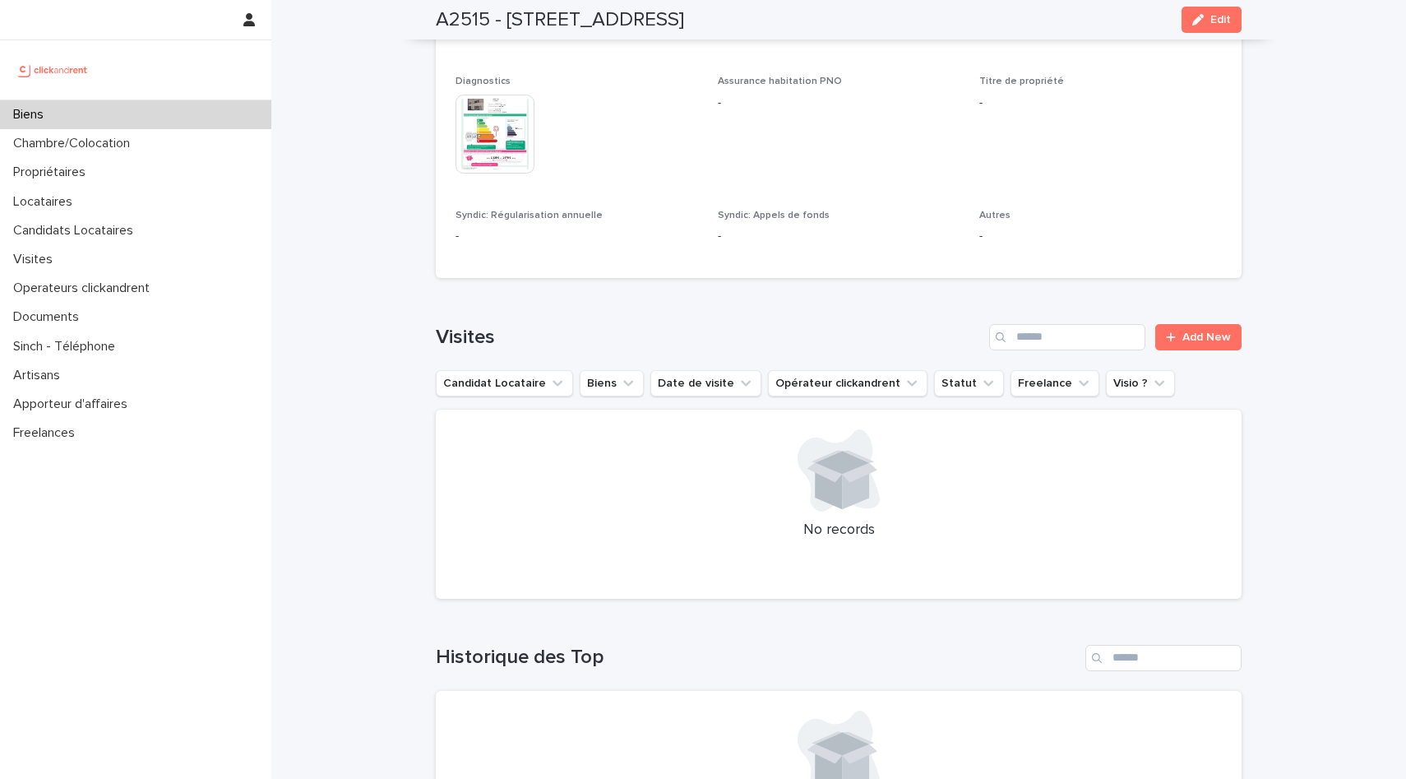
scroll to position [5005, 0]
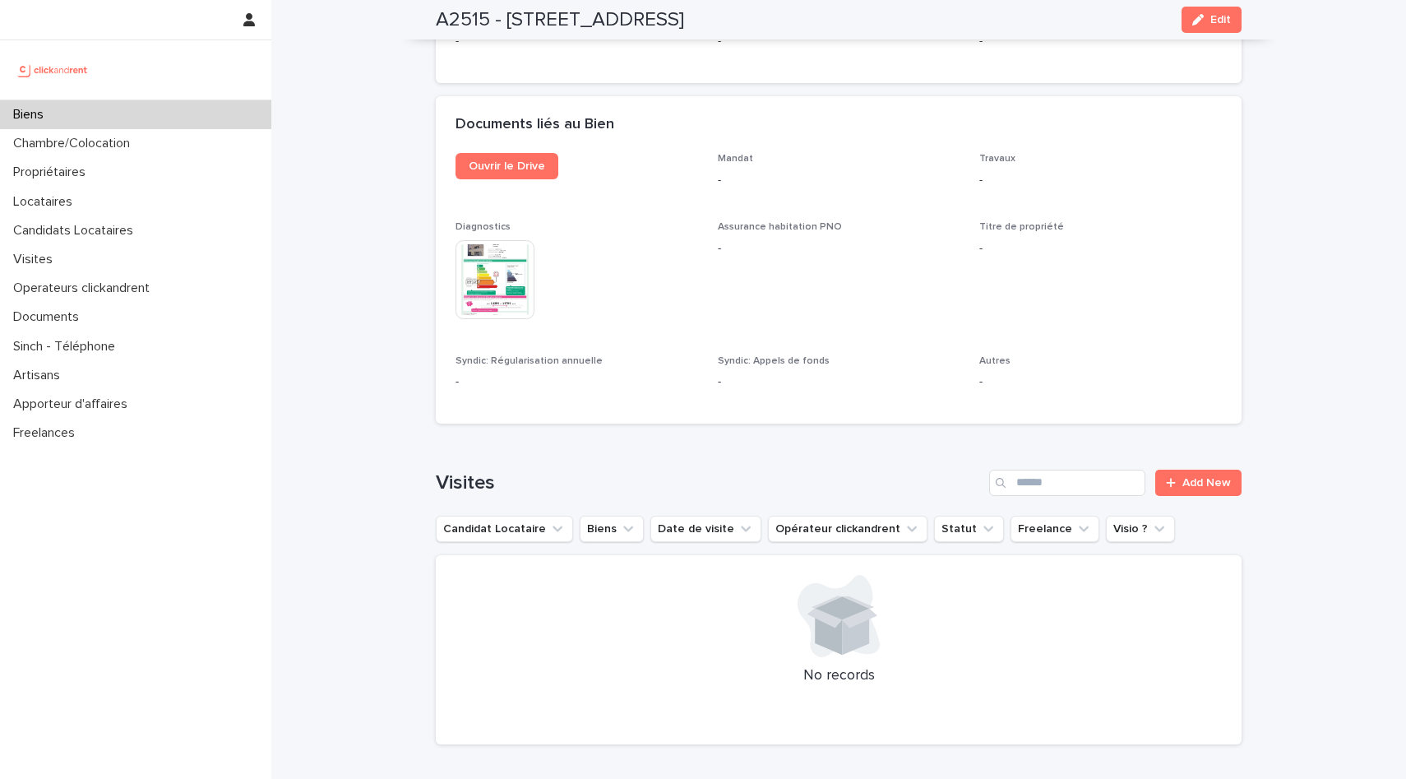
click at [489, 240] on img at bounding box center [495, 279] width 79 height 79
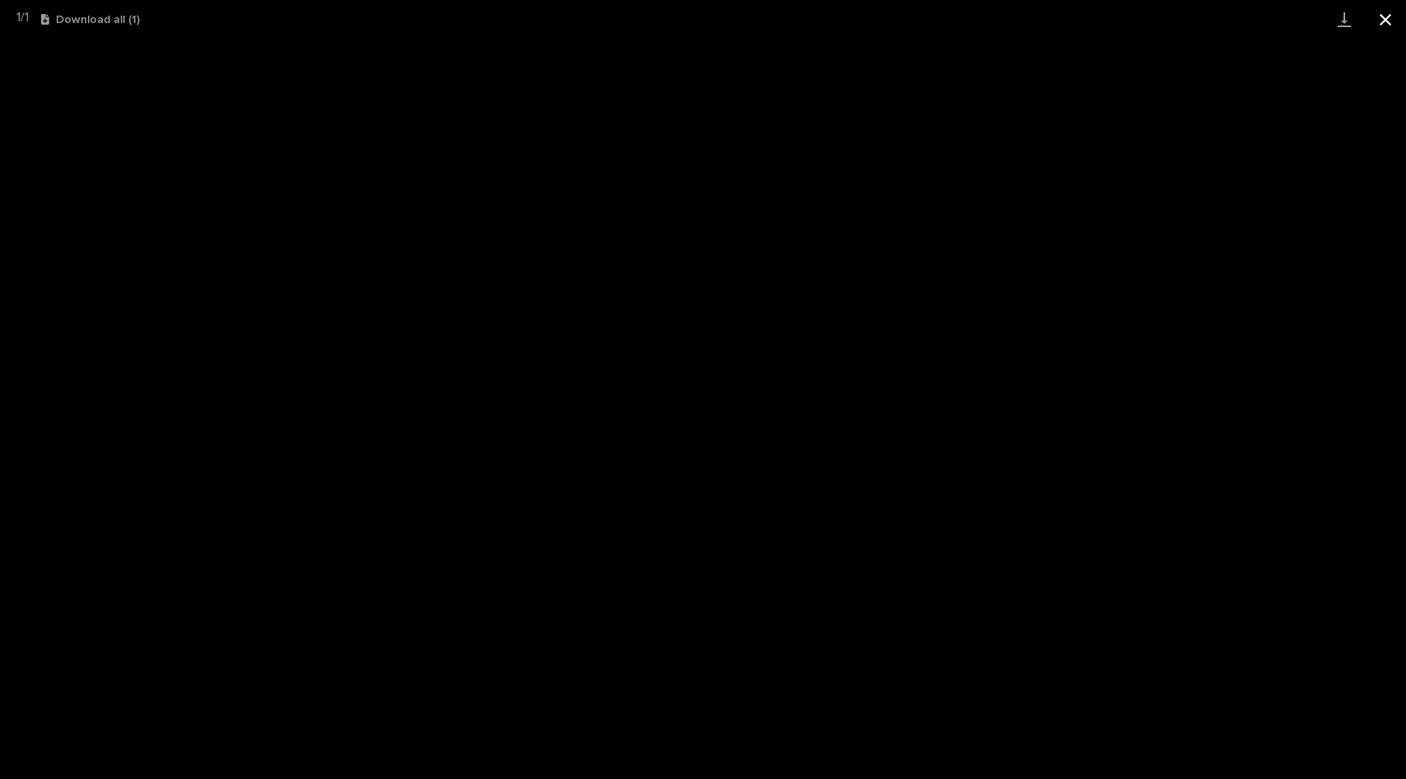
click at [1383, 23] on button "Close gallery" at bounding box center [1385, 19] width 41 height 39
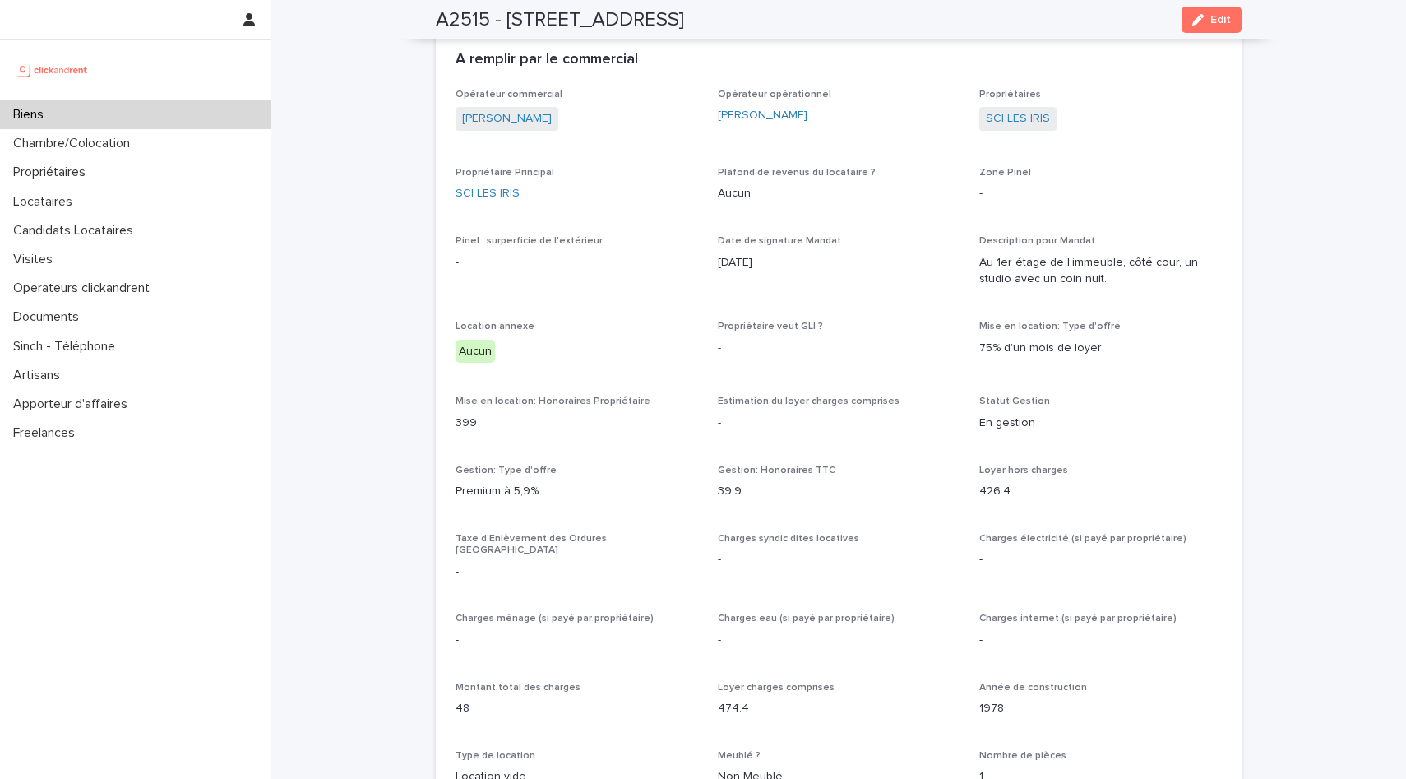
scroll to position [1124, 0]
click at [86, 109] on div "Biens" at bounding box center [135, 114] width 271 height 29
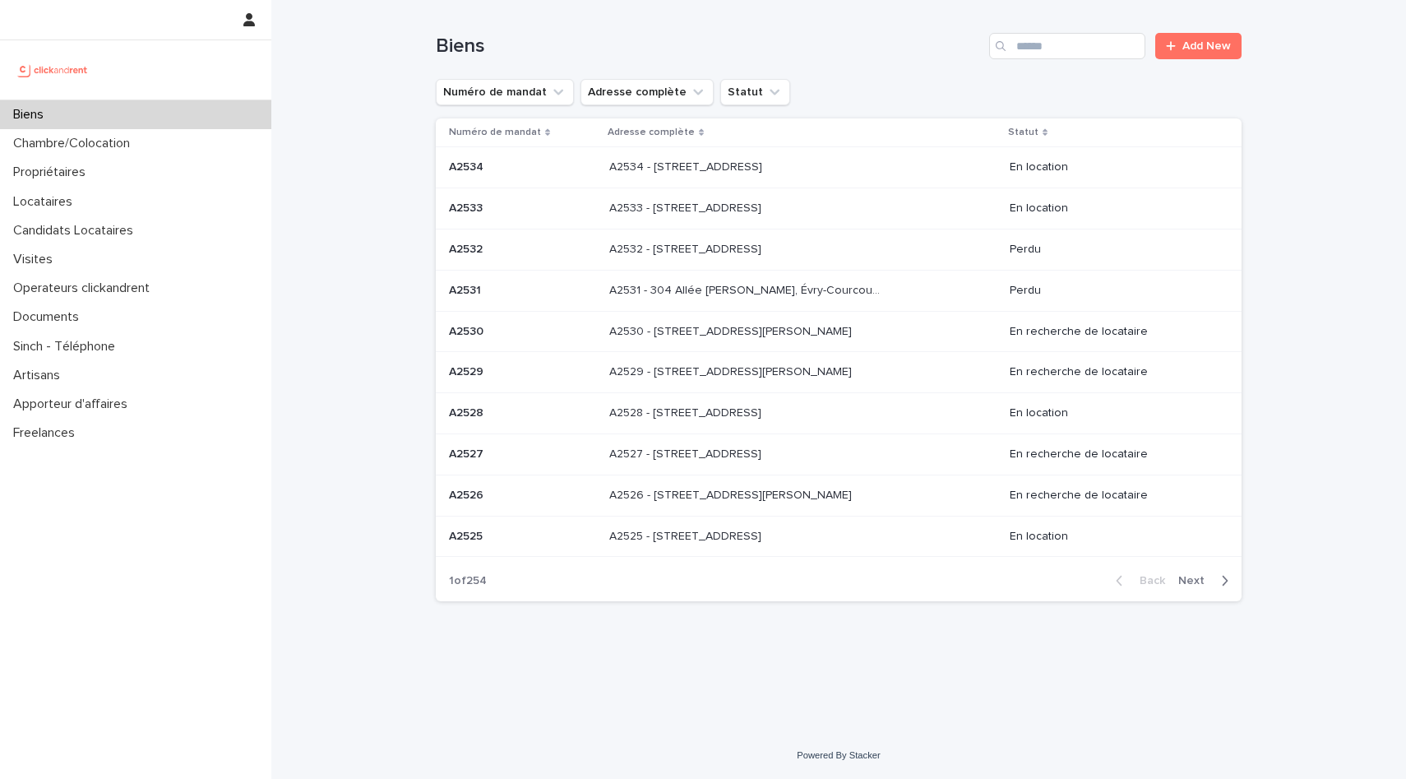
click at [1210, 583] on span "Next" at bounding box center [1197, 581] width 36 height 12
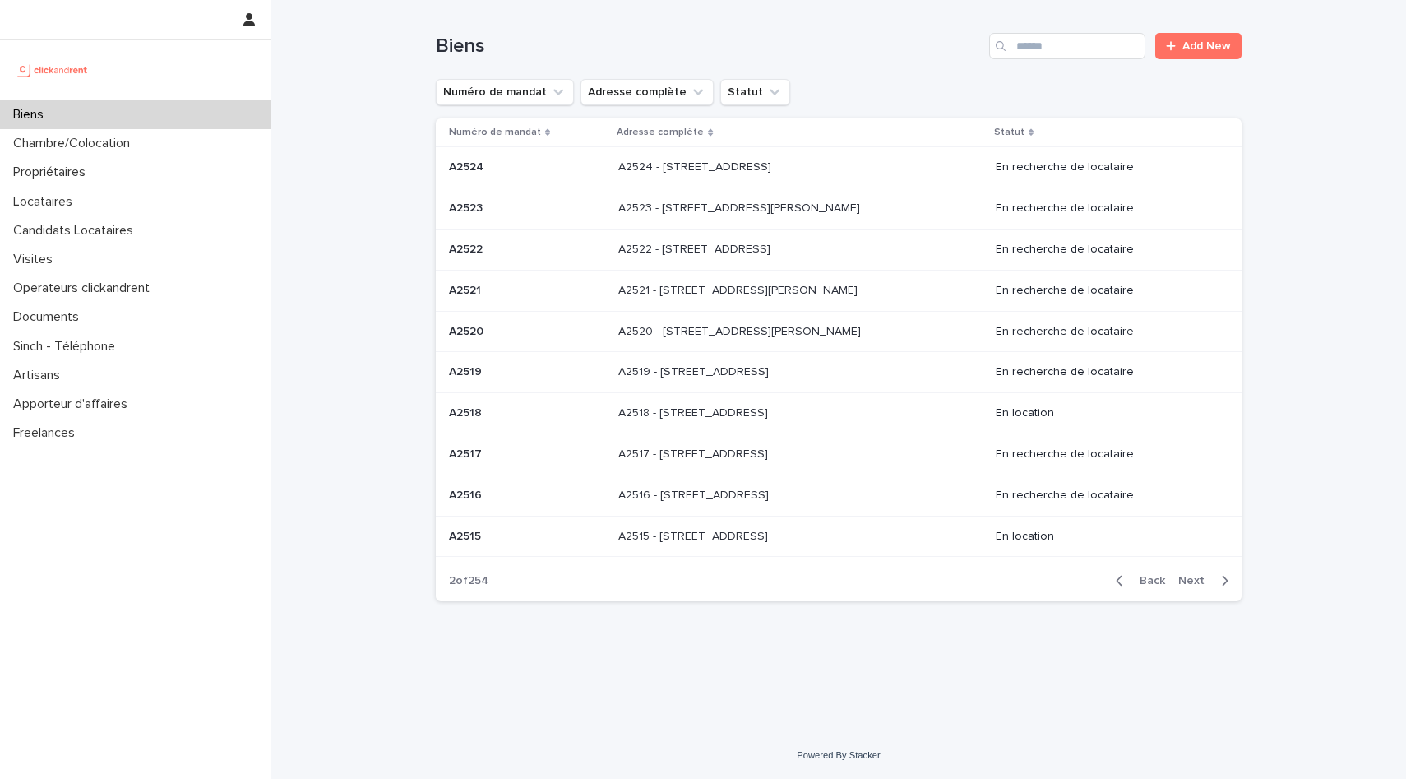
click at [1210, 583] on span "Next" at bounding box center [1197, 581] width 36 height 12
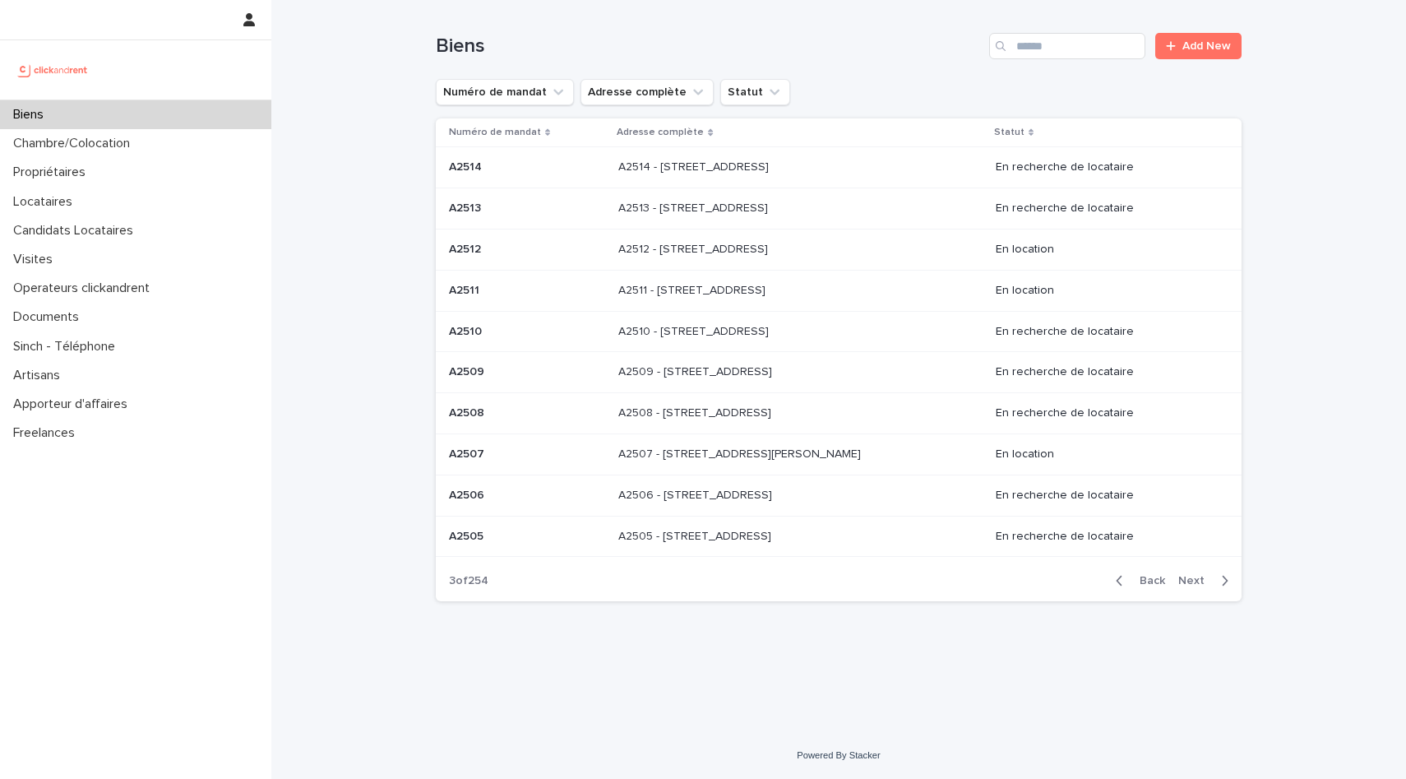
click at [772, 158] on p "A2514 - [STREET_ADDRESS]" at bounding box center [695, 165] width 154 height 17
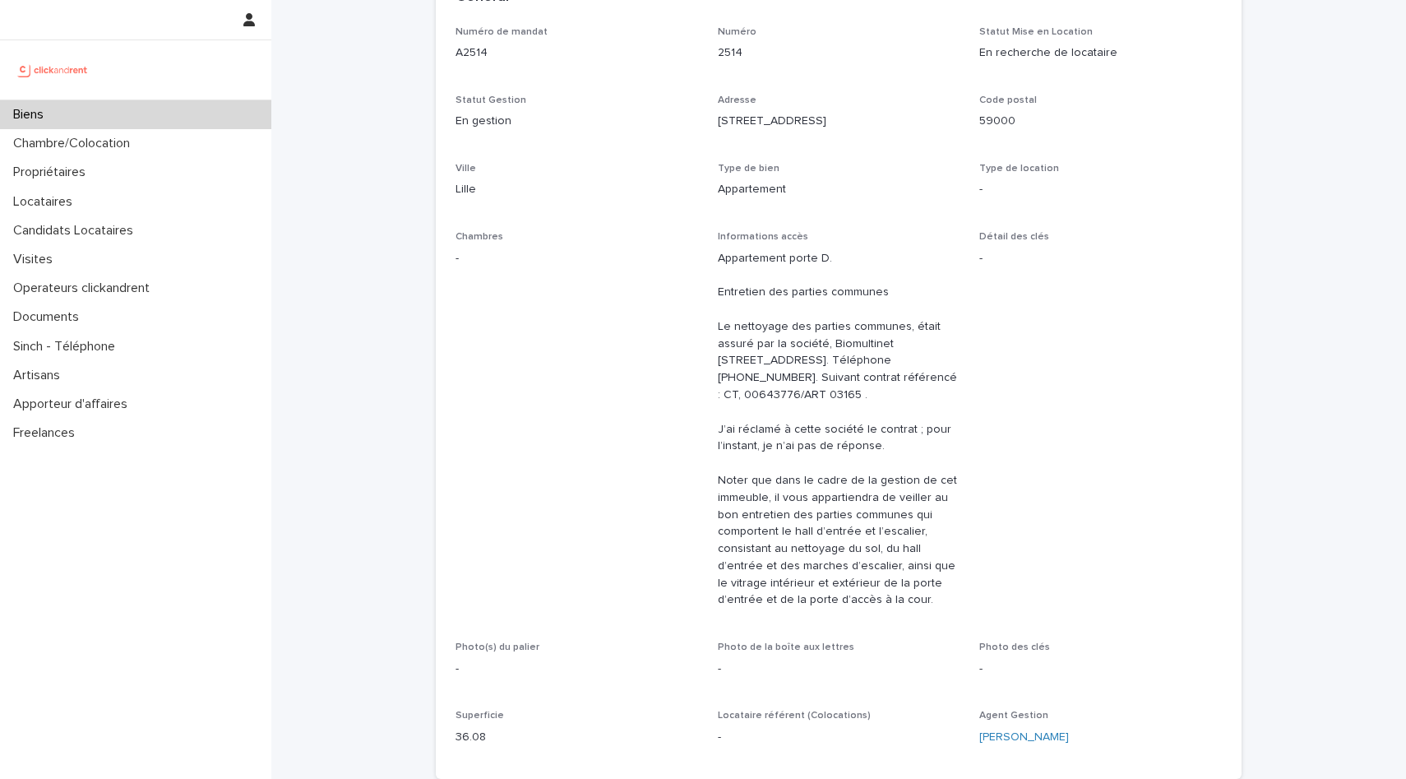
scroll to position [407, 0]
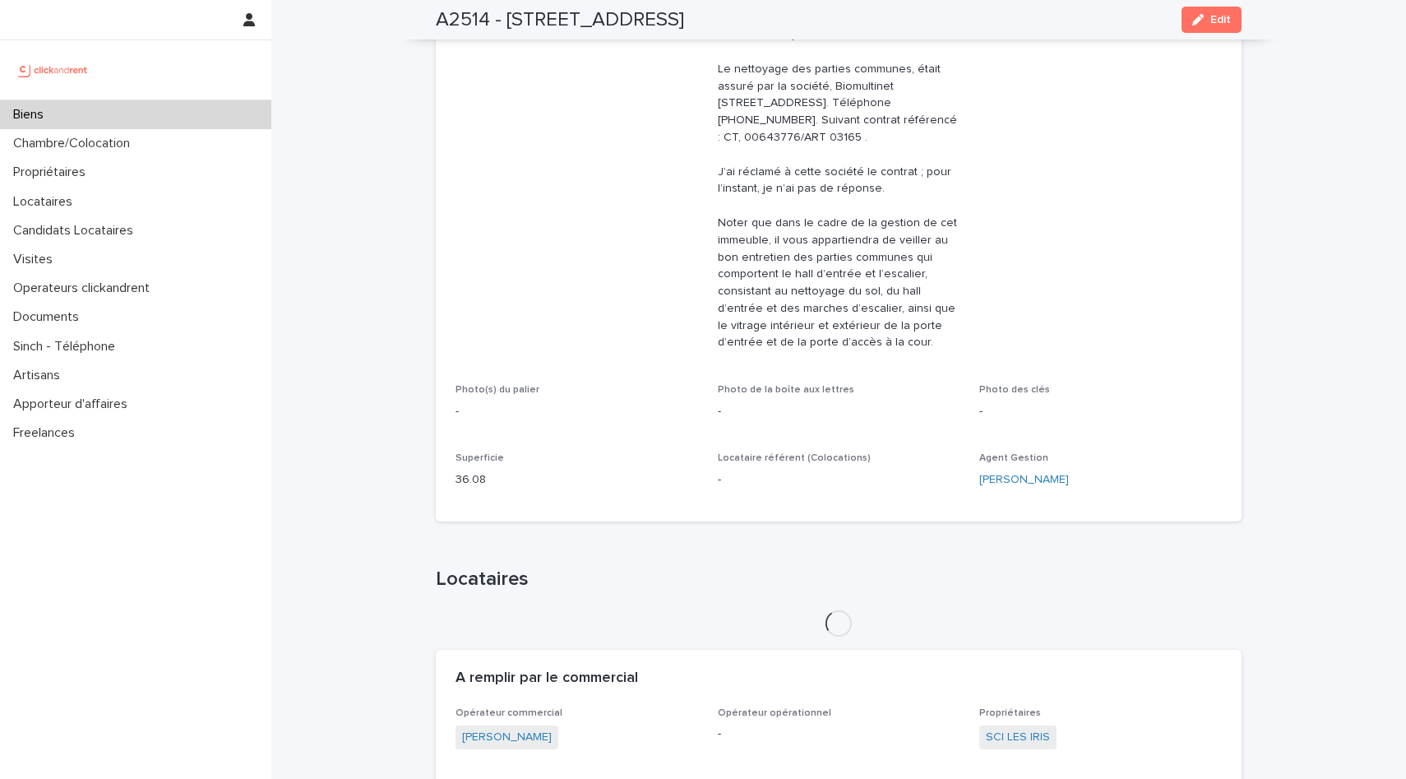
click at [577, 234] on span "Chambres -" at bounding box center [577, 169] width 243 height 391
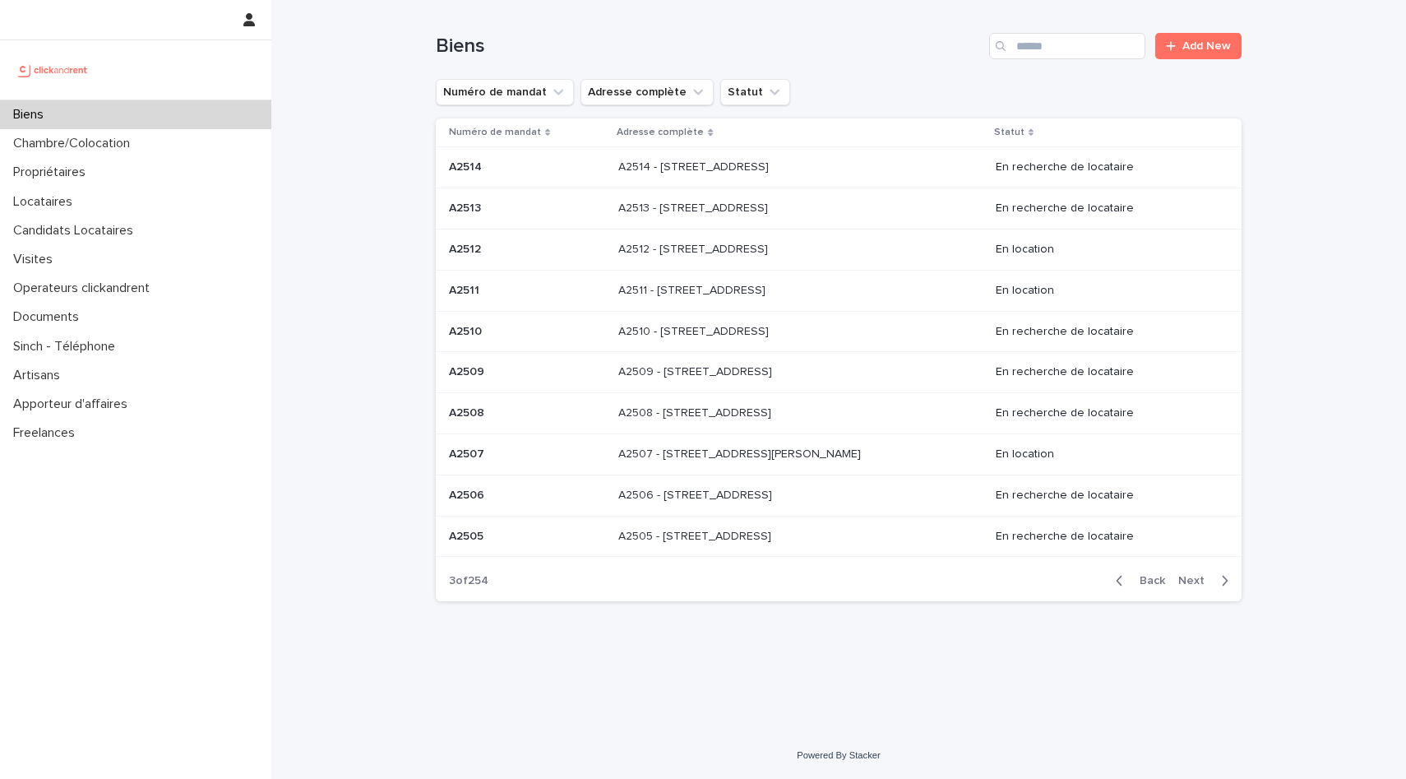
click at [590, 214] on p at bounding box center [527, 208] width 156 height 14
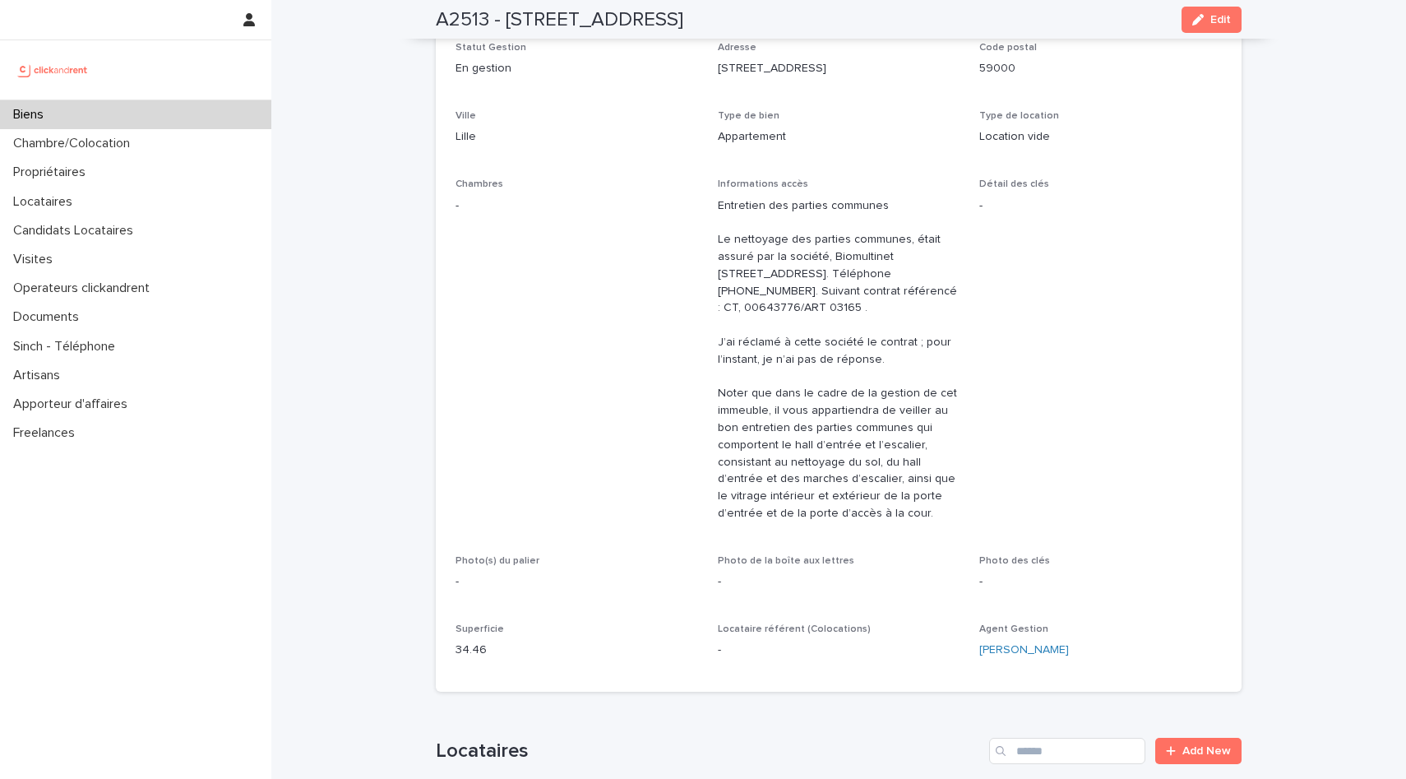
scroll to position [391, 0]
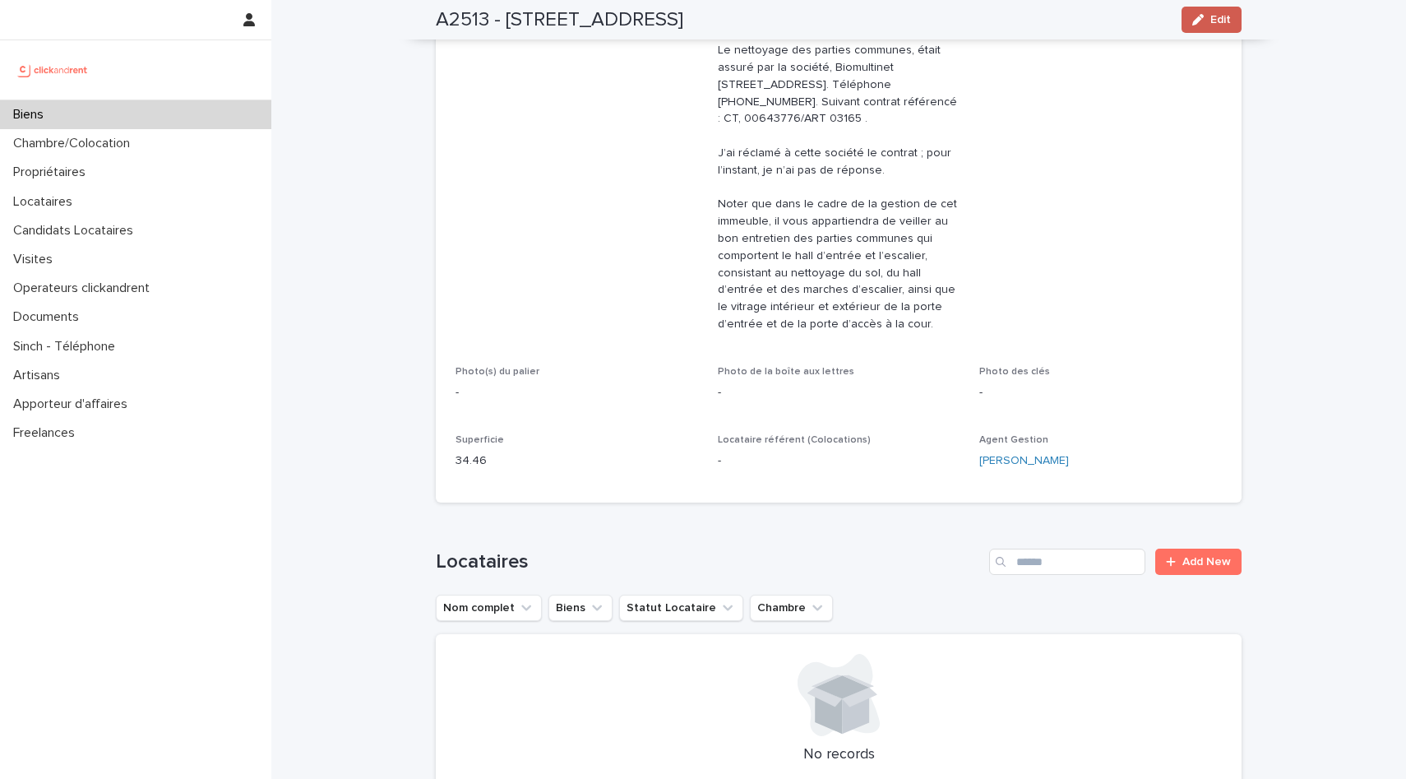
click at [1225, 16] on span "Edit" at bounding box center [1221, 20] width 21 height 12
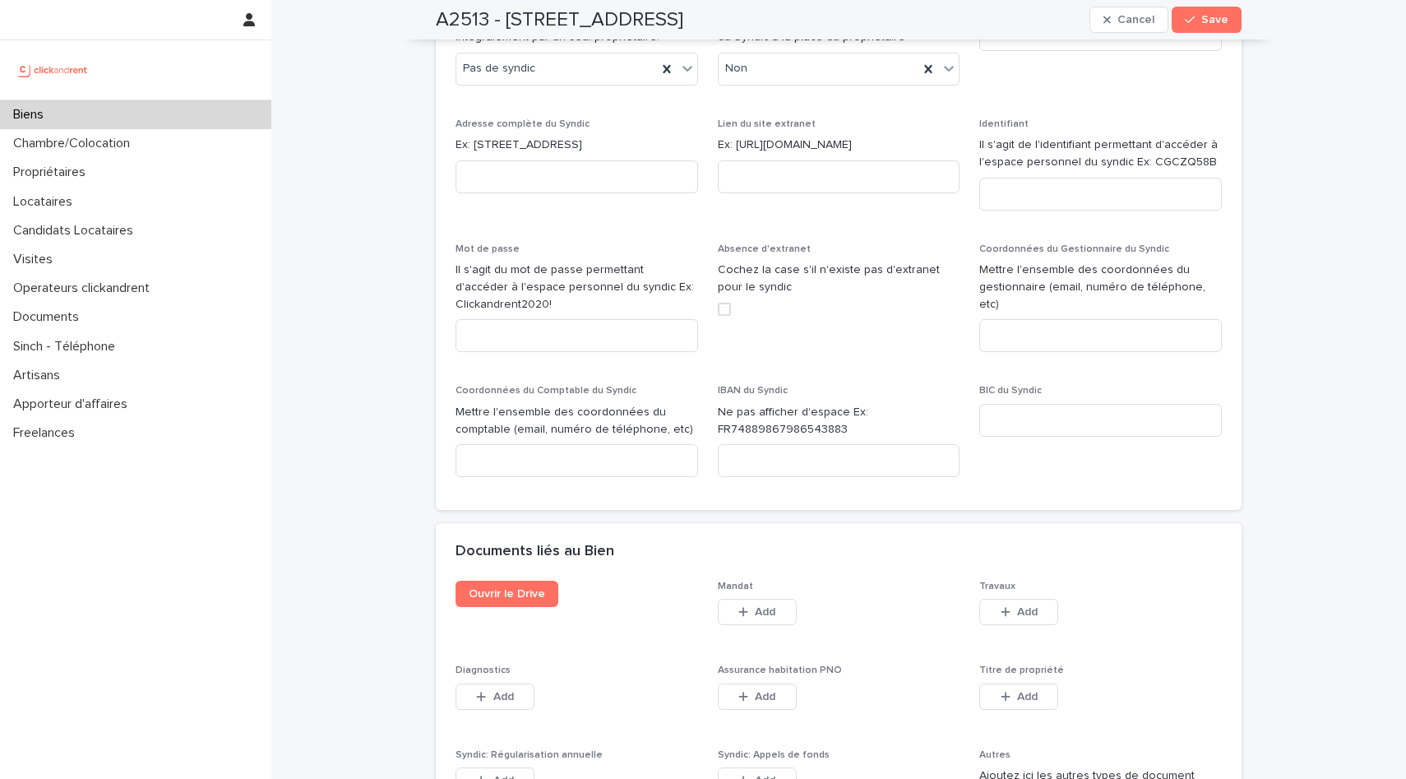
scroll to position [8486, 0]
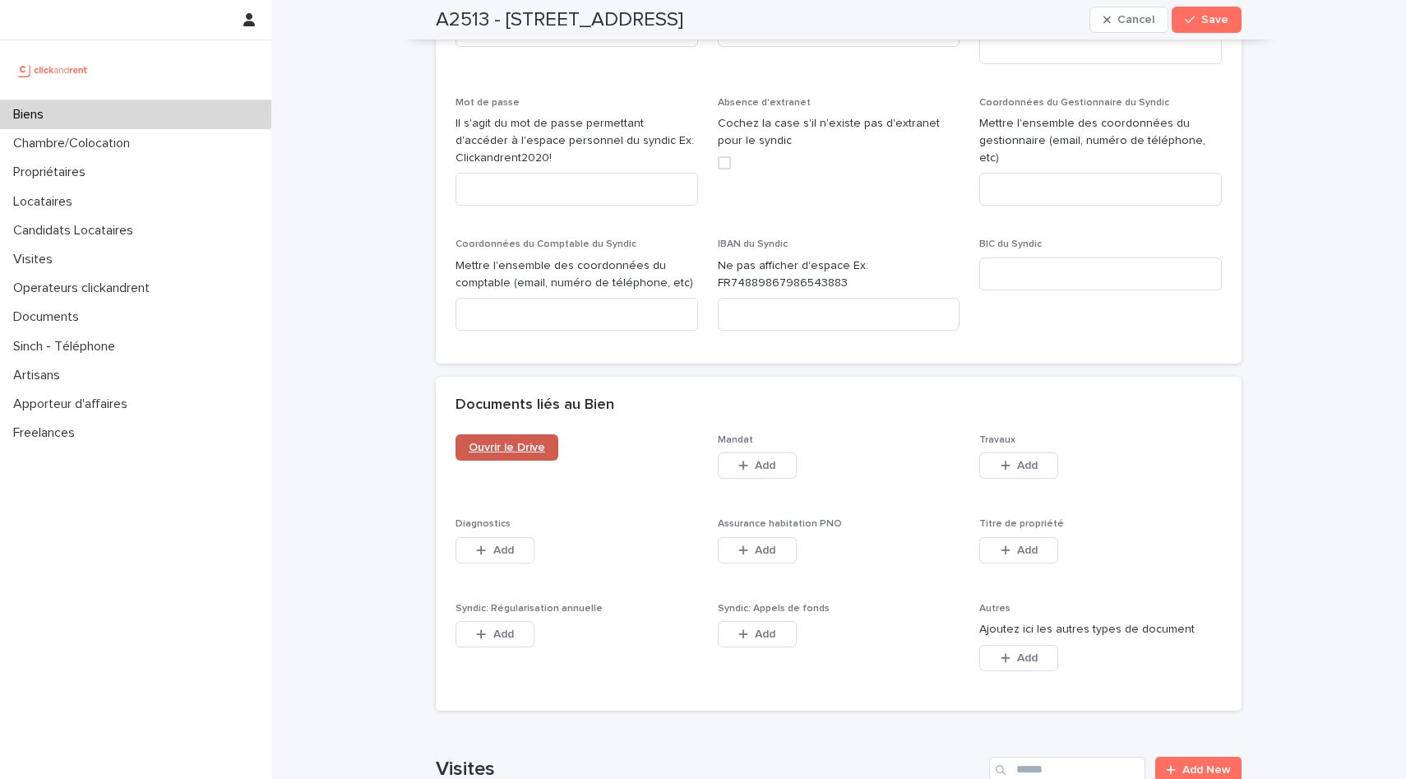
click at [523, 434] on link "Ouvrir le Drive" at bounding box center [507, 447] width 103 height 26
click at [1209, 15] on span "Save" at bounding box center [1215, 20] width 27 height 12
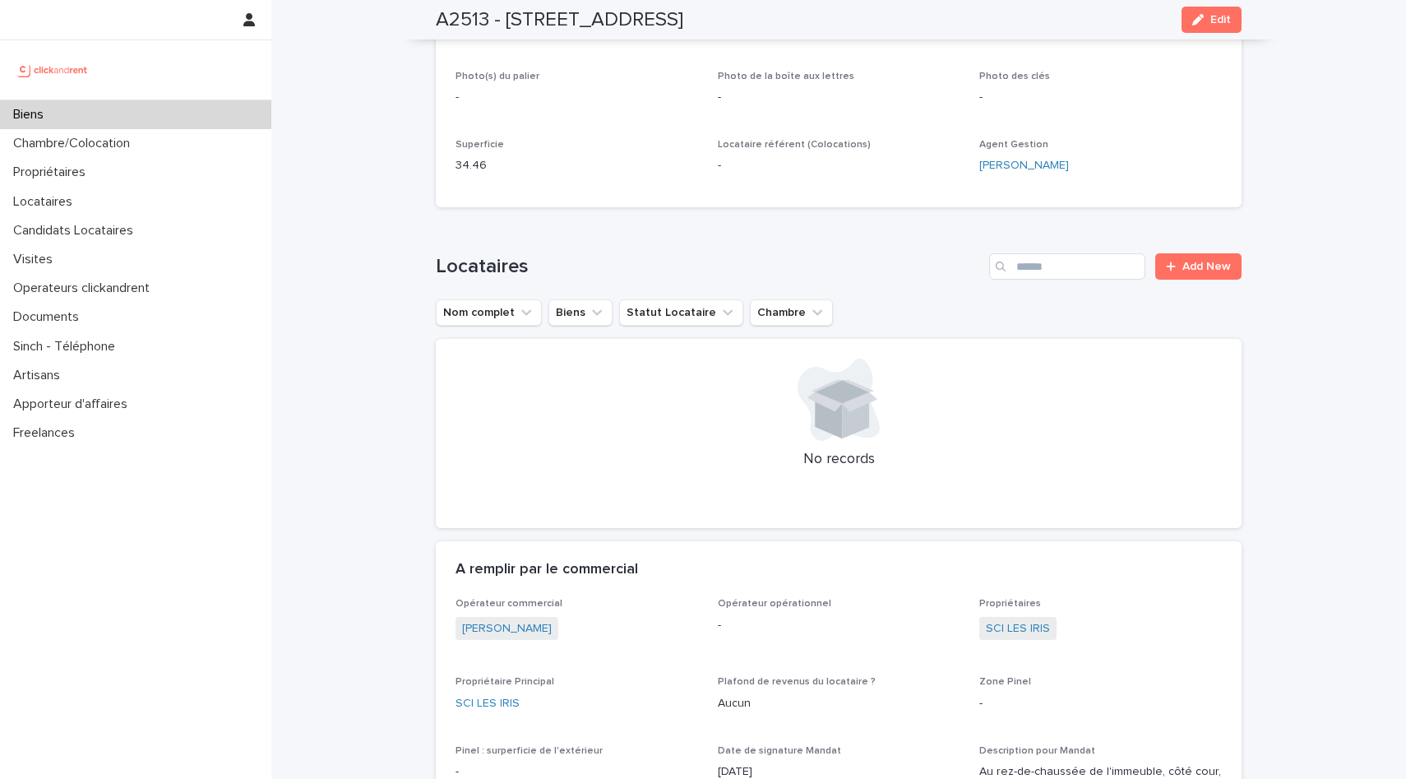
scroll to position [0, 0]
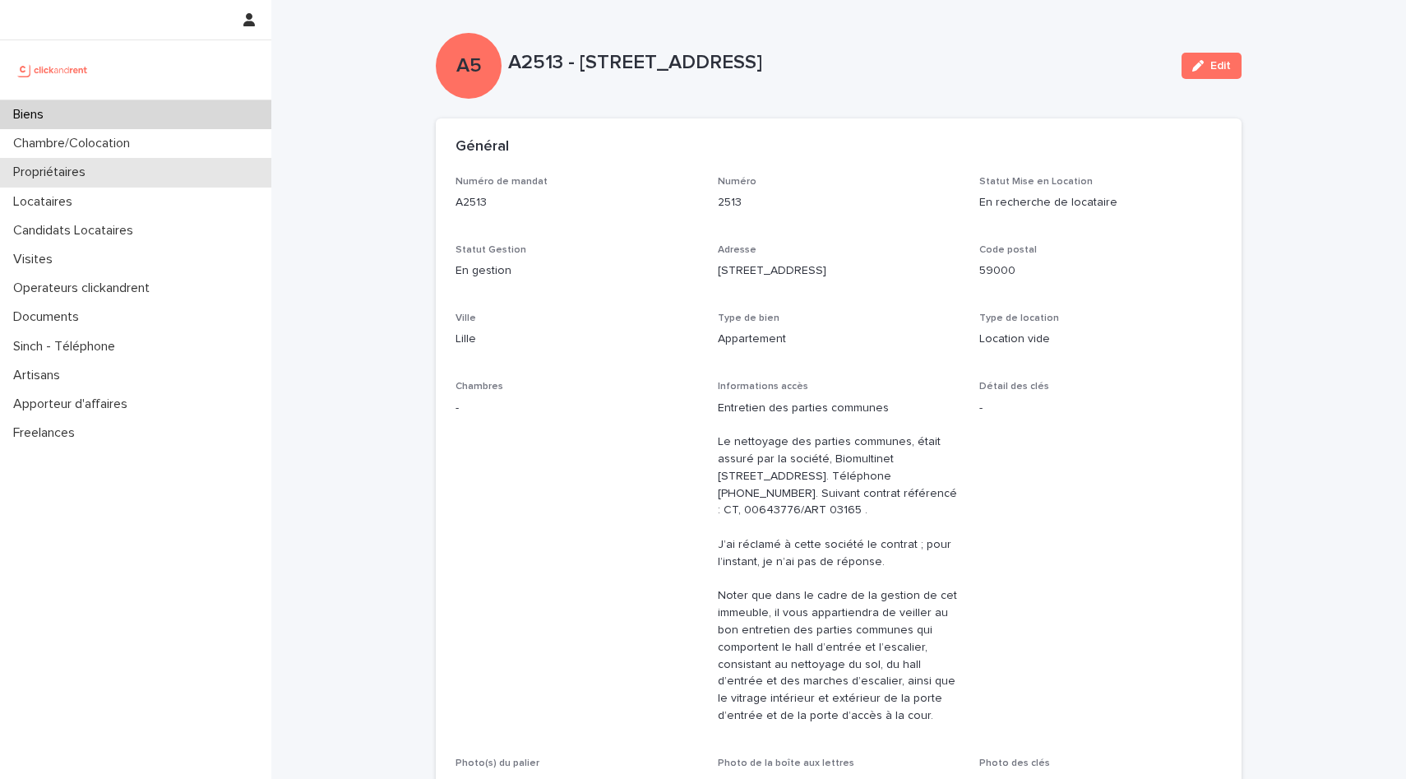
click at [47, 172] on p "Propriétaires" at bounding box center [53, 172] width 92 height 16
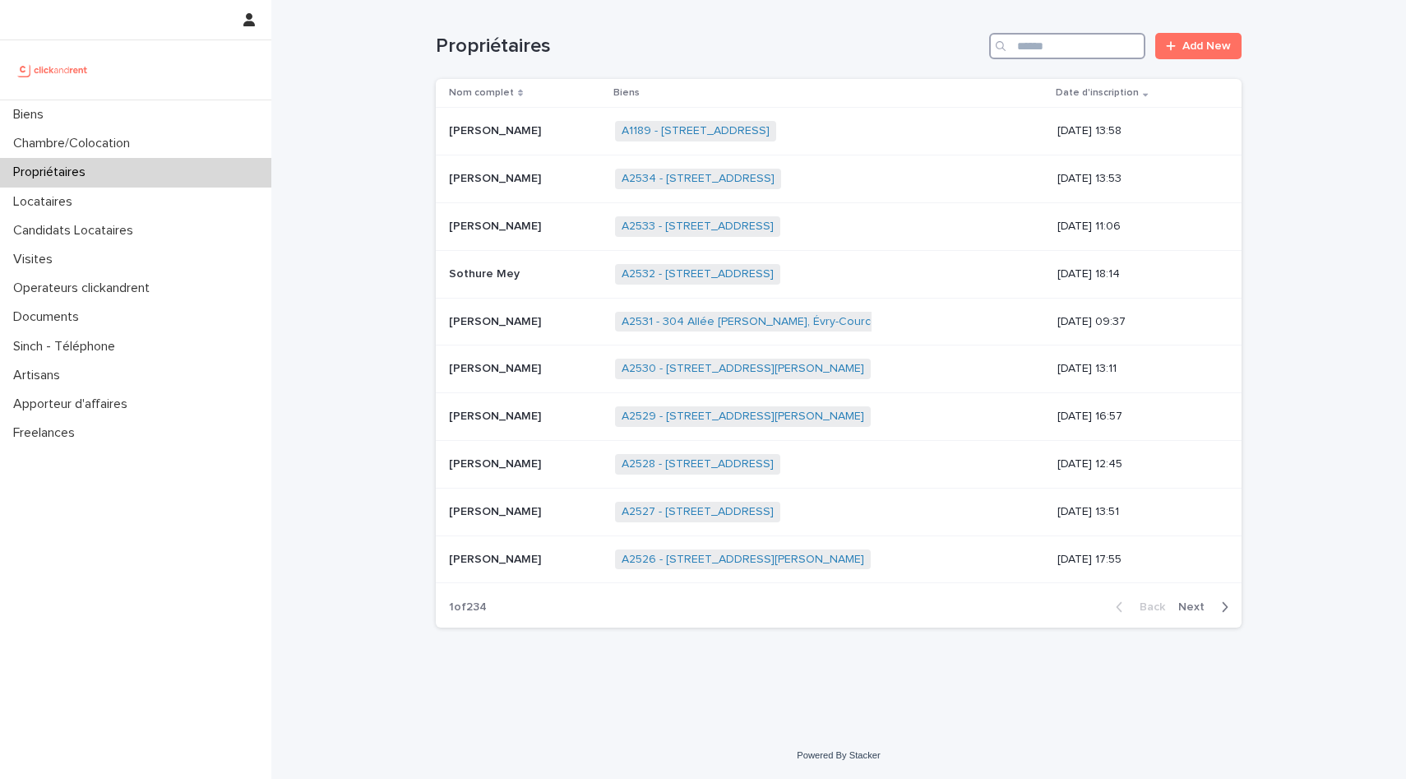
click at [1041, 44] on input "Search" at bounding box center [1067, 46] width 156 height 26
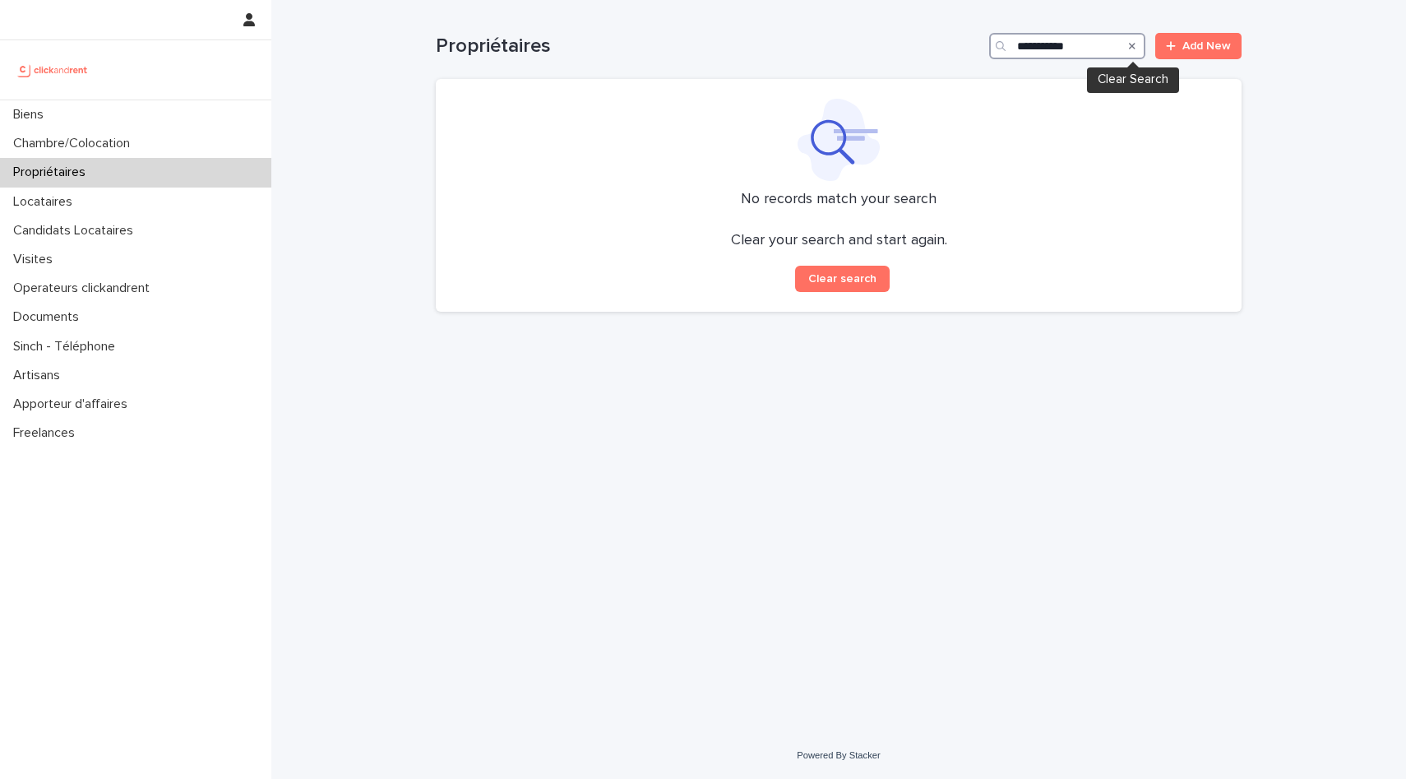
type input "**********"
click at [1135, 49] on icon "Search" at bounding box center [1132, 46] width 7 height 7
